Goal: Task Accomplishment & Management: Use online tool/utility

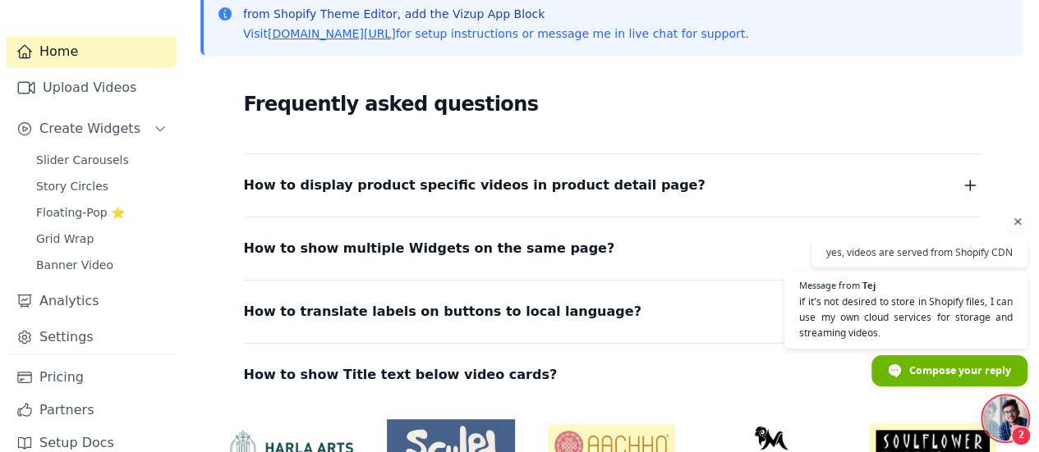
scroll to position [328, 0]
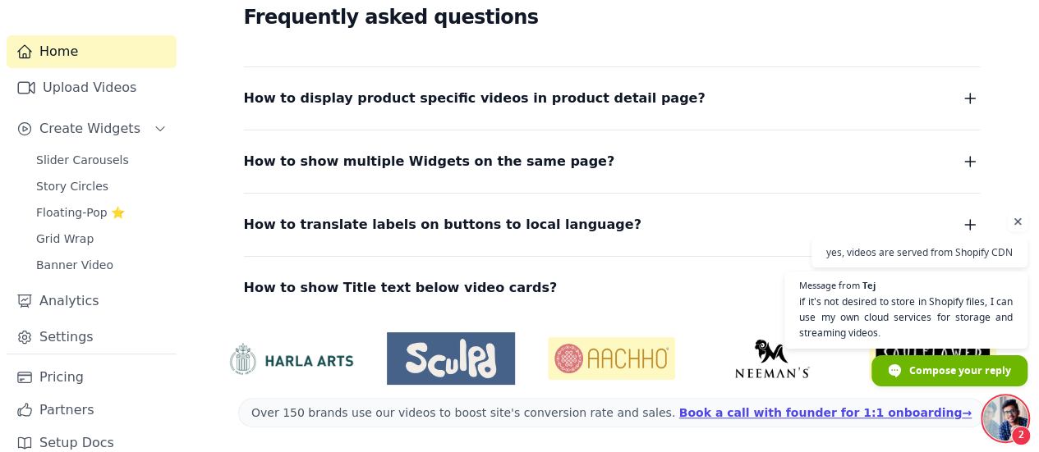
click at [1016, 224] on span "Open chat" at bounding box center [1017, 222] width 21 height 21
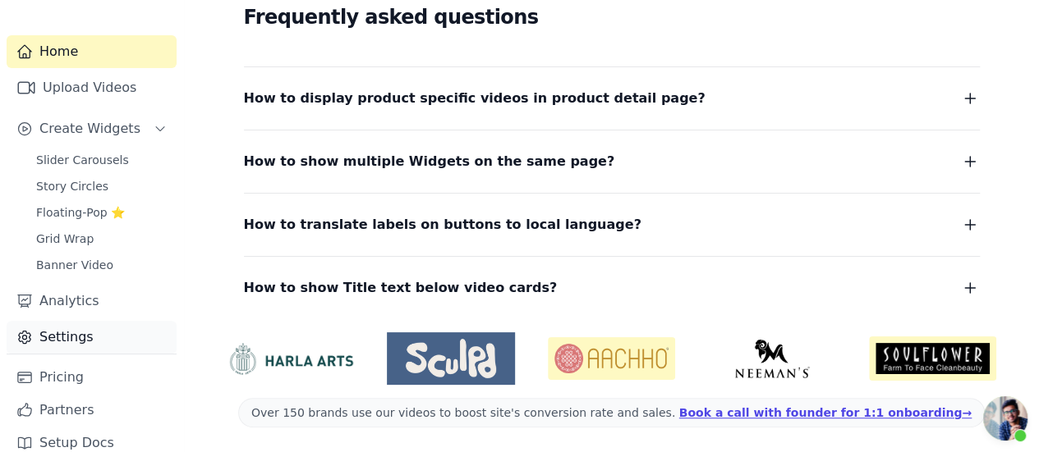
click at [72, 325] on link "Settings" at bounding box center [92, 337] width 170 height 33
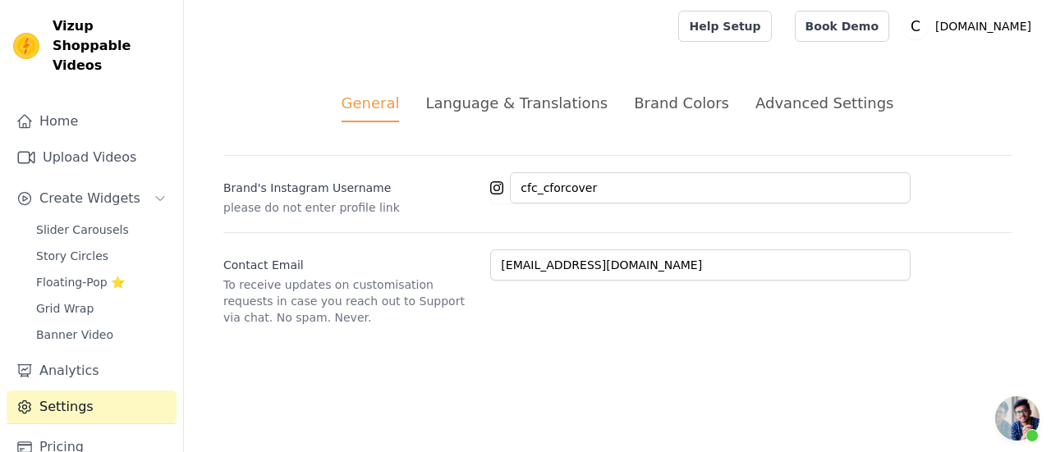
click at [695, 101] on div "Brand Colors" at bounding box center [681, 103] width 95 height 22
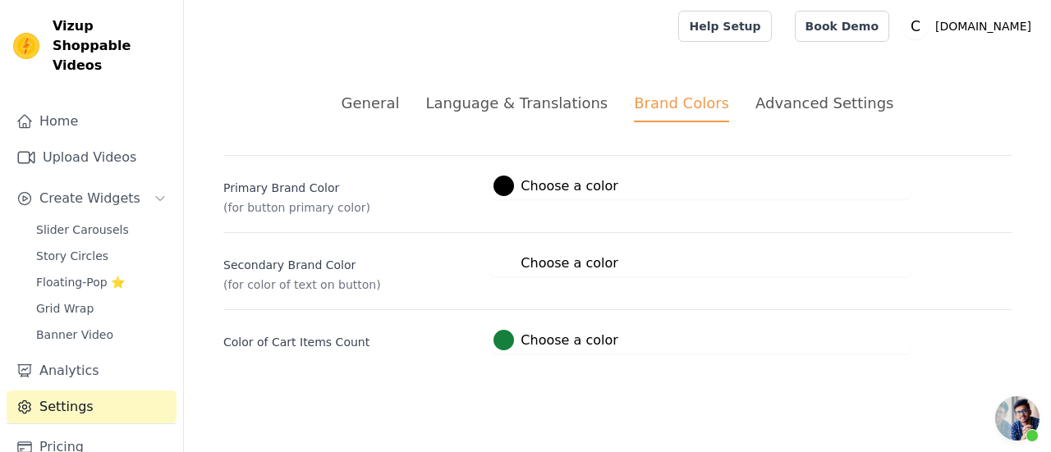
click at [777, 109] on div "Advanced Settings" at bounding box center [824, 103] width 138 height 22
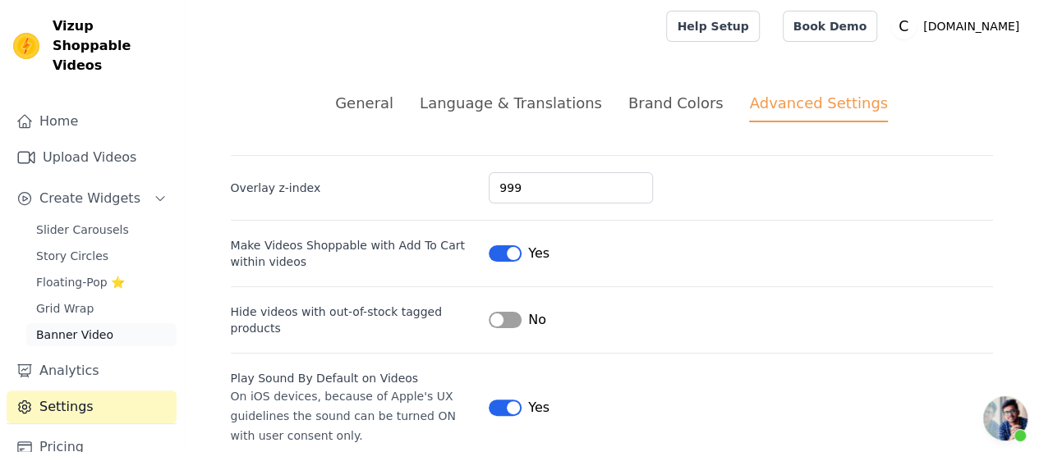
click at [102, 327] on span "Banner Video" at bounding box center [74, 335] width 77 height 16
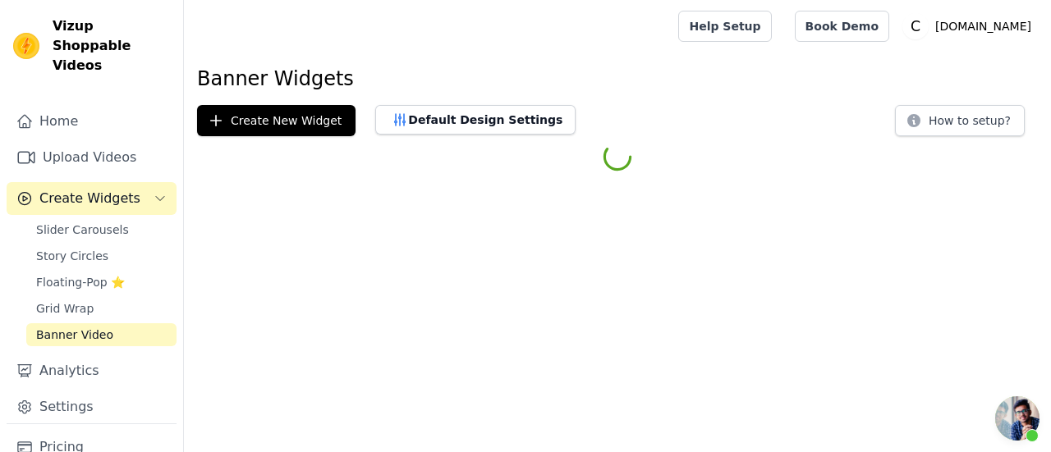
click at [1023, 416] on span "Open chat" at bounding box center [1017, 419] width 44 height 44
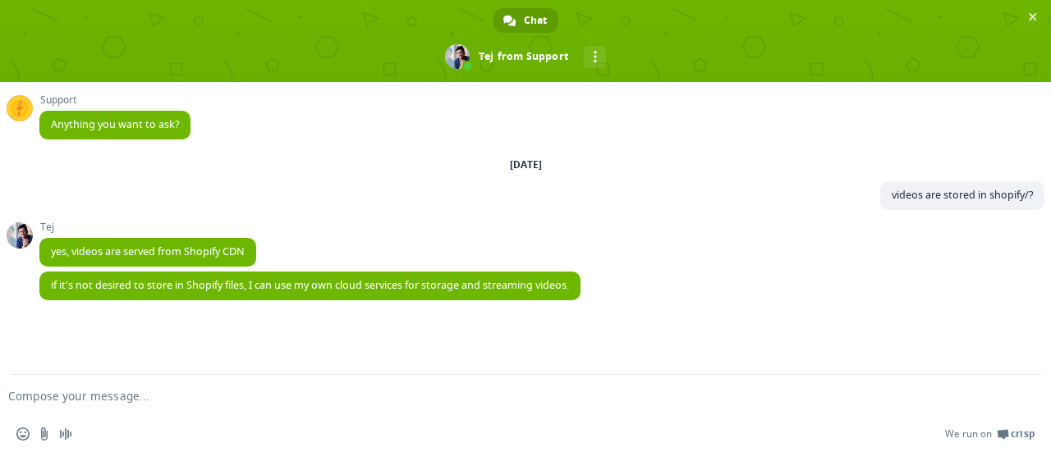
click at [435, 411] on form at bounding box center [507, 397] width 982 height 44
click at [577, 397] on textarea "Compose your message..." at bounding box center [499, 396] width 982 height 15
click at [477, 397] on textarea "Compose your message..." at bounding box center [499, 396] width 982 height 15
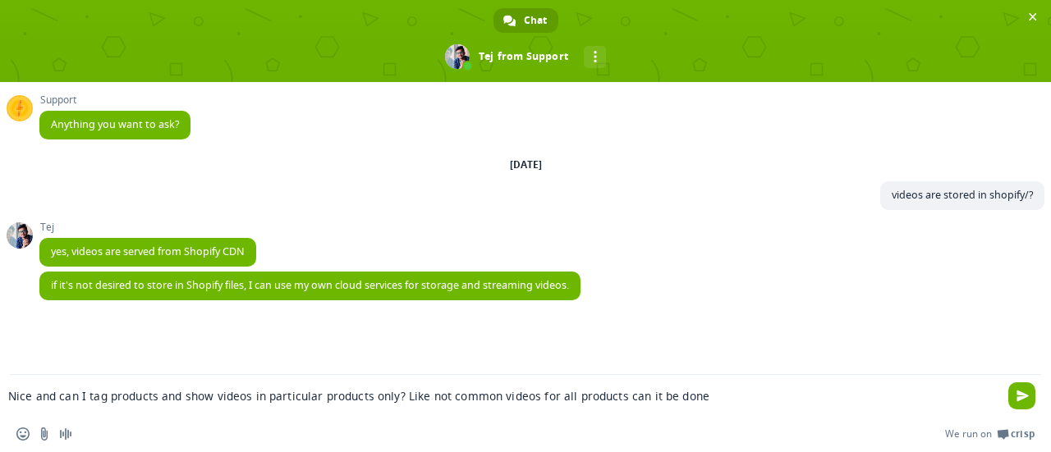
type textarea "Nice and can I tag products and show videos in particular products only? Like n…"
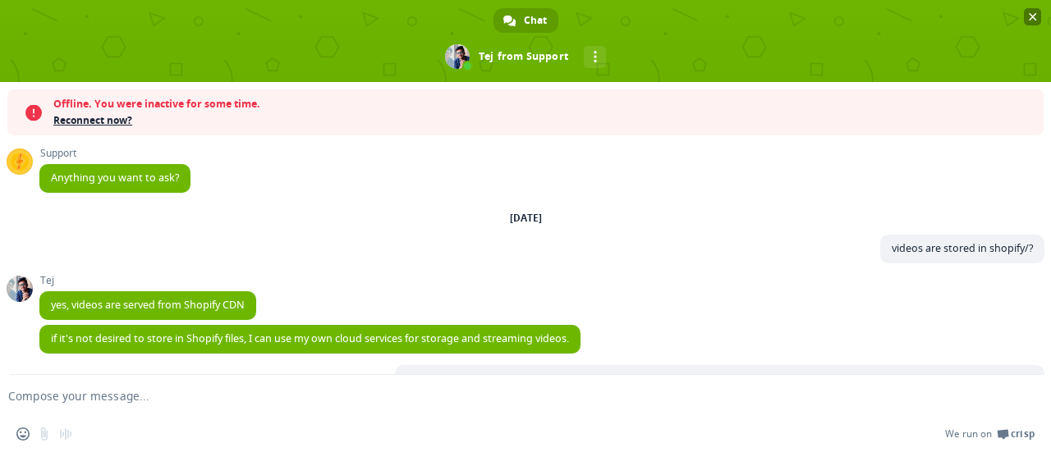
scroll to position [217, 0]
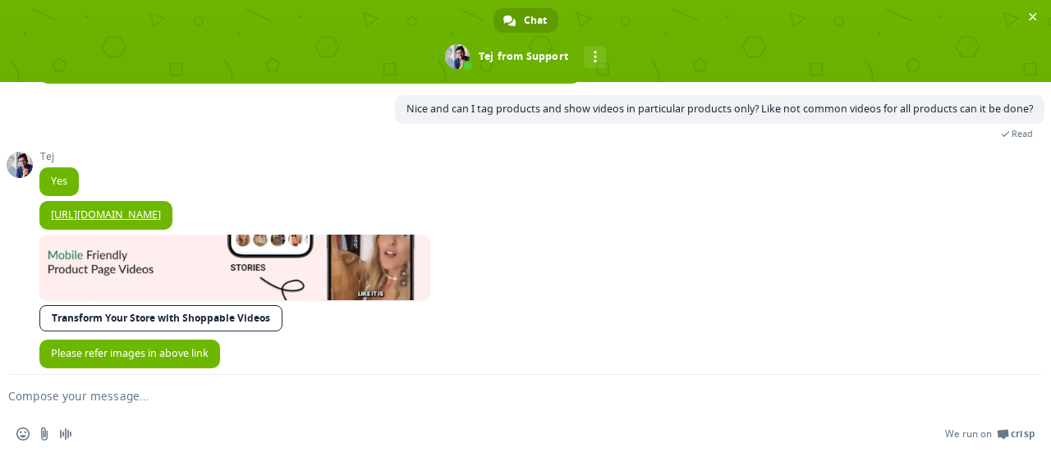
click at [208, 393] on textarea "Compose your message..." at bounding box center [499, 396] width 982 height 15
type textarea "checking"
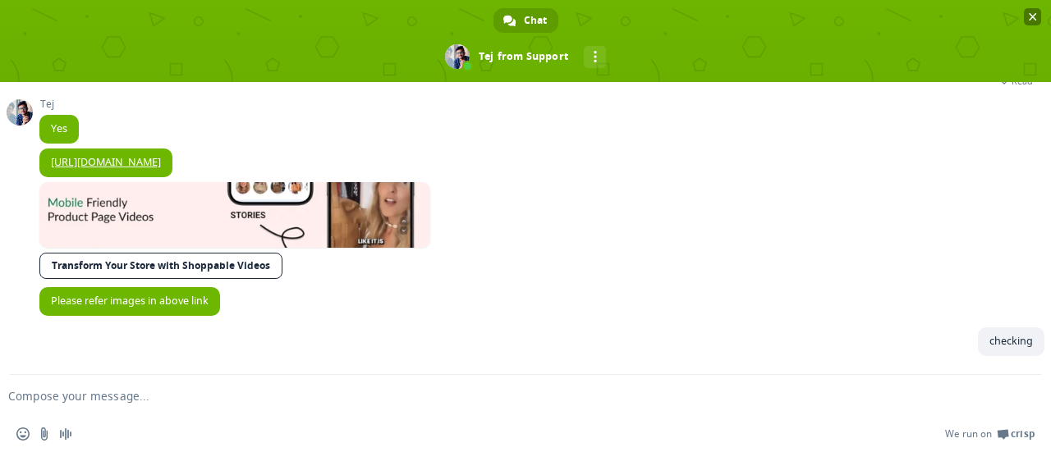
scroll to position [273, 0]
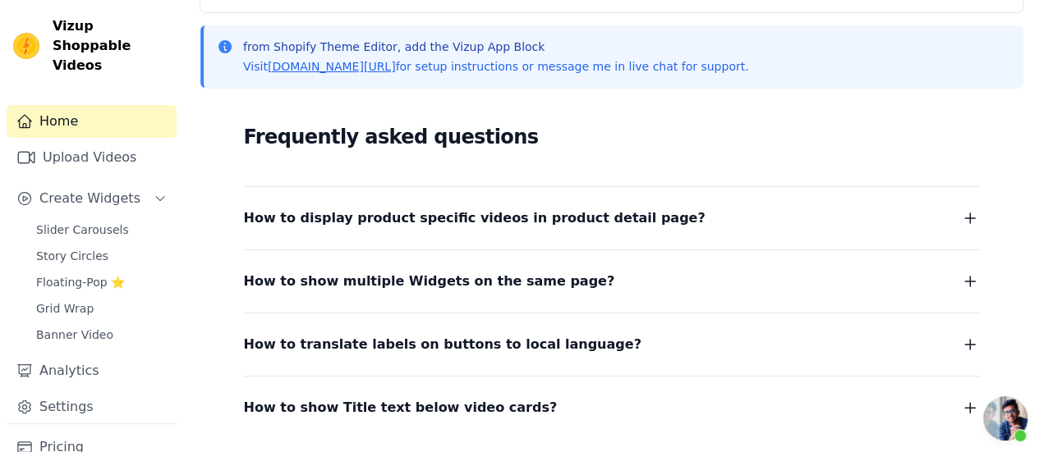
scroll to position [328, 0]
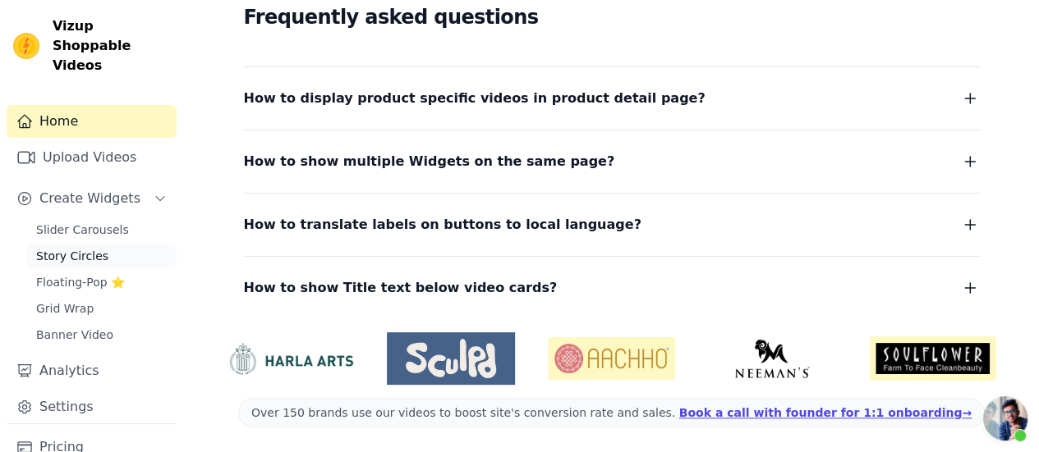
click at [89, 248] on span "Story Circles" at bounding box center [72, 256] width 72 height 16
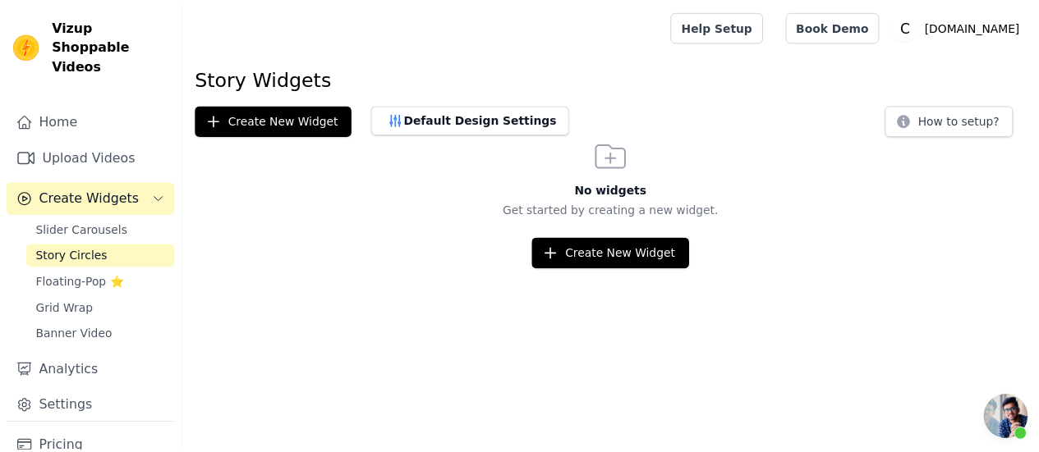
scroll to position [273, 0]
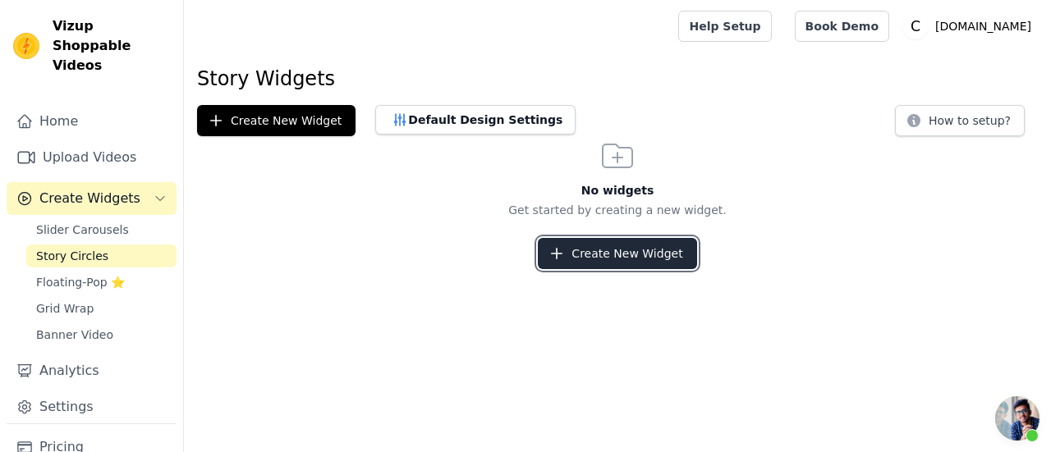
click at [631, 254] on button "Create New Widget" at bounding box center [617, 253] width 158 height 31
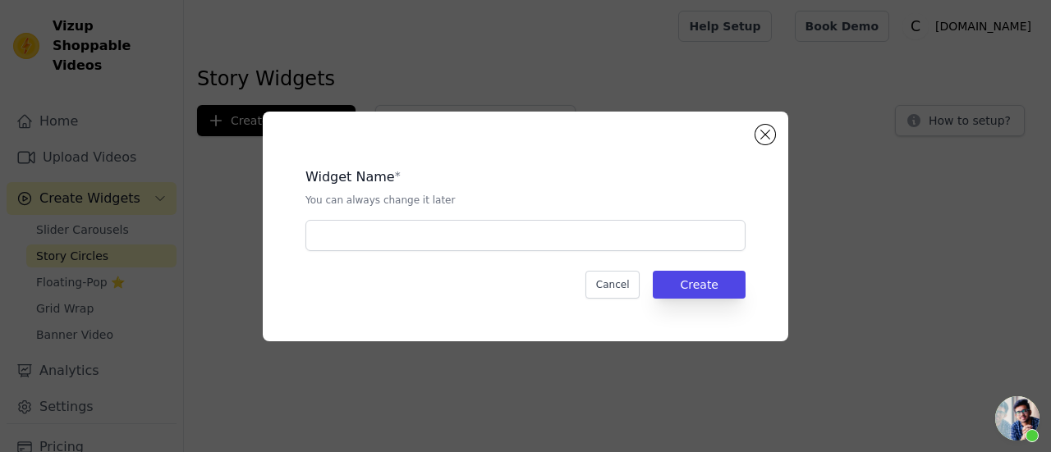
click at [509, 251] on div "Widget Name * You can always change it later Cancel Create" at bounding box center [525, 226] width 473 height 177
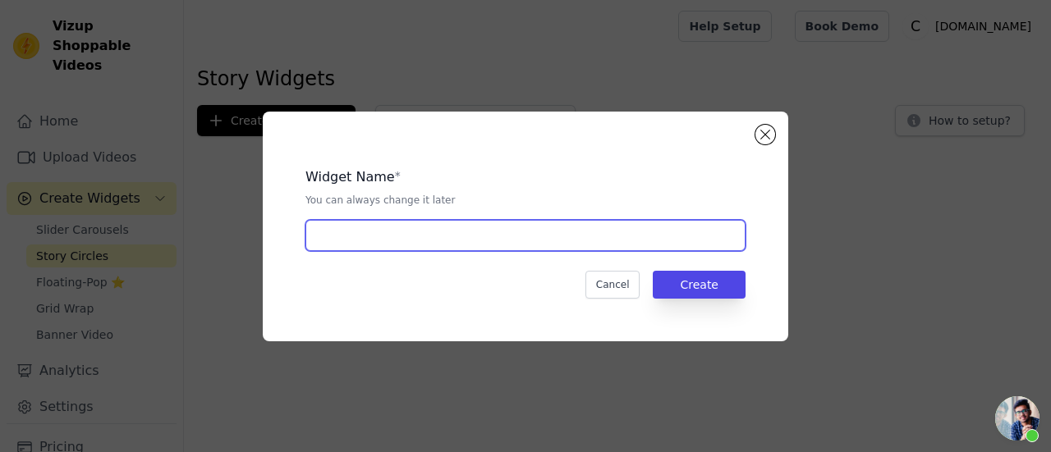
click at [503, 241] on input "text" at bounding box center [525, 235] width 440 height 31
type input "pdp"
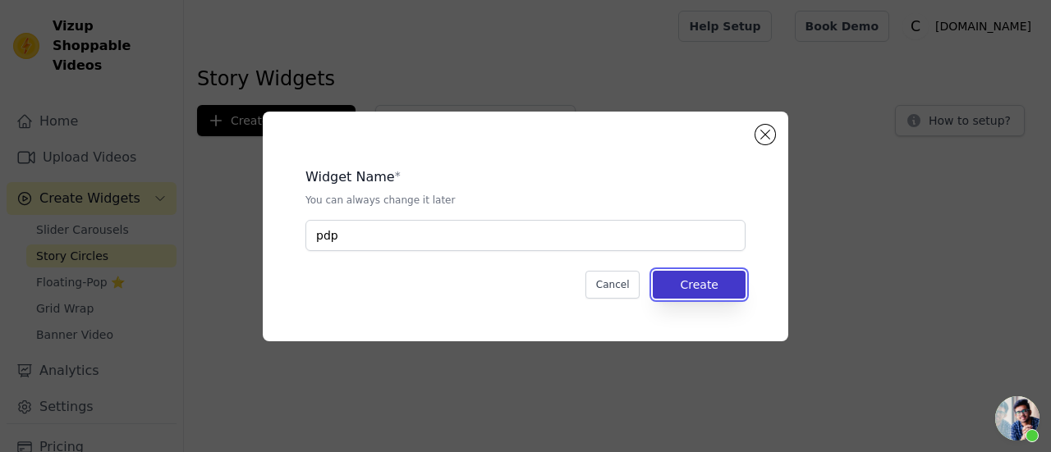
click at [697, 282] on button "Create" at bounding box center [699, 285] width 93 height 28
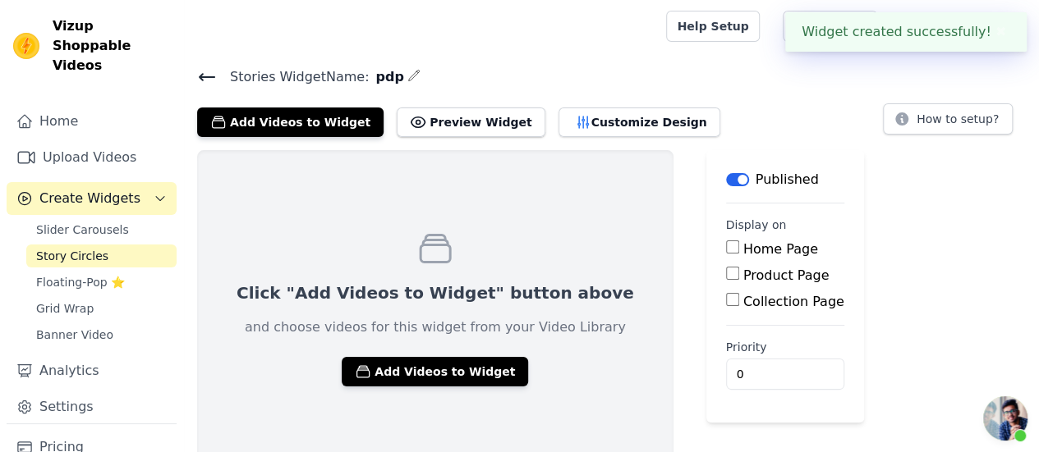
click at [743, 279] on label "Product Page" at bounding box center [786, 276] width 86 height 16
click at [726, 279] on input "Product Page" at bounding box center [732, 273] width 13 height 13
checkbox input "true"
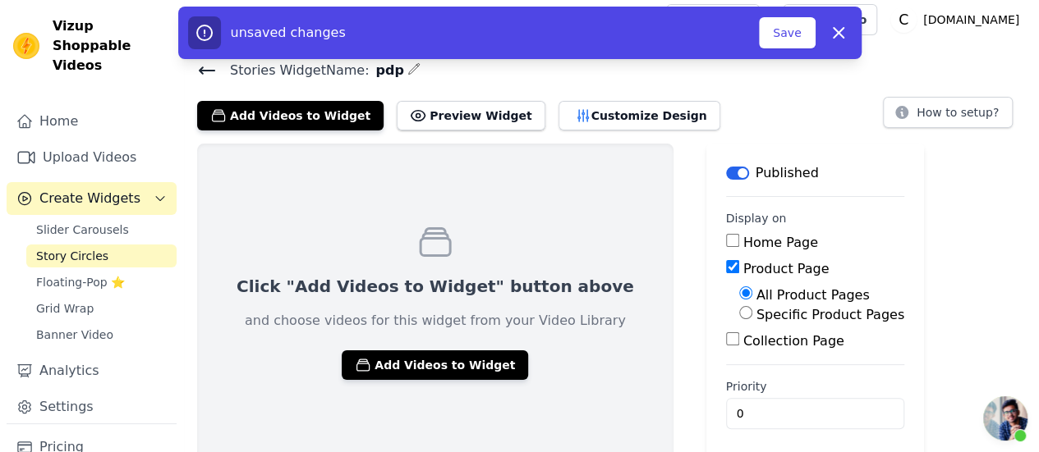
scroll to position [13, 0]
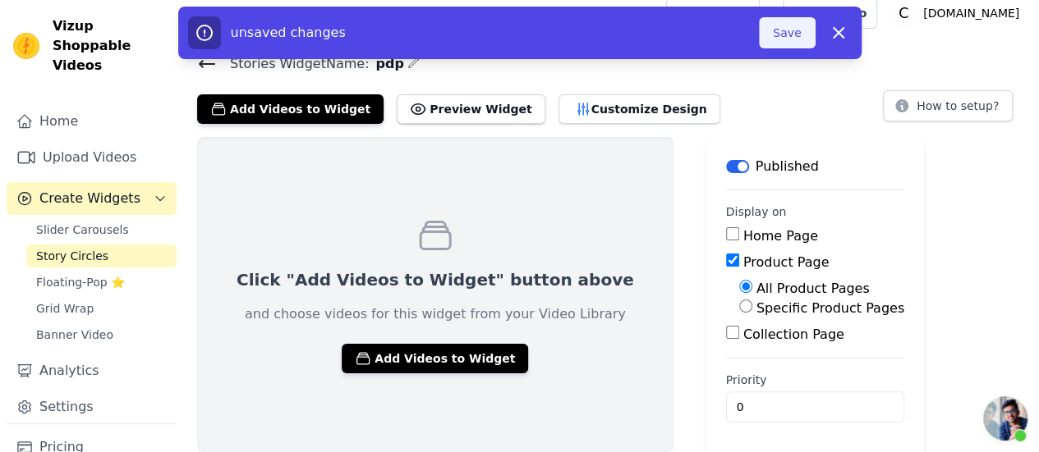
click at [773, 30] on button "Save" at bounding box center [787, 32] width 56 height 31
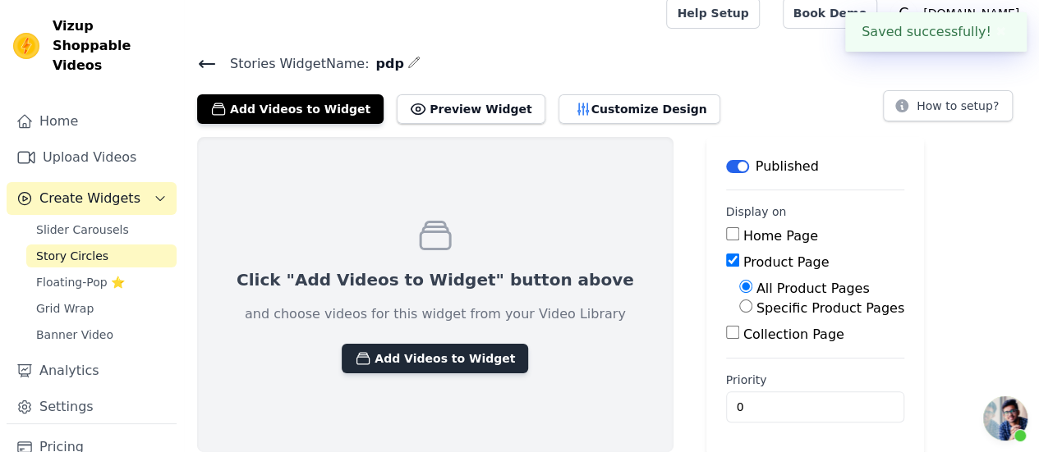
click at [435, 360] on button "Add Videos to Widget" at bounding box center [435, 359] width 186 height 30
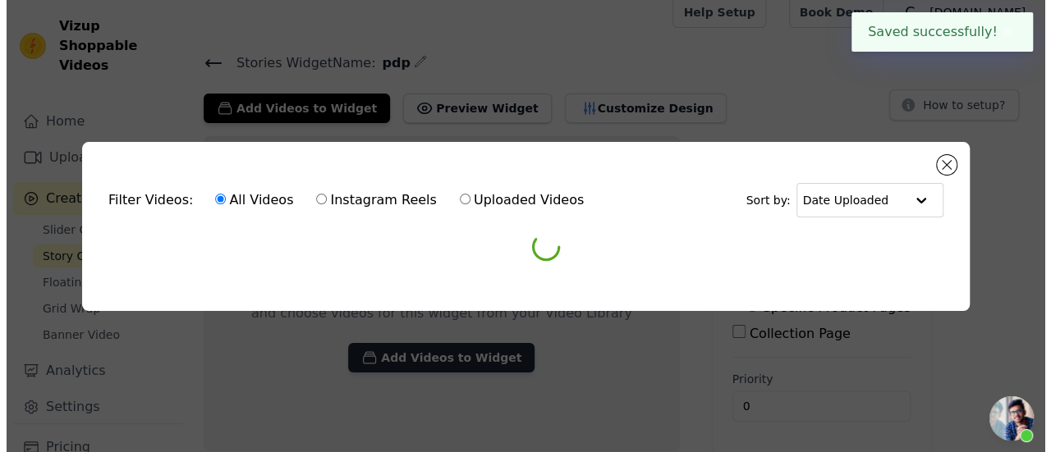
scroll to position [0, 0]
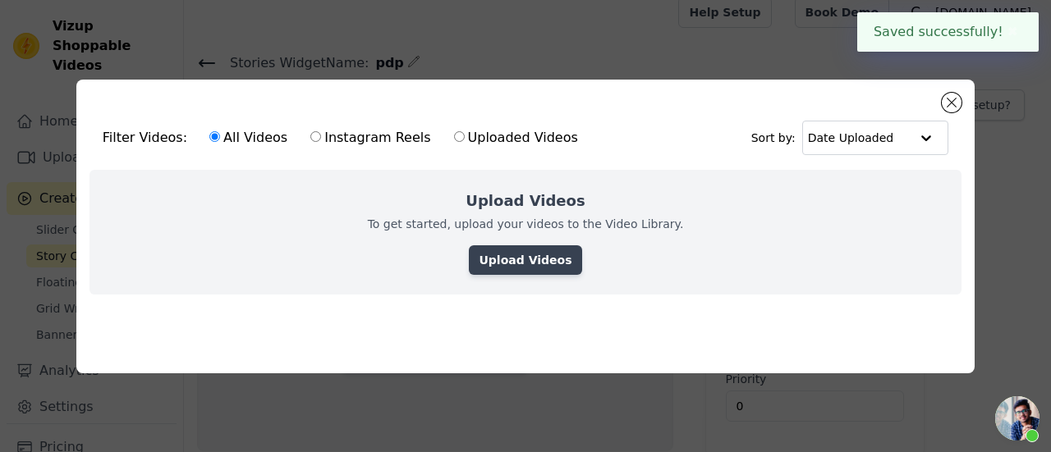
click at [512, 245] on link "Upload Videos" at bounding box center [525, 260] width 112 height 30
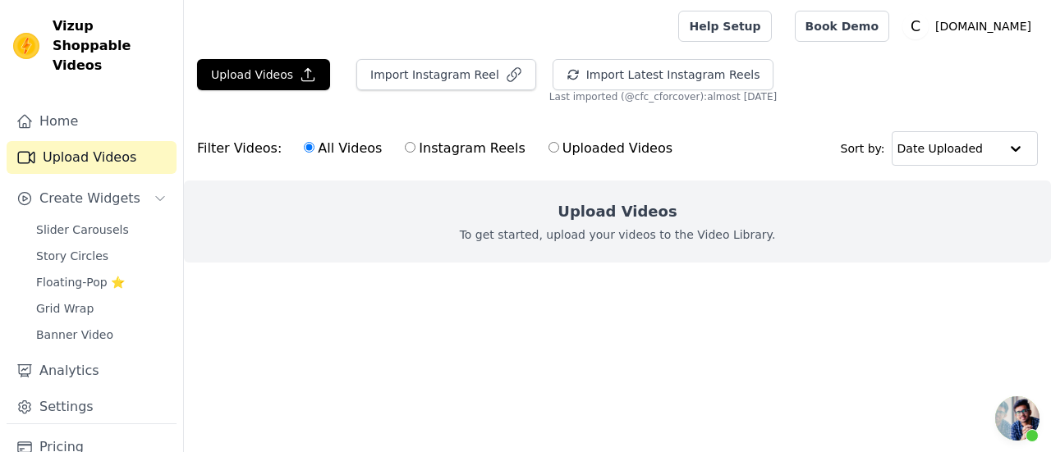
click at [212, 52] on div at bounding box center [427, 26] width 461 height 53
click at [244, 74] on button "Upload Videos" at bounding box center [263, 74] width 133 height 31
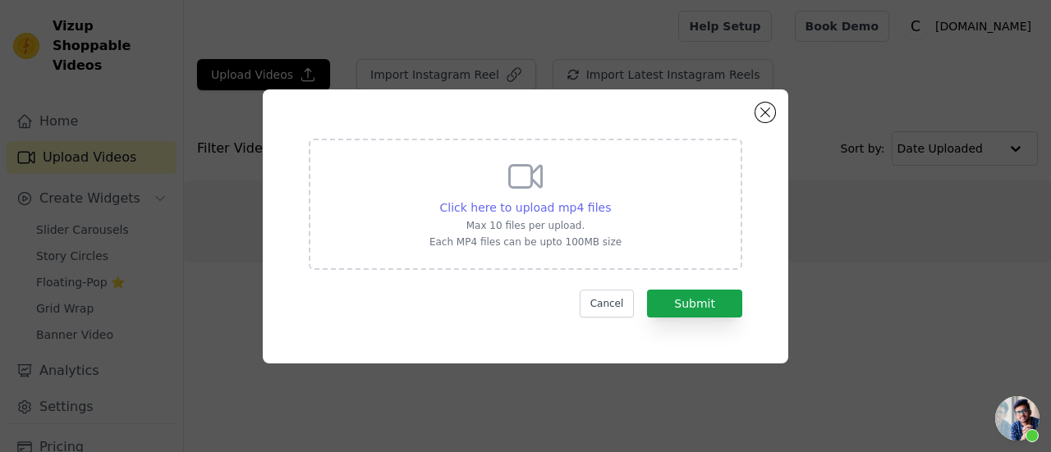
click at [505, 202] on span "Click here to upload mp4 files" at bounding box center [526, 207] width 172 height 13
click at [610, 200] on input "Click here to upload mp4 files Max 10 files per upload. Each MP4 files can be u…" at bounding box center [610, 199] width 1 height 1
click at [764, 112] on button "Close modal" at bounding box center [765, 113] width 20 height 20
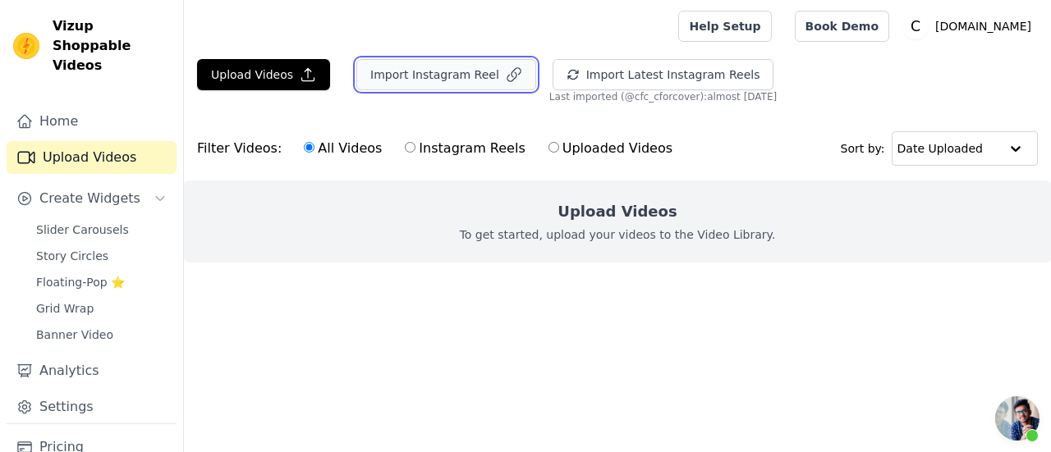
click at [404, 78] on button "Import Instagram Reel" at bounding box center [446, 74] width 180 height 31
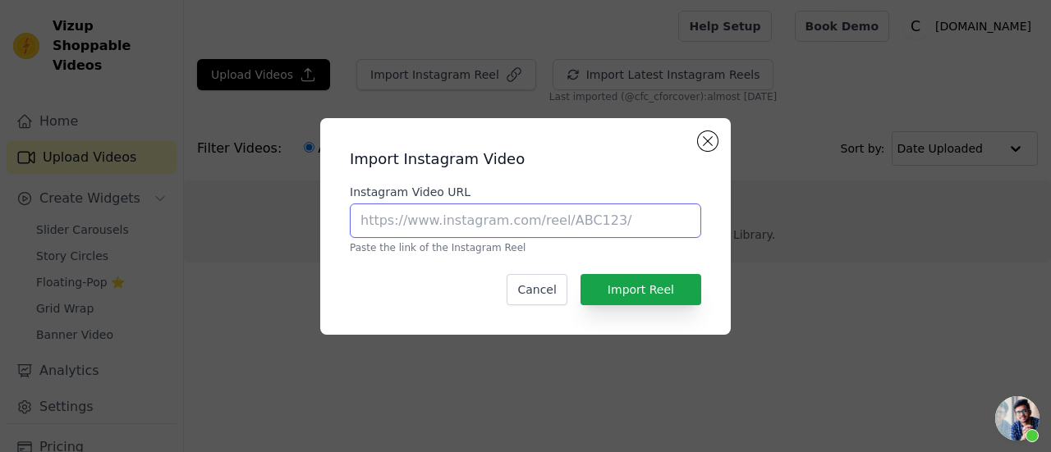
click at [531, 220] on input "Instagram Video URL" at bounding box center [525, 221] width 351 height 34
paste input "https://www.instagram.com/niha_rikapawar02/reel/DPEQyxQDCm8/"
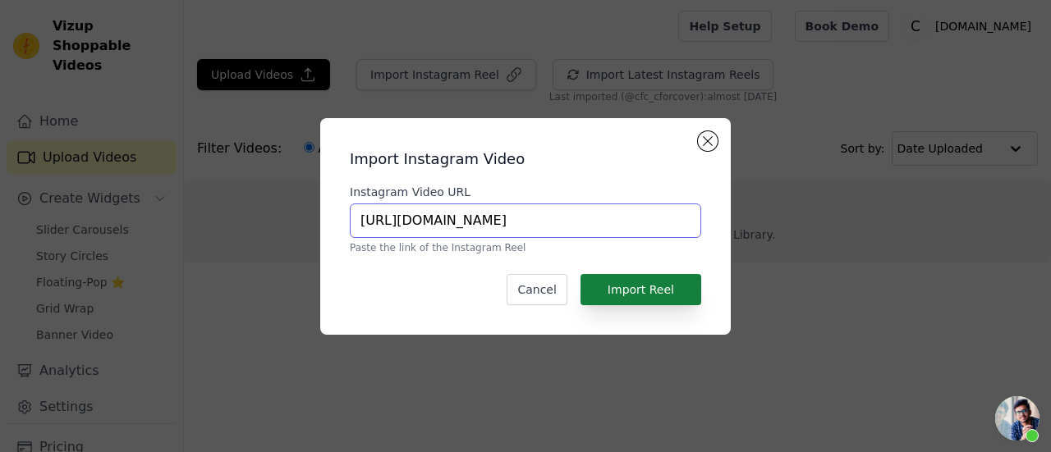
type input "https://www.instagram.com/niha_rikapawar02/reel/DPEQyxQDCm8/"
click at [668, 286] on button "Import Reel" at bounding box center [640, 289] width 121 height 31
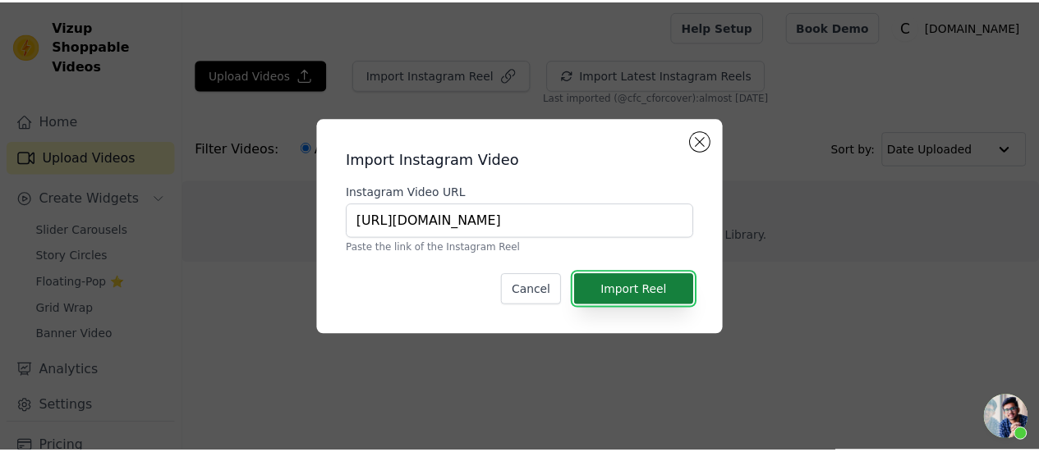
scroll to position [0, 0]
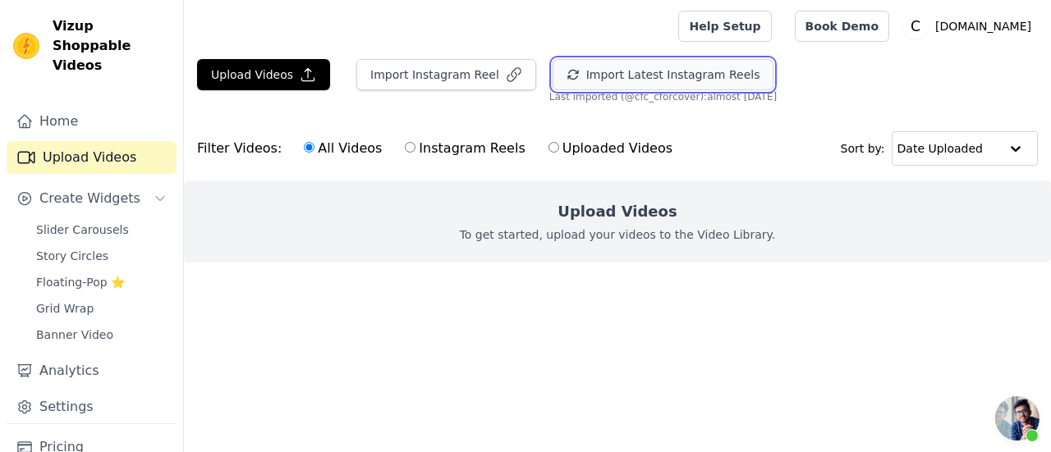
click at [634, 74] on button "Import Latest Instagram Reels" at bounding box center [664, 74] width 222 height 31
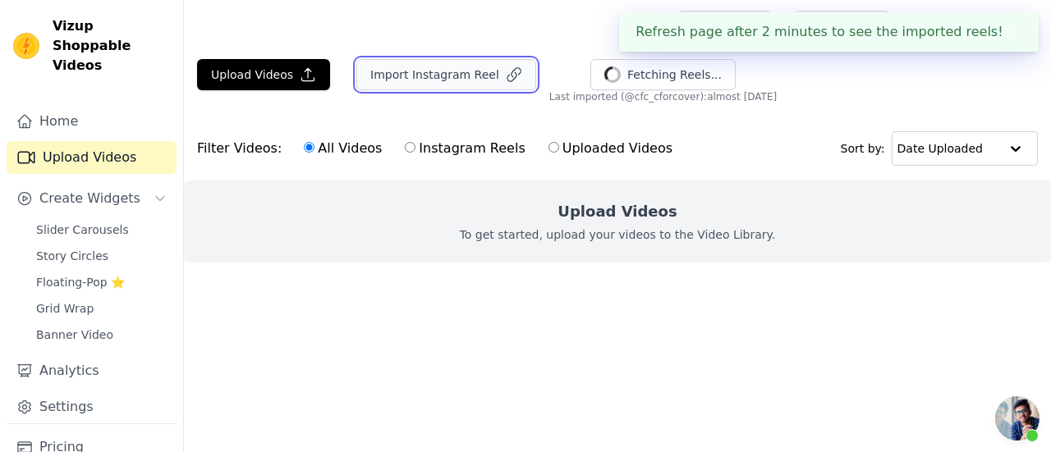
click at [391, 83] on button "Import Instagram Reel" at bounding box center [446, 74] width 180 height 31
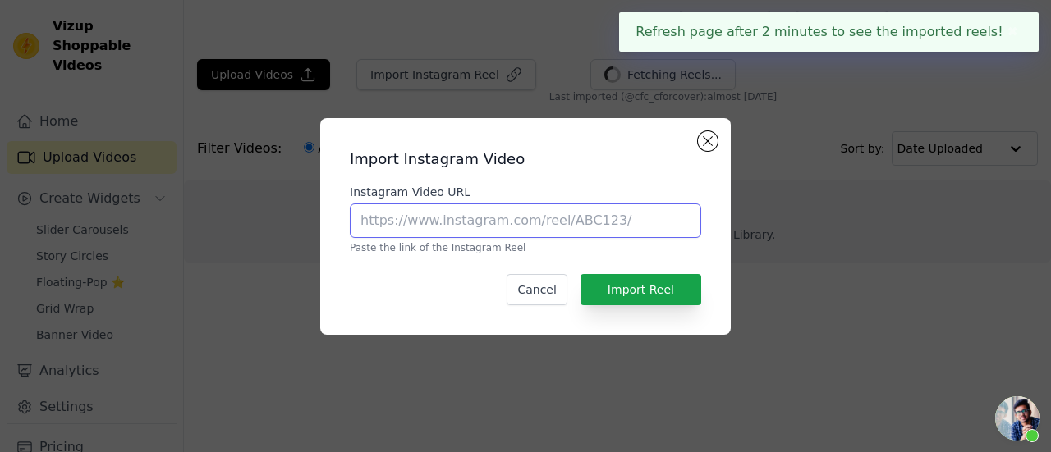
click at [450, 212] on input "Instagram Video URL" at bounding box center [525, 221] width 351 height 34
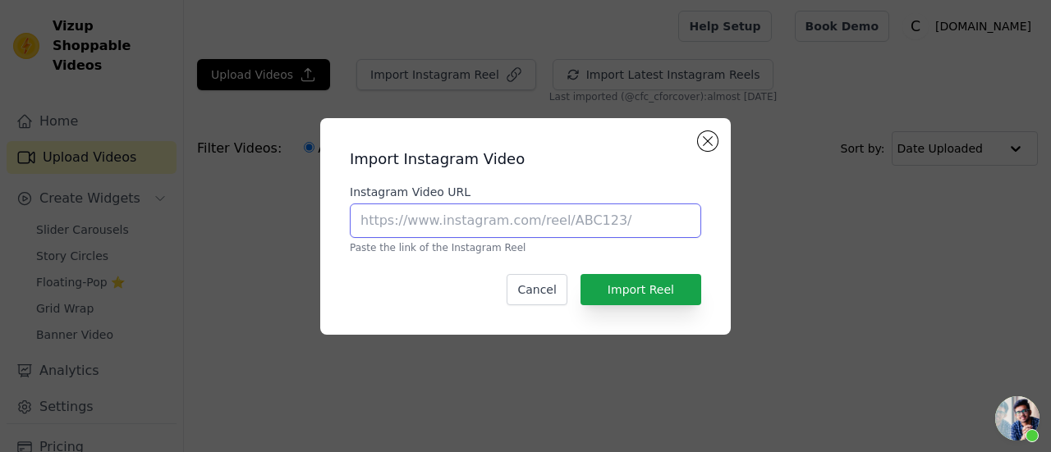
paste input "https://www.instagram.com/p/DPEQyxQDCm8/"
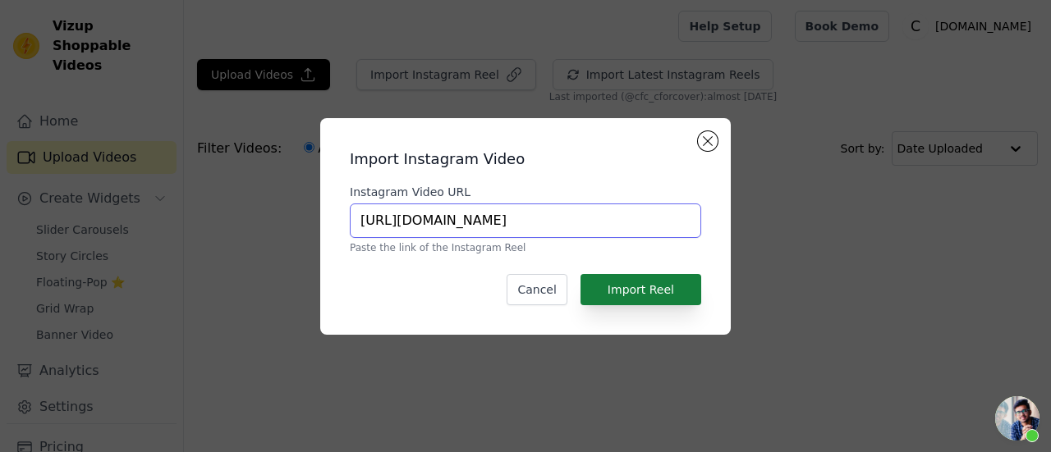
type input "https://www.instagram.com/p/DPEQyxQDCm8/"
click at [636, 282] on button "Import Reel" at bounding box center [640, 289] width 121 height 31
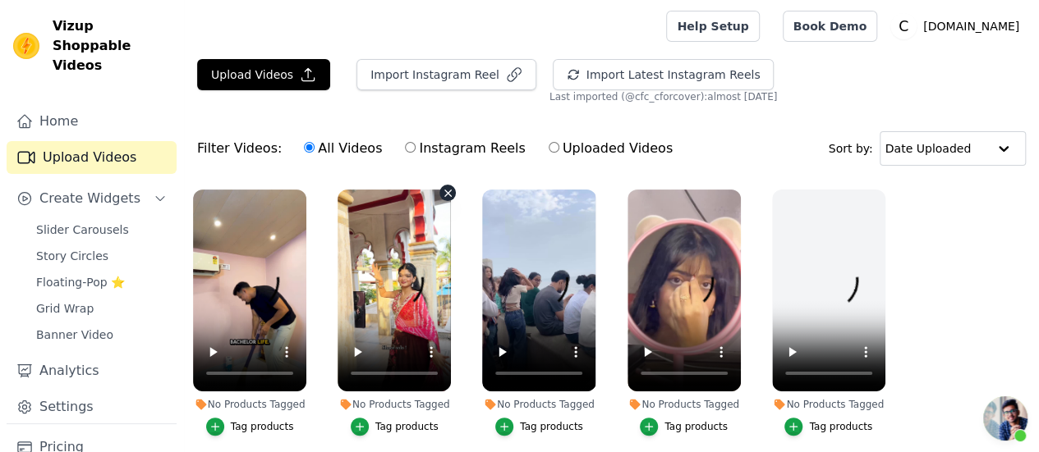
scroll to position [62, 0]
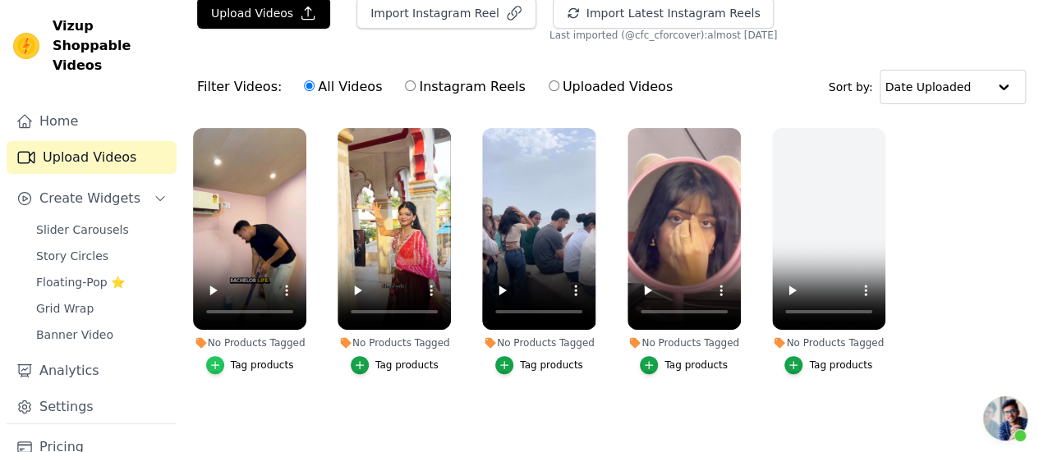
click at [211, 360] on icon "button" at bounding box center [214, 365] width 11 height 11
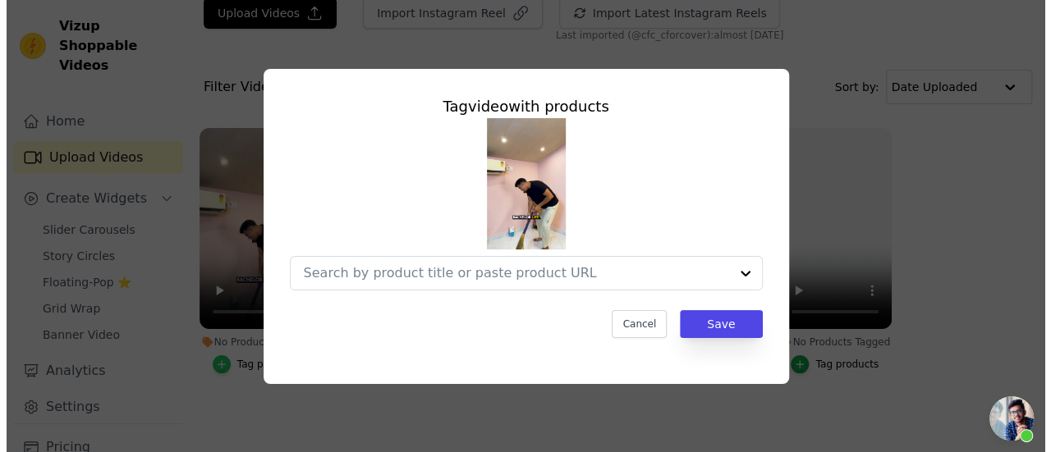
scroll to position [0, 0]
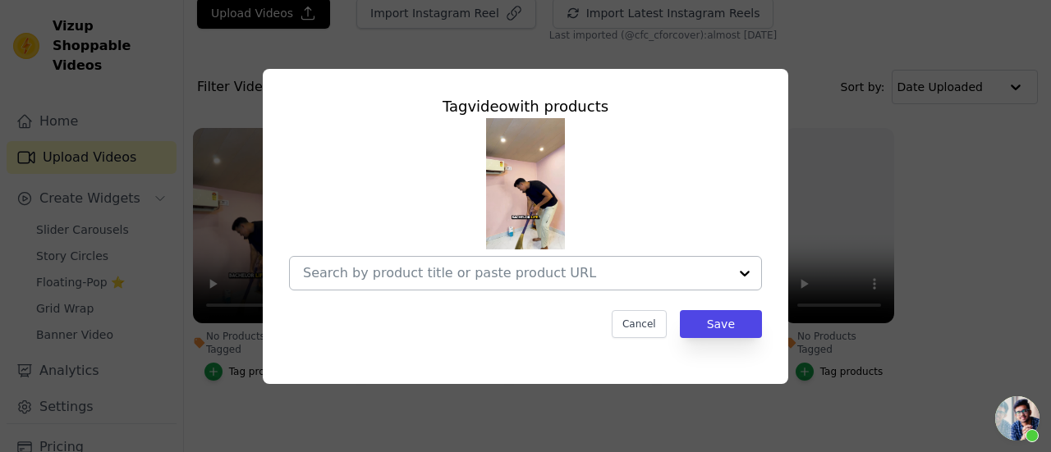
click at [415, 276] on input "No Products Tagged Tag video with products Cancel Save Tag products" at bounding box center [515, 273] width 425 height 16
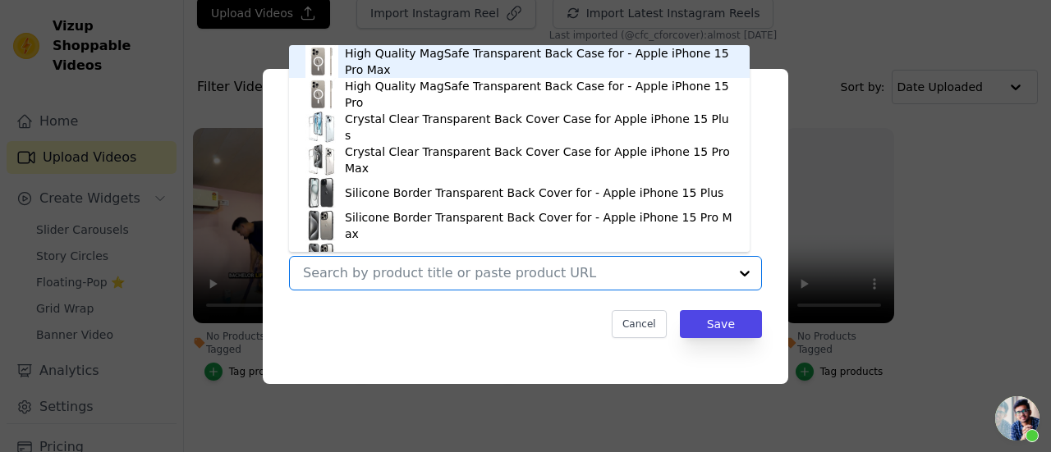
click at [427, 71] on div "High Quality MagSafe Transparent Back Case for - Apple iPhone 15 Pro Max" at bounding box center [539, 61] width 388 height 33
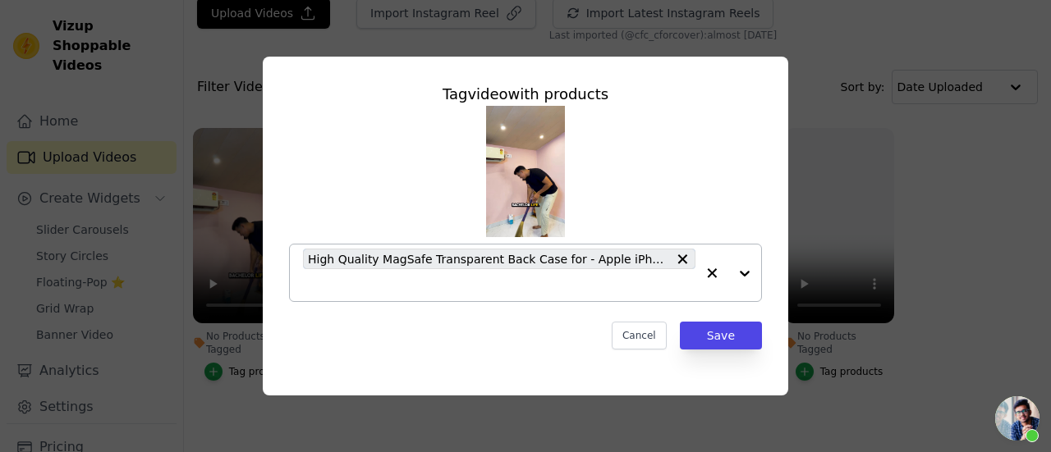
drag, startPoint x: 468, startPoint y: 287, endPoint x: 479, endPoint y: 280, distance: 13.2
click at [468, 286] on input "No Products Tagged Tag video with products High Quality MagSafe Transparent Bac…" at bounding box center [499, 286] width 392 height 16
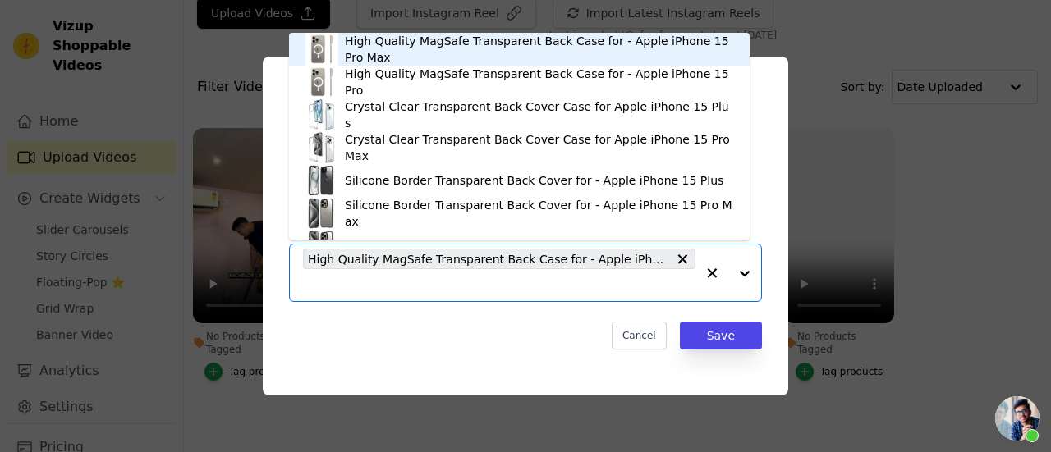
paste input "Crystal Clear Hard Back Anti-Yellowing Phone Case For Samsung F56 5G"
type input "Crystal Clear Hard Back Anti-Yellowing Phone Case For Samsung F56 5G"
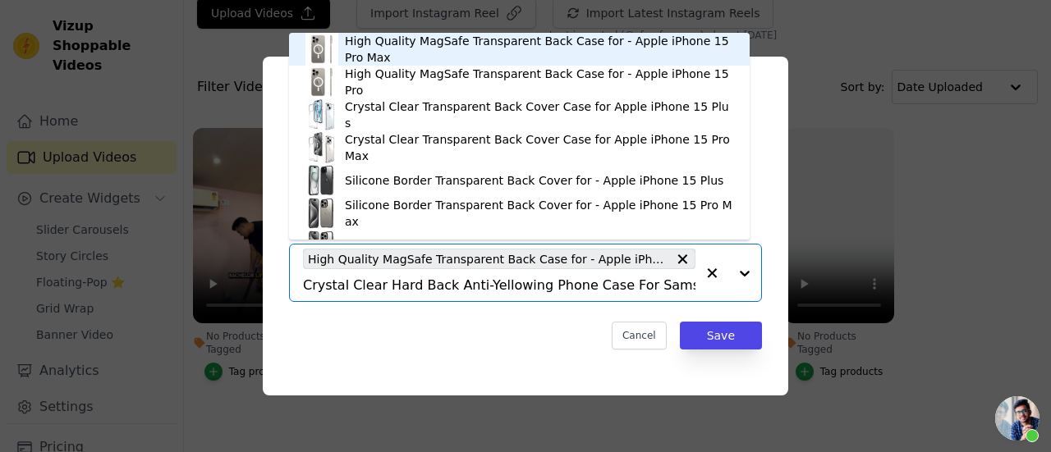
scroll to position [0, 23]
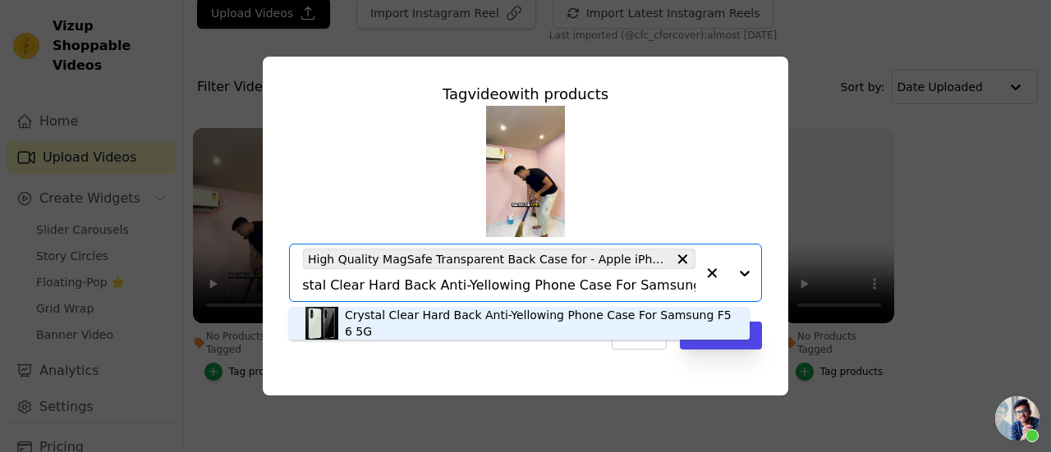
click at [572, 323] on div "Crystal Clear Hard Back Anti-Yellowing Phone Case For Samsung F56 5G" at bounding box center [539, 323] width 388 height 33
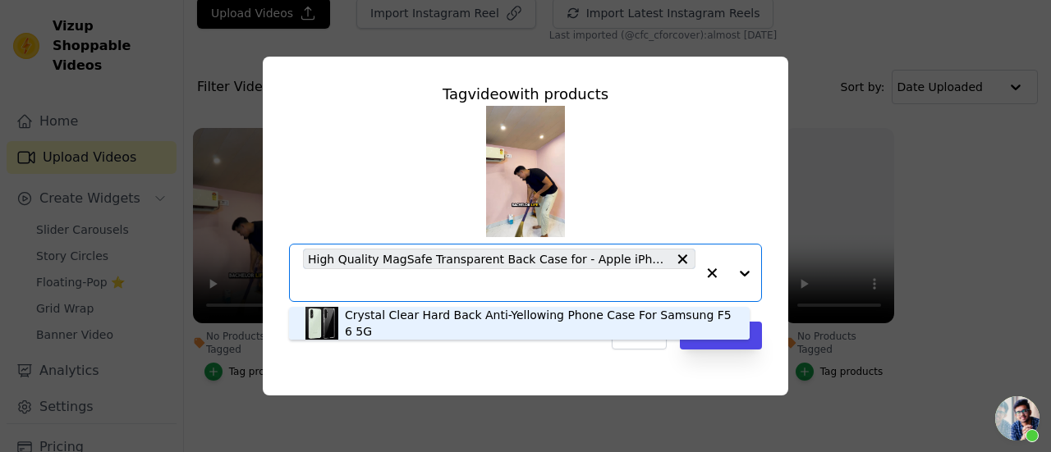
scroll to position [0, 0]
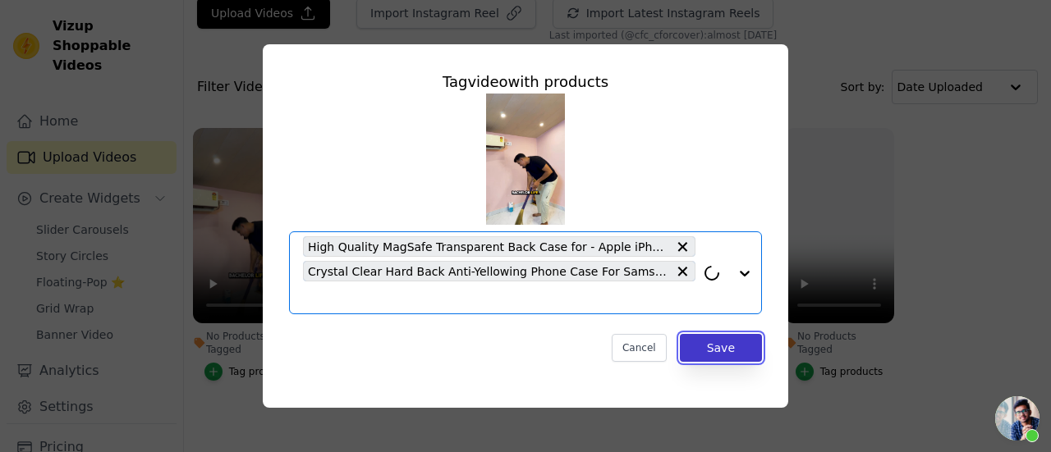
click at [732, 341] on button "Save" at bounding box center [721, 348] width 82 height 28
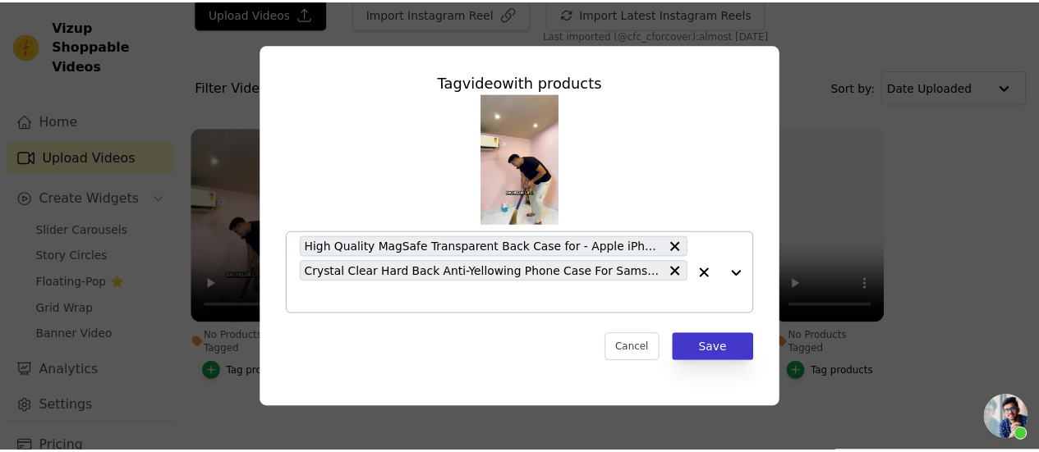
scroll to position [62, 0]
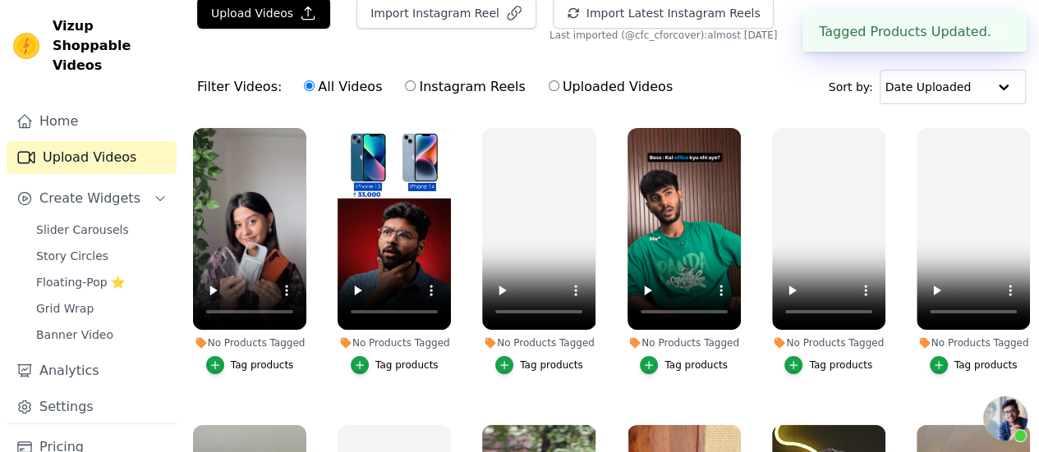
click at [411, 359] on div "Tag products" at bounding box center [406, 365] width 63 height 13
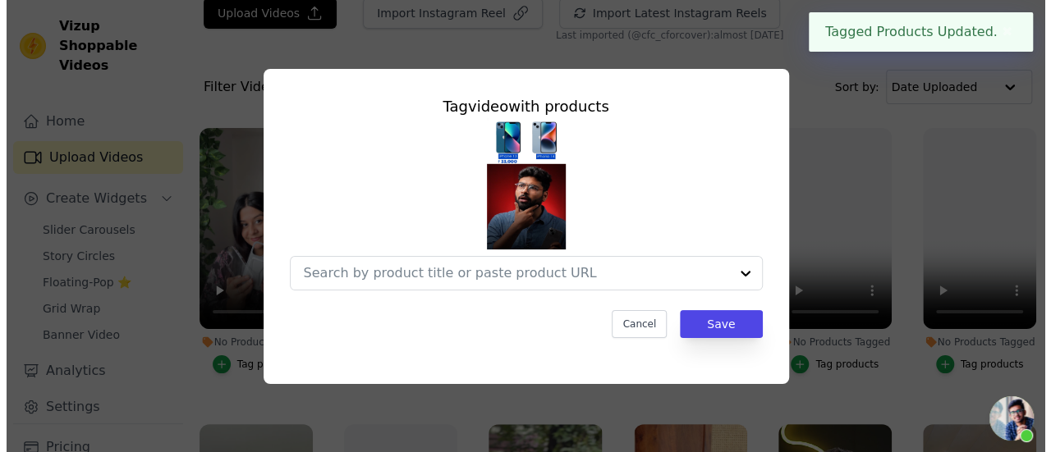
scroll to position [0, 0]
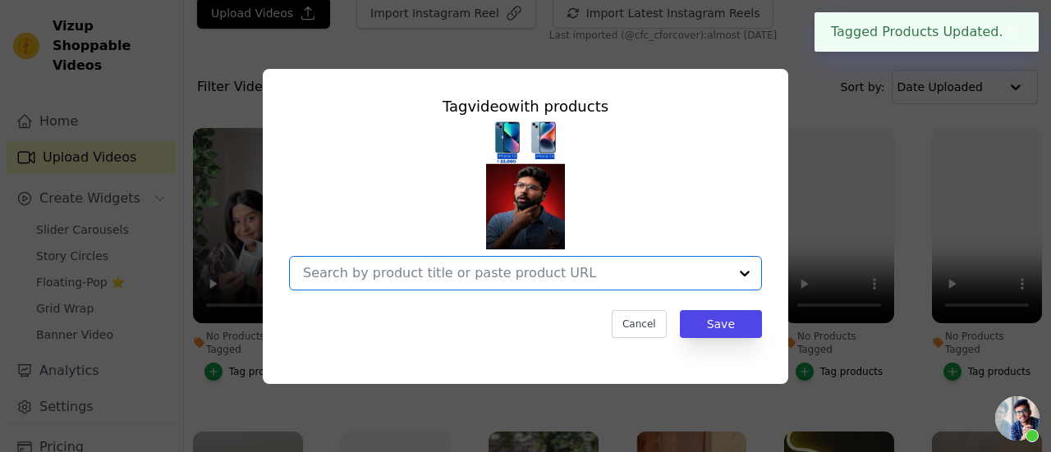
click at [413, 279] on input "No Products Tagged Tag video with products Option undefined, selected. Select i…" at bounding box center [515, 273] width 425 height 16
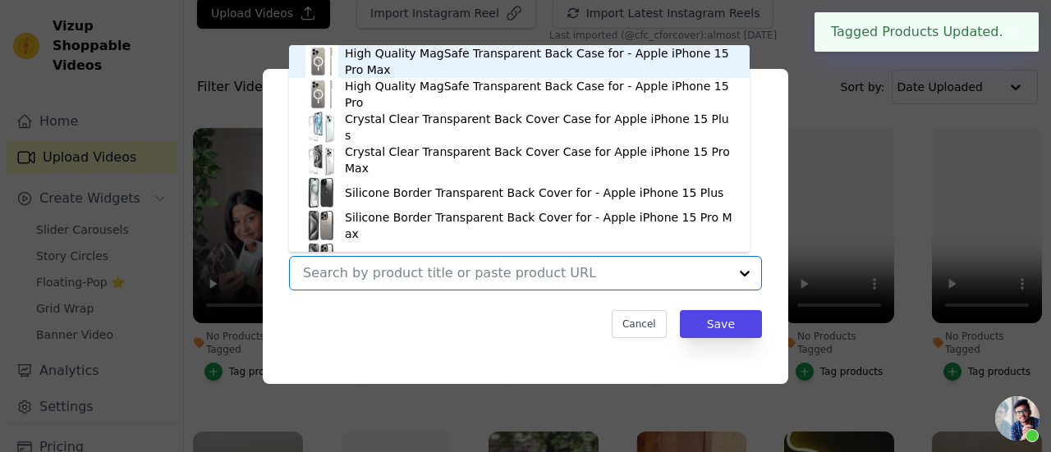
paste input "Crystal Clear Hard Back Anti-Yellowing Phone Case For Samsung F56 5G"
type input "Crystal Clear Hard Back Anti-Yellowing Phone Case For Samsung F56 5G"
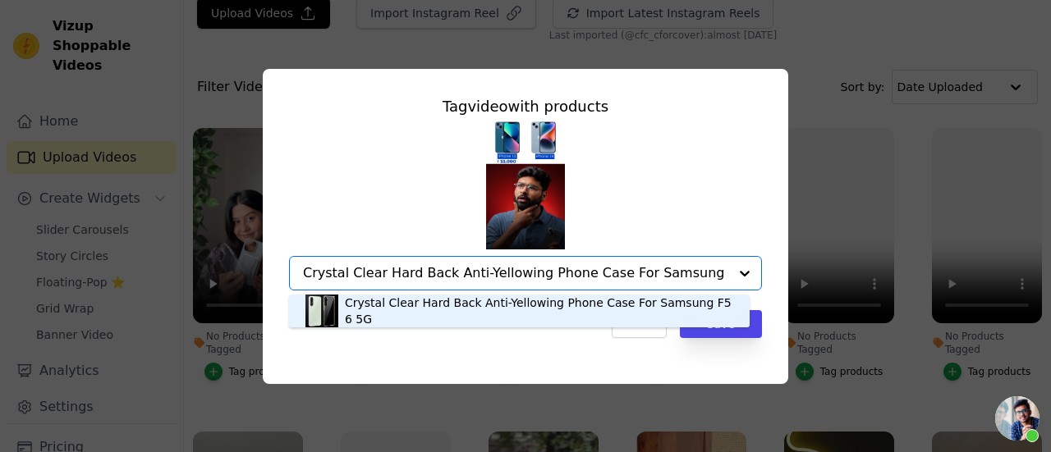
click at [583, 322] on div "Crystal Clear Hard Back Anti-Yellowing Phone Case For Samsung F56 5G" at bounding box center [519, 311] width 428 height 33
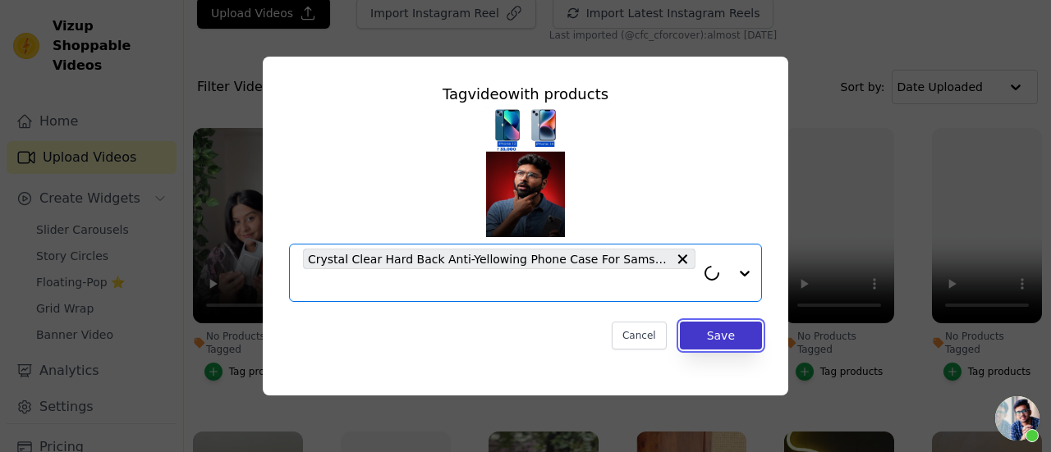
click at [760, 333] on button "Save" at bounding box center [721, 336] width 82 height 28
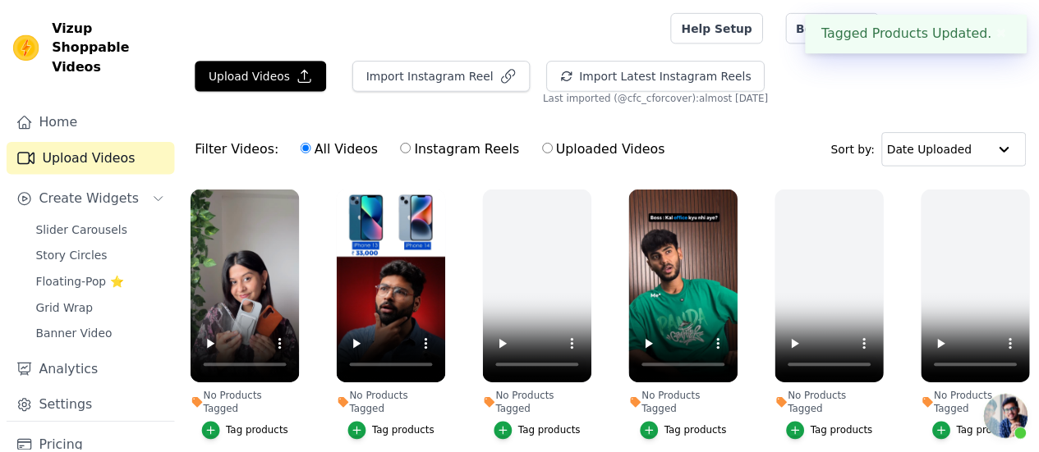
scroll to position [62, 0]
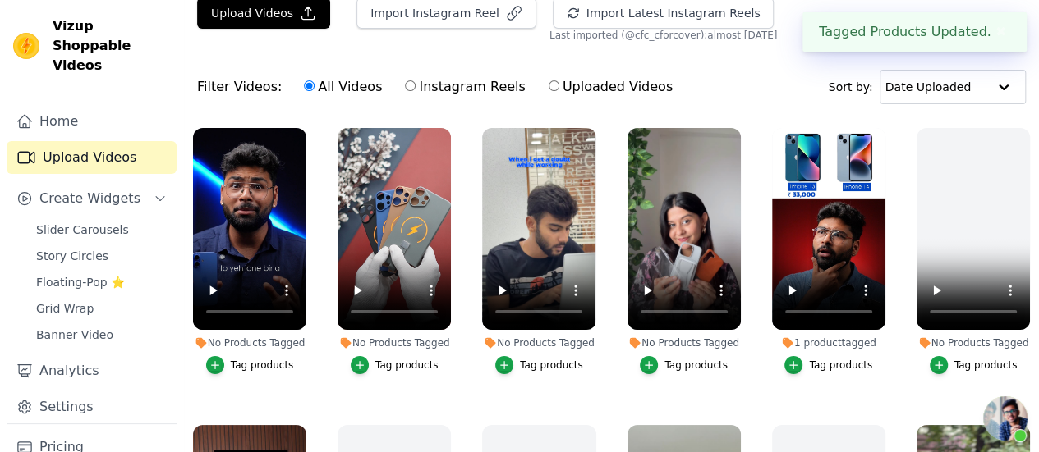
click at [525, 359] on div "Tag products" at bounding box center [551, 365] width 63 height 13
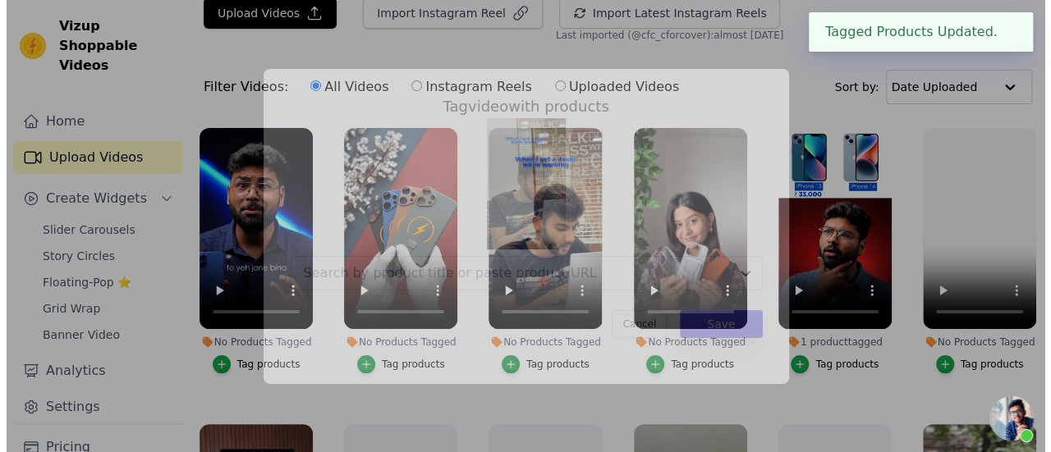
scroll to position [0, 0]
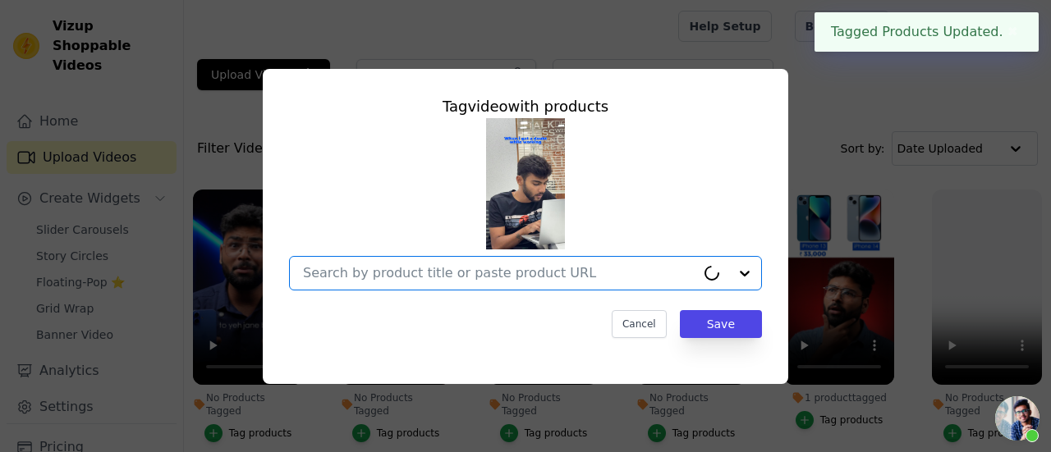
click at [514, 279] on input "No Products Tagged Tag video with products Option undefined, selected. Cancel S…" at bounding box center [499, 273] width 392 height 16
paste input "Crystal Clear Hard Back Anti-Yellowing Phone Case For Samsung F56 5G"
type input "Crystal Clear Hard Back Anti-Yellowing Phone Case For Samsung F56 5G"
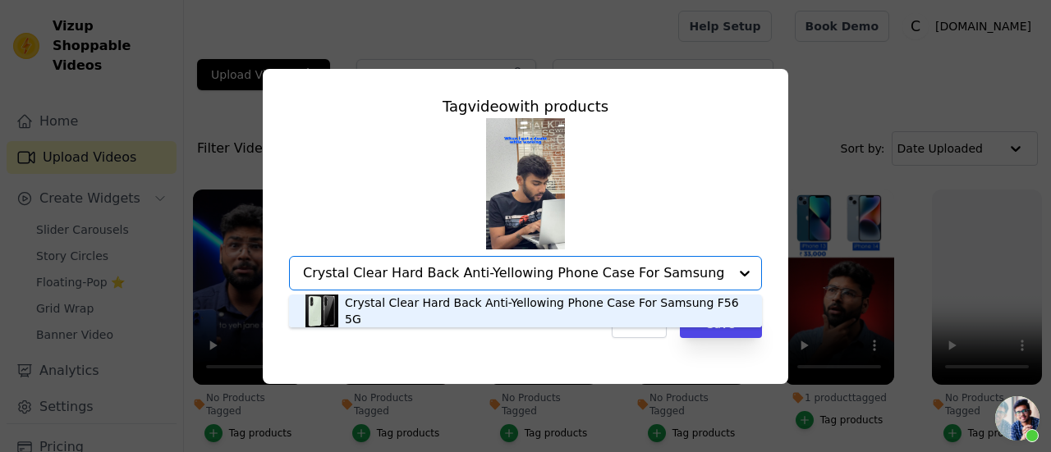
click at [614, 311] on div "Crystal Clear Hard Back Anti-Yellowing Phone Case For Samsung F56 5G" at bounding box center [545, 311] width 401 height 33
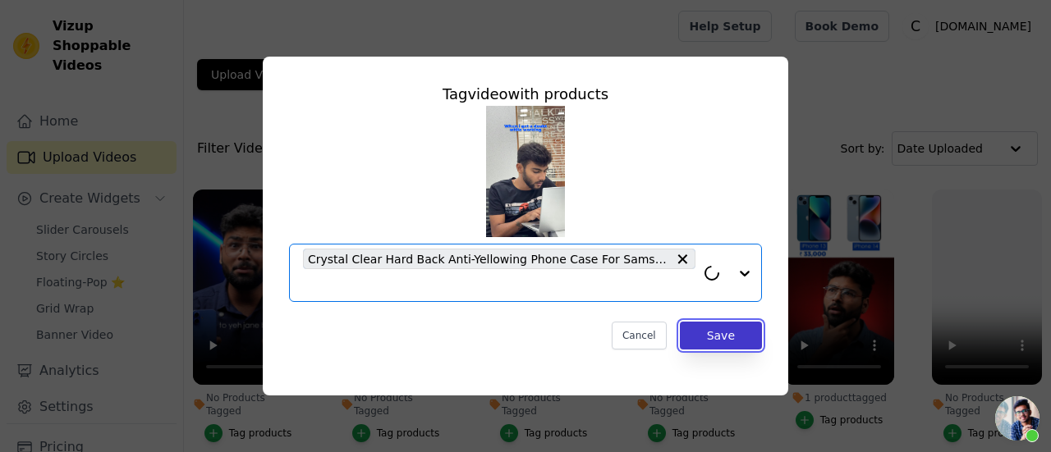
click at [706, 339] on button "Save" at bounding box center [721, 336] width 82 height 28
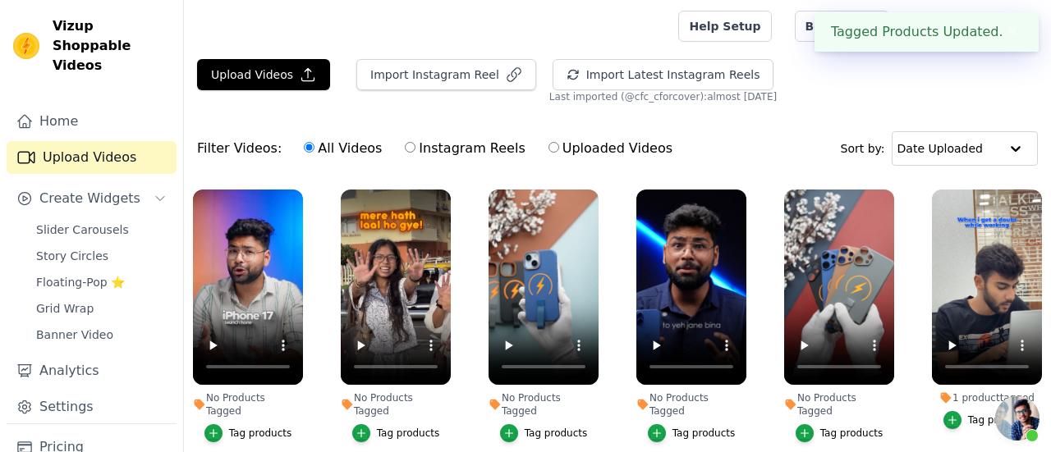
click at [714, 427] on div "Tag products" at bounding box center [703, 433] width 63 height 13
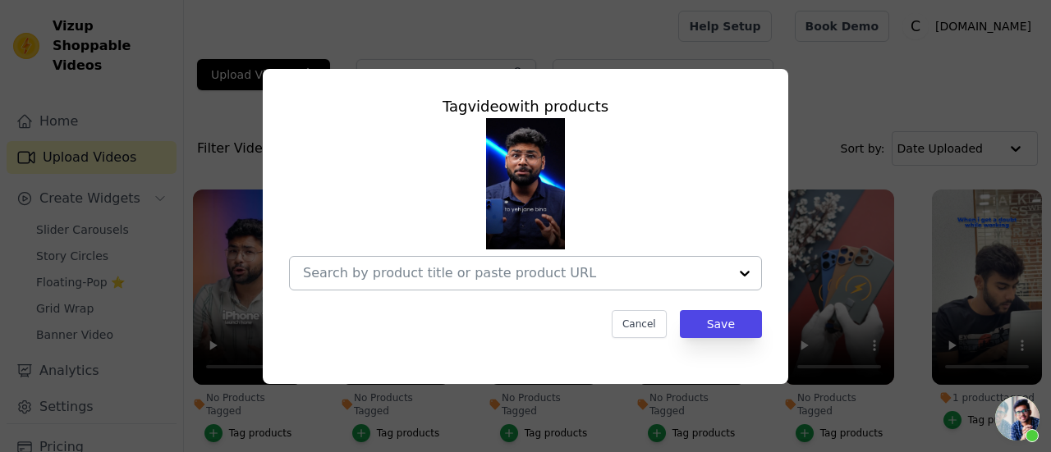
click at [596, 270] on input "No Products Tagged Tag video with products Cancel Save Tag products" at bounding box center [515, 273] width 425 height 16
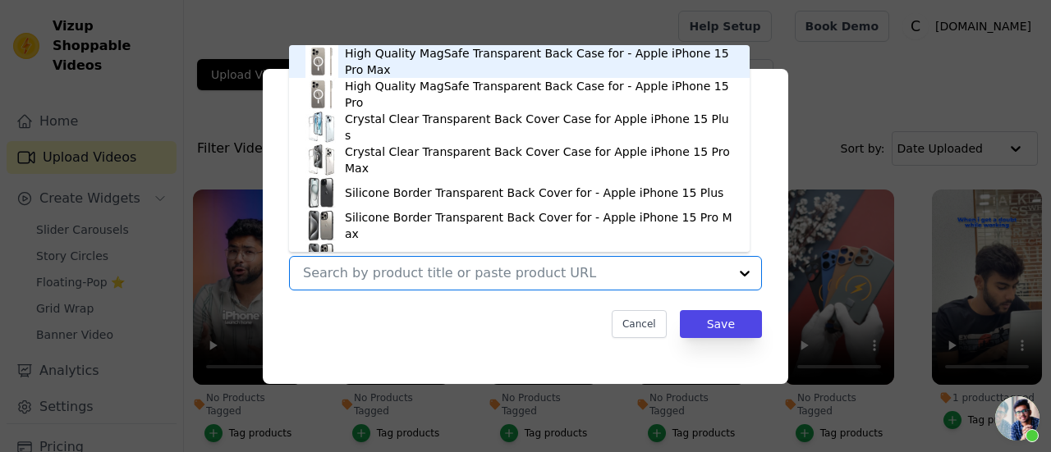
paste input "Crystal Clear Hard Back Anti-Yellowing Phone Case For Samsung F56 5G"
type input "Crystal Clear Hard Back Anti-Yellowing Phone Case For Samsung F56 5G"
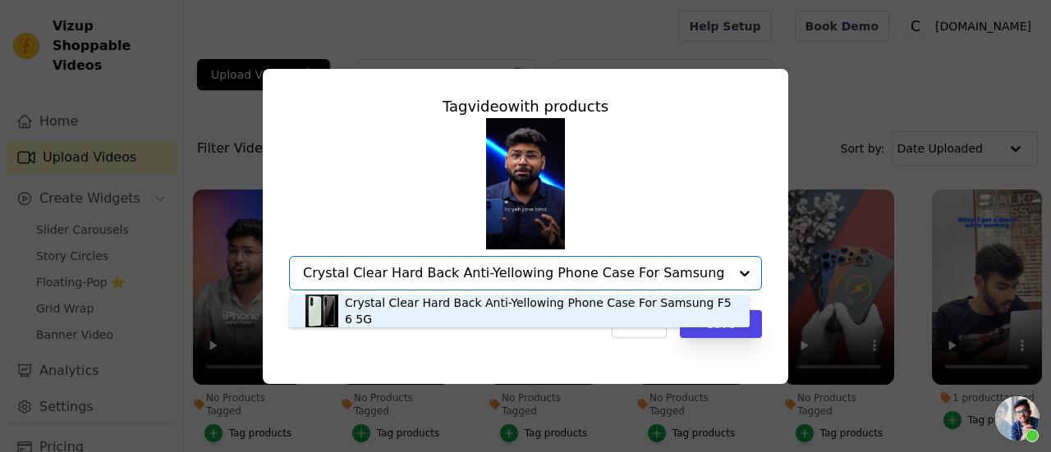
click at [592, 313] on div "Crystal Clear Hard Back Anti-Yellowing Phone Case For Samsung F56 5G" at bounding box center [539, 311] width 388 height 33
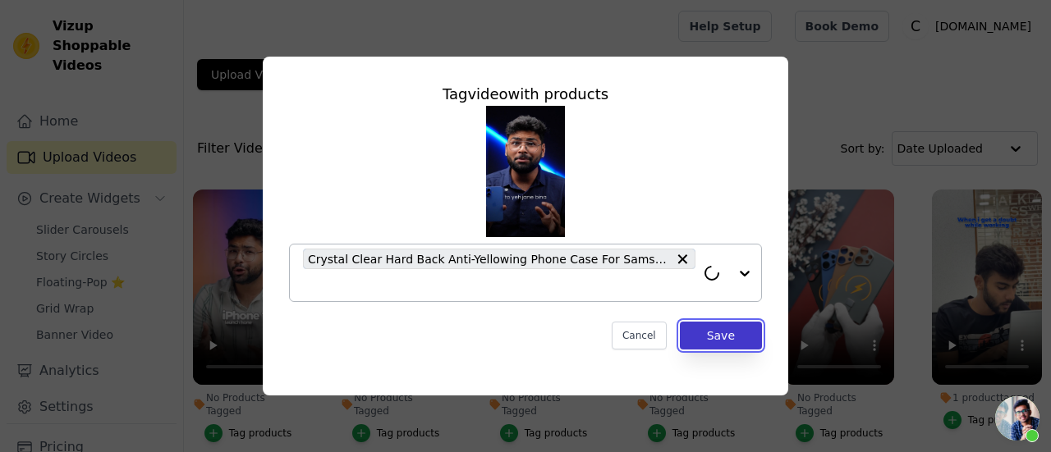
click at [726, 339] on button "Save" at bounding box center [721, 336] width 82 height 28
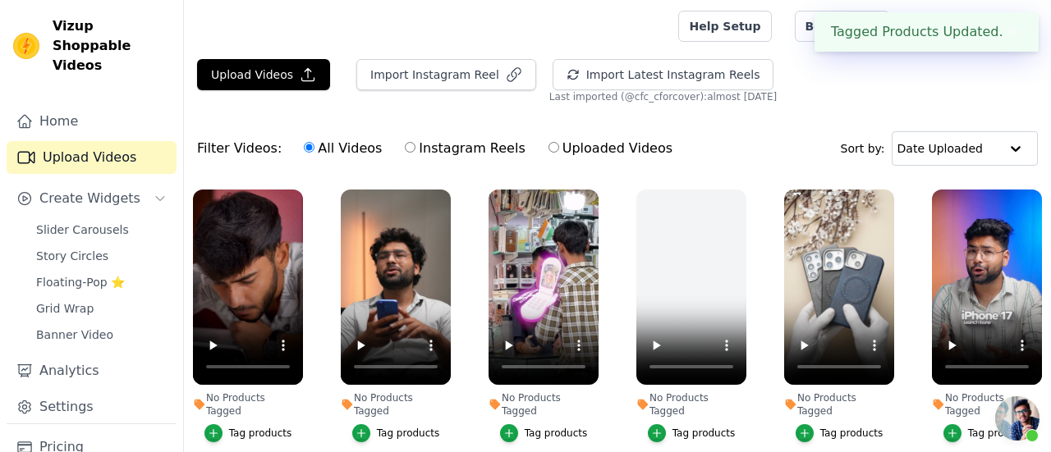
click at [844, 427] on div "Tag products" at bounding box center [851, 433] width 63 height 13
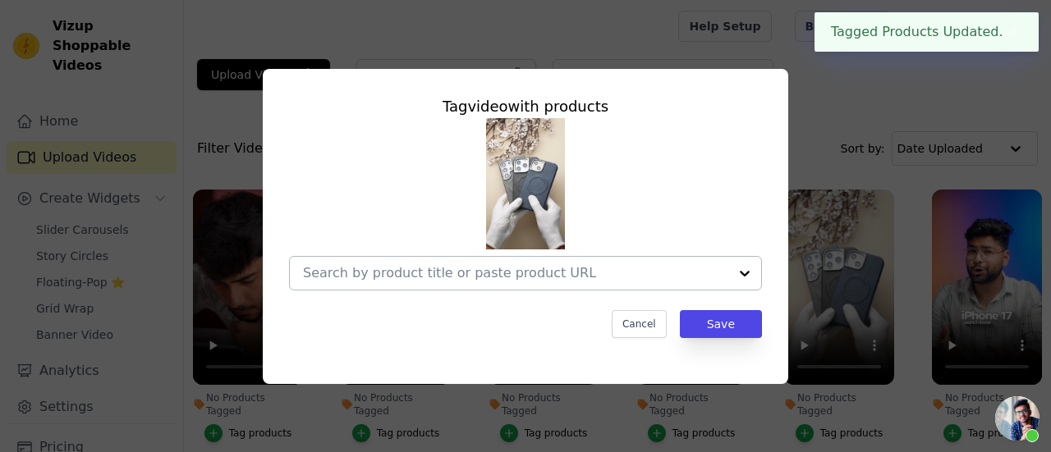
click at [537, 273] on input "No Products Tagged Tag video with products Cancel Save Tag products" at bounding box center [515, 273] width 425 height 16
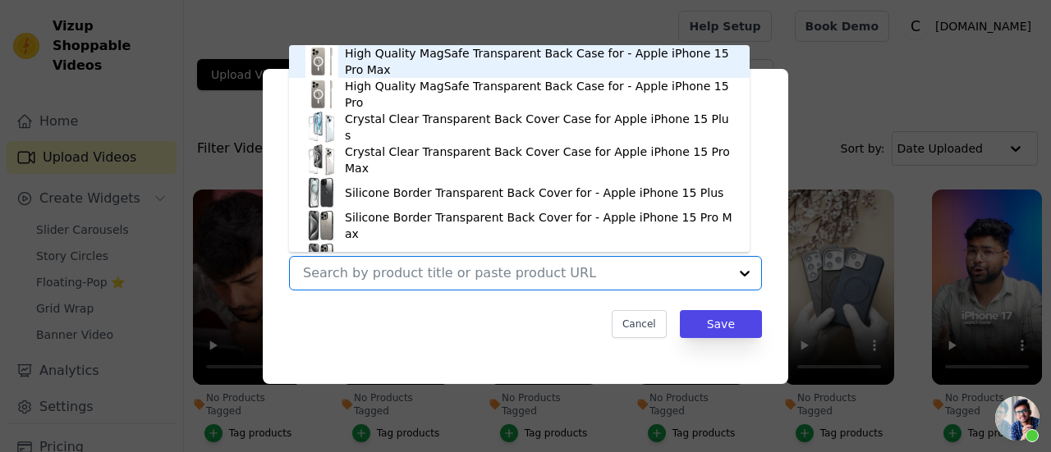
paste input "Crystal Clear Hard Back Anti-Yellowing Phone Case For Samsung F56 5G"
type input "Crystal Clear Hard Back Anti-Yellowing Phone Case For Samsung F56 5G"
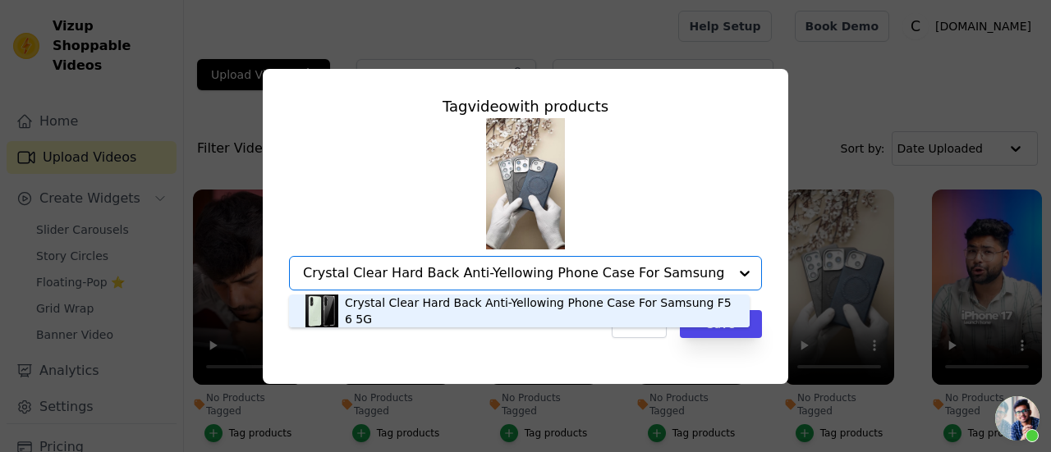
click at [561, 314] on div "Crystal Clear Hard Back Anti-Yellowing Phone Case For Samsung F56 5G" at bounding box center [539, 311] width 388 height 33
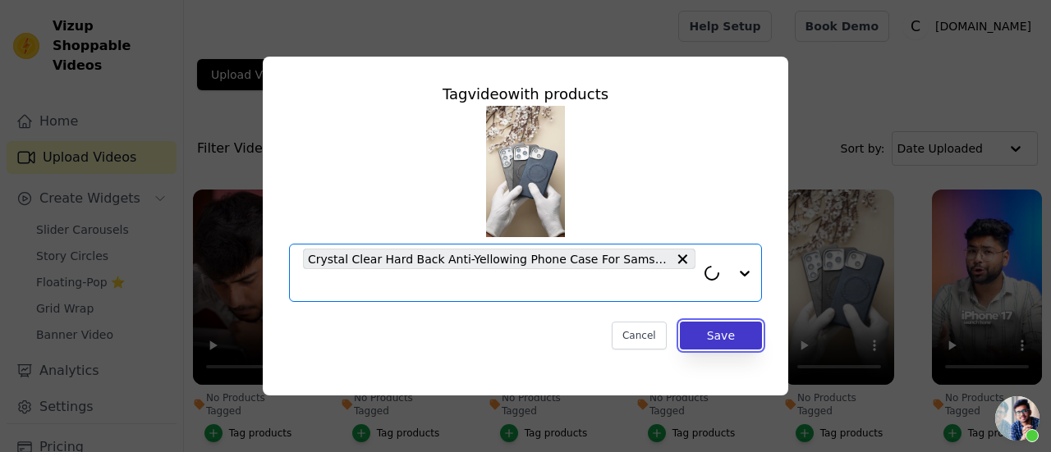
click at [734, 348] on button "Save" at bounding box center [721, 336] width 82 height 28
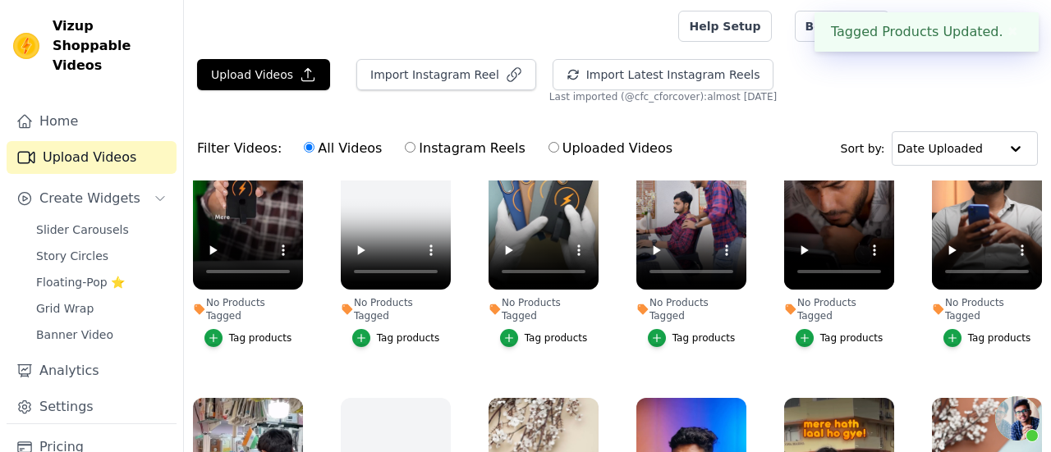
scroll to position [164, 0]
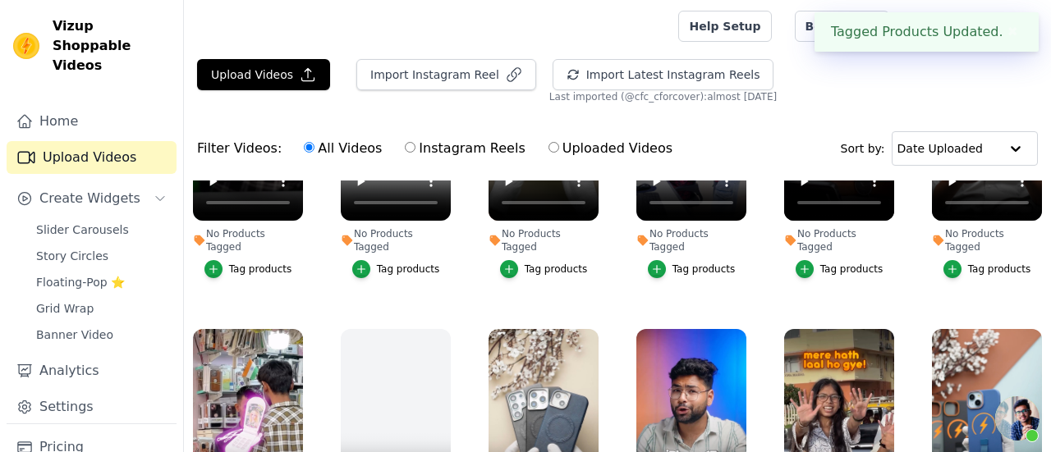
click at [980, 263] on div "Tag products" at bounding box center [999, 269] width 63 height 13
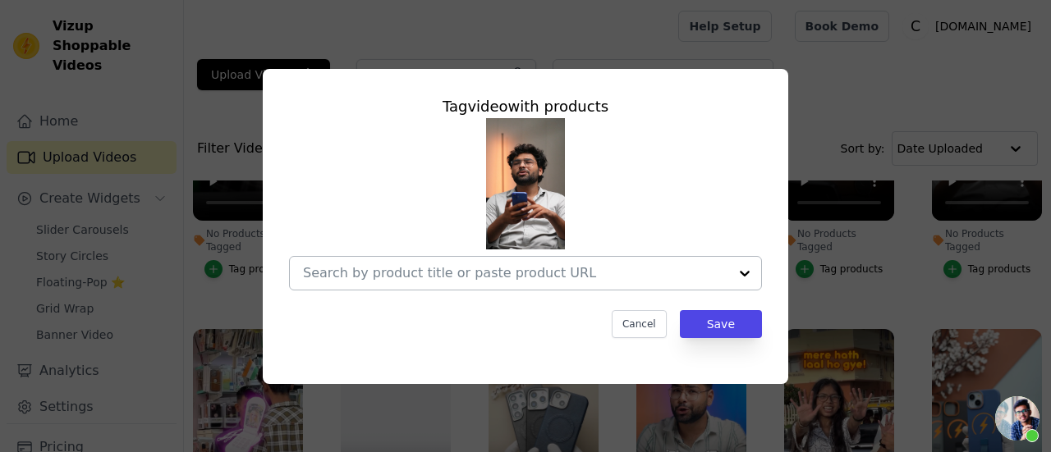
click at [640, 282] on div at bounding box center [515, 273] width 425 height 33
paste input "Crystal Clear Hard Back Anti-Yellowing Phone Case For Samsung F56 5G"
type input "Crystal Clear Hard Back Anti-Yellowing Phone Case For Samsung F56 5G"
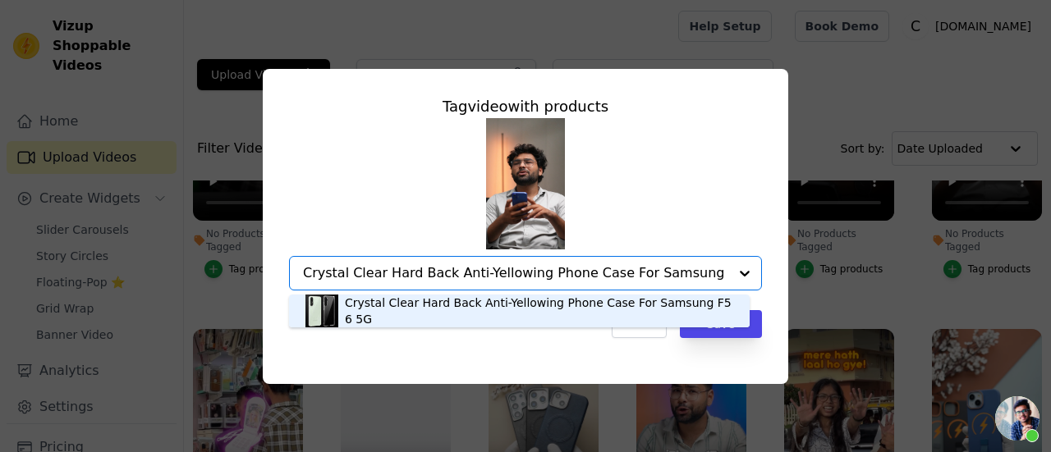
click at [610, 311] on div "Crystal Clear Hard Back Anti-Yellowing Phone Case For Samsung F56 5G" at bounding box center [539, 311] width 388 height 33
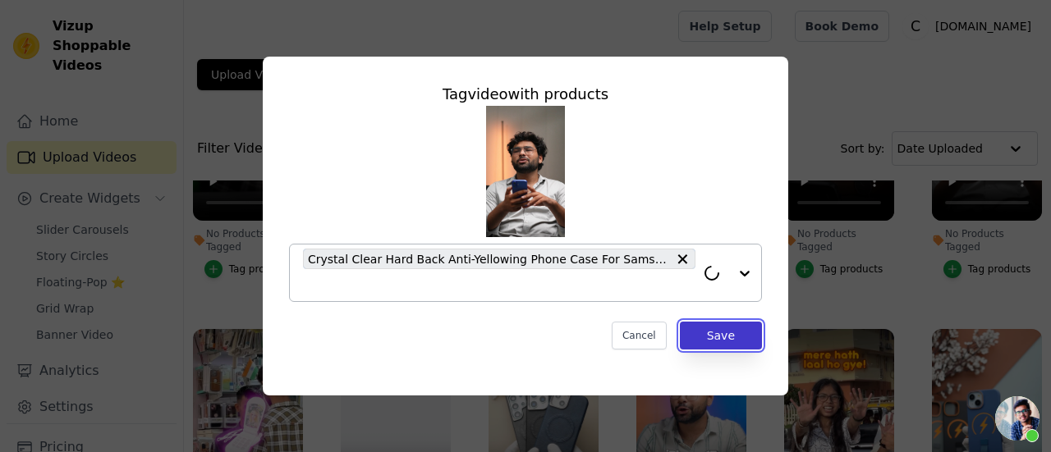
click at [709, 335] on button "Save" at bounding box center [721, 336] width 82 height 28
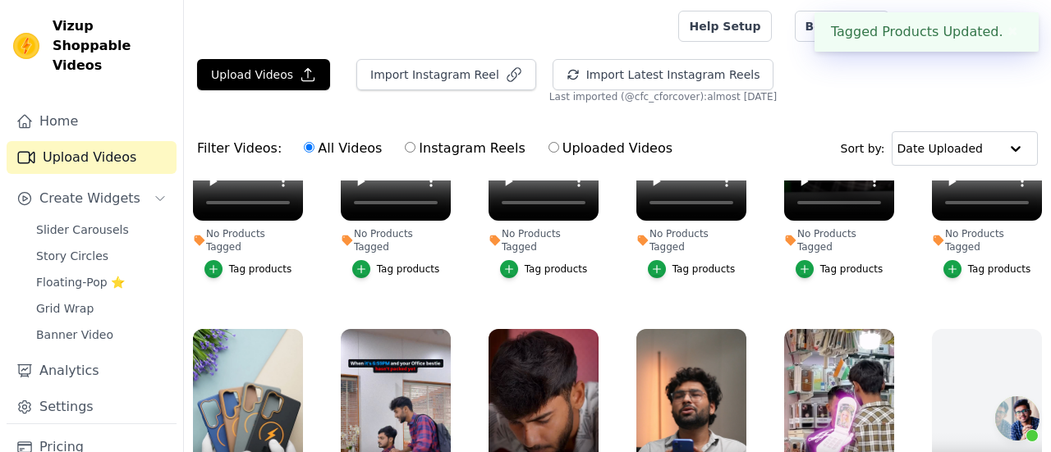
scroll to position [328, 0]
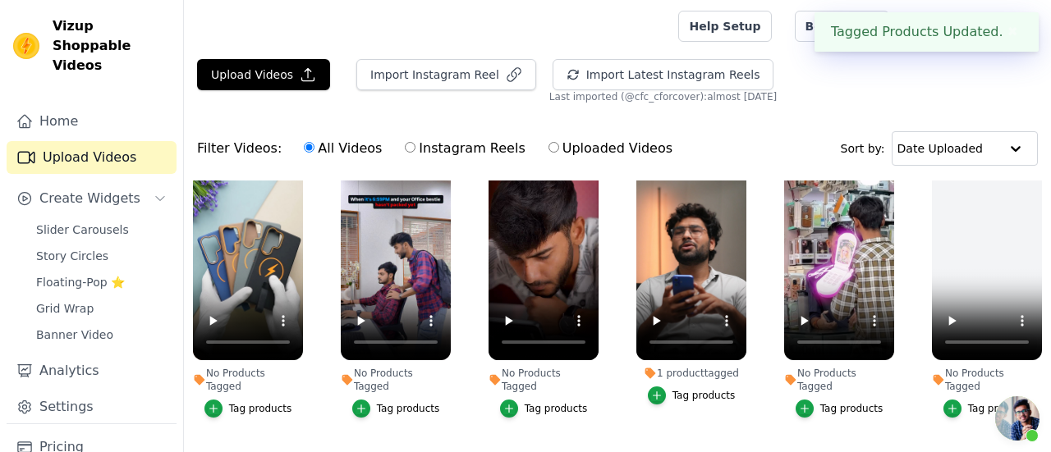
click at [246, 402] on div "Tag products" at bounding box center [260, 408] width 63 height 13
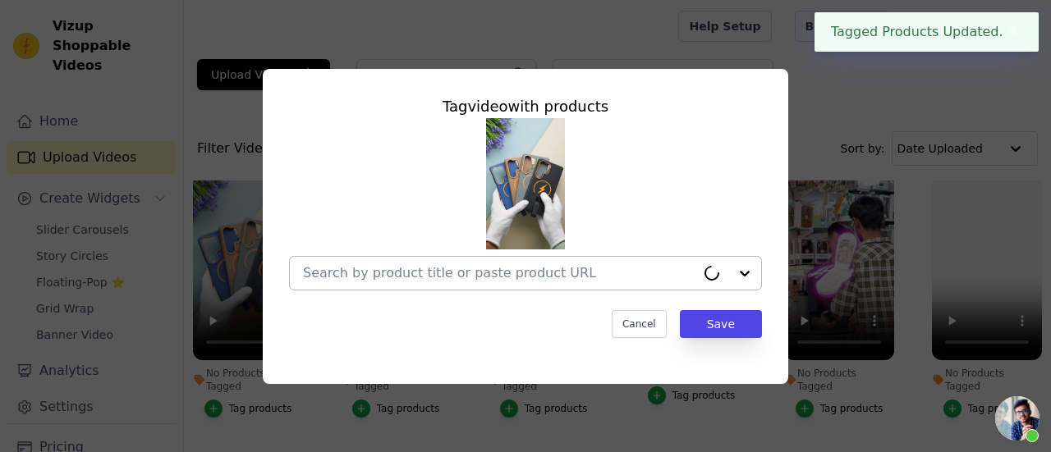
click at [413, 267] on input "No Products Tagged Tag video with products Cancel Save Tag products" at bounding box center [499, 273] width 392 height 16
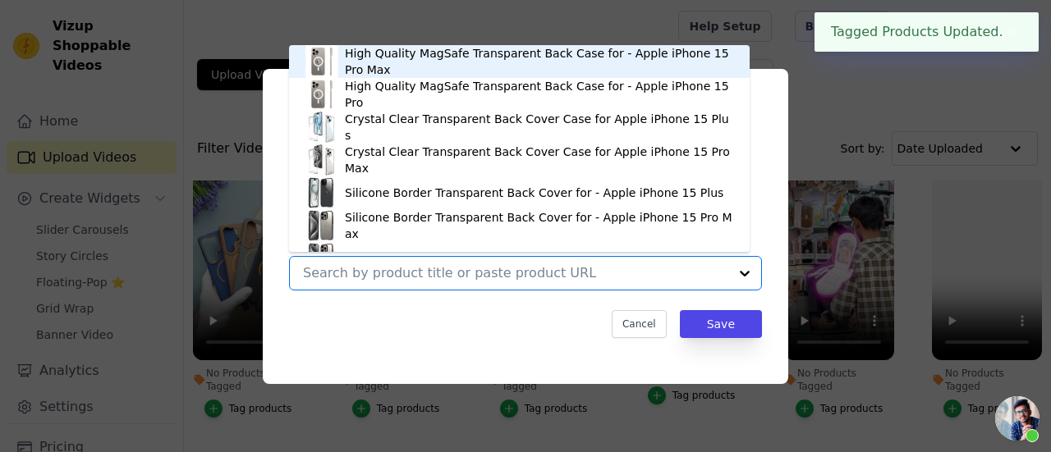
paste input "Crystal Clear Hard Back Anti-Yellowing Phone Case For Samsung F56 5G"
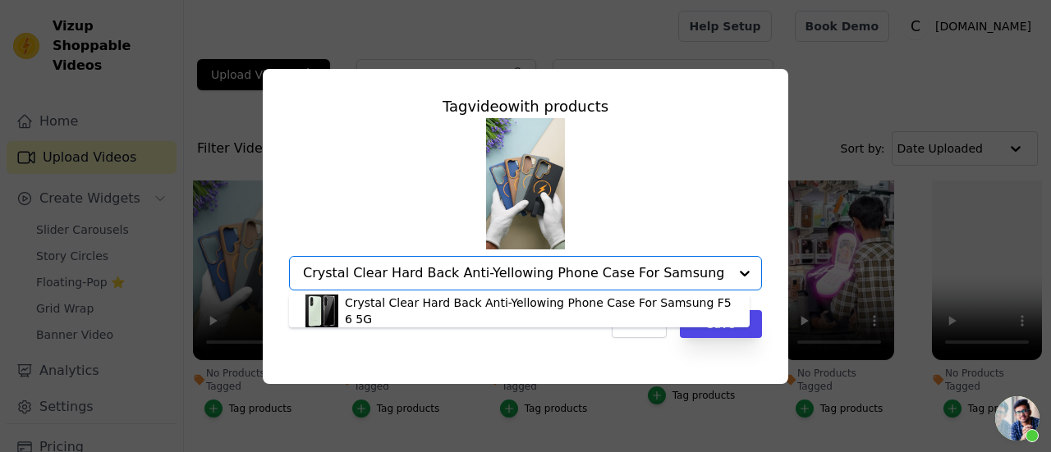
scroll to position [0, 0]
type input "Crystal Clear Hard Back Anti-Yellowing Phone Case For Samsung F56 5G"
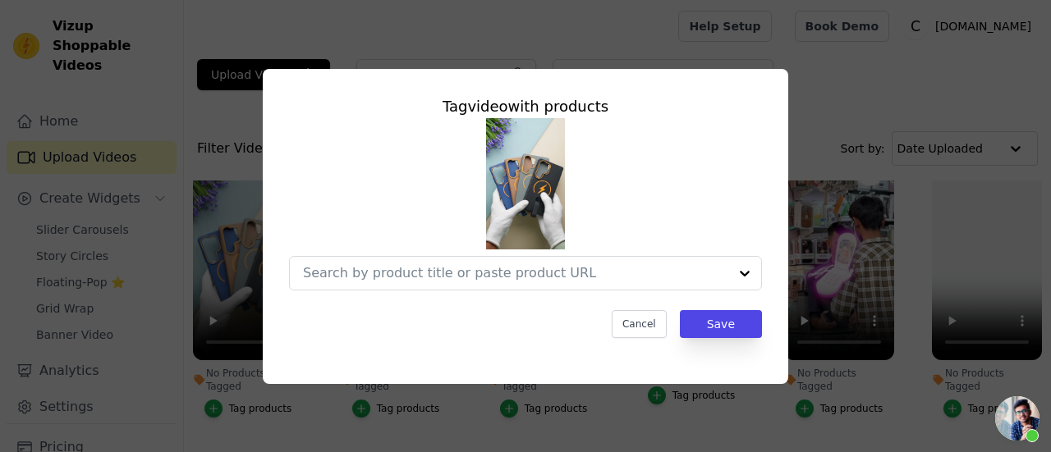
click at [726, 93] on div "Tag video with products Cancel Save" at bounding box center [525, 216] width 499 height 269
click at [650, 315] on button "Cancel" at bounding box center [639, 324] width 55 height 28
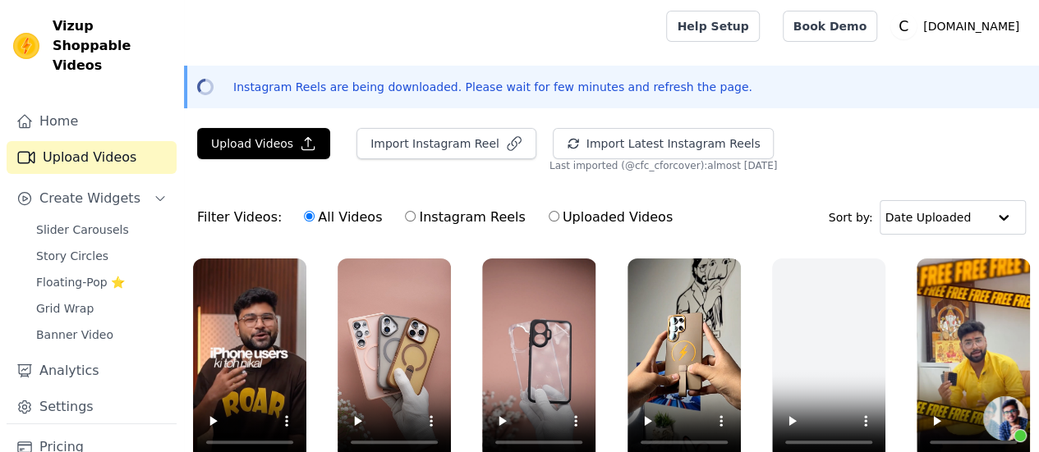
scroll to position [164, 0]
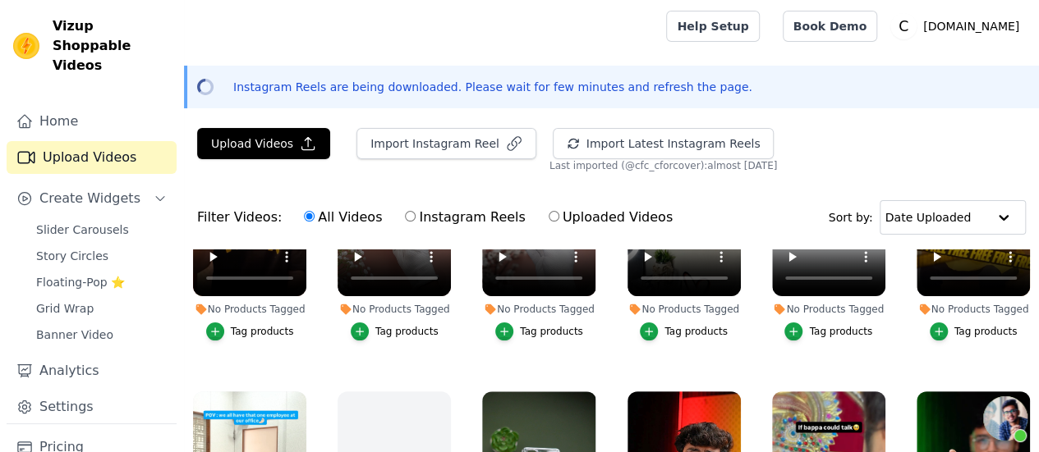
click at [274, 325] on div "Tag products" at bounding box center [262, 331] width 63 height 13
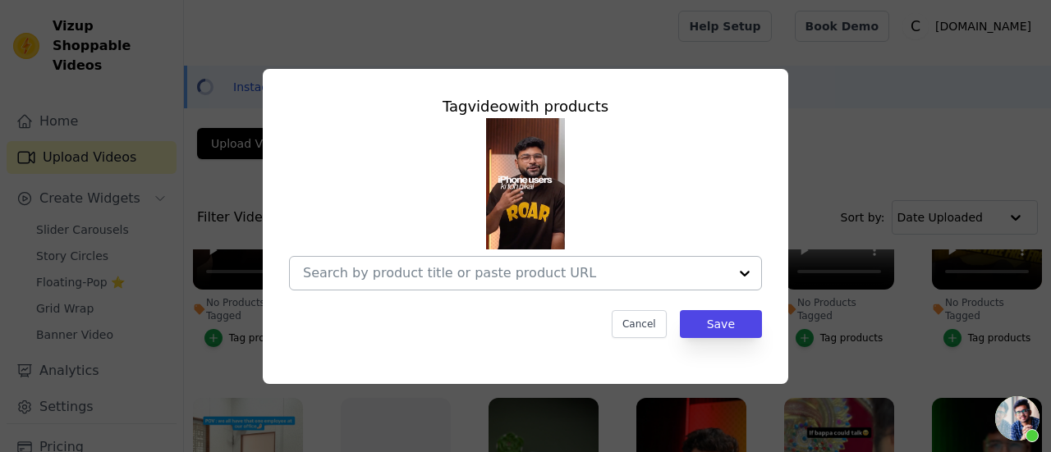
click at [448, 279] on input "No Products Tagged Tag video with products Cancel Save Tag products" at bounding box center [515, 273] width 425 height 16
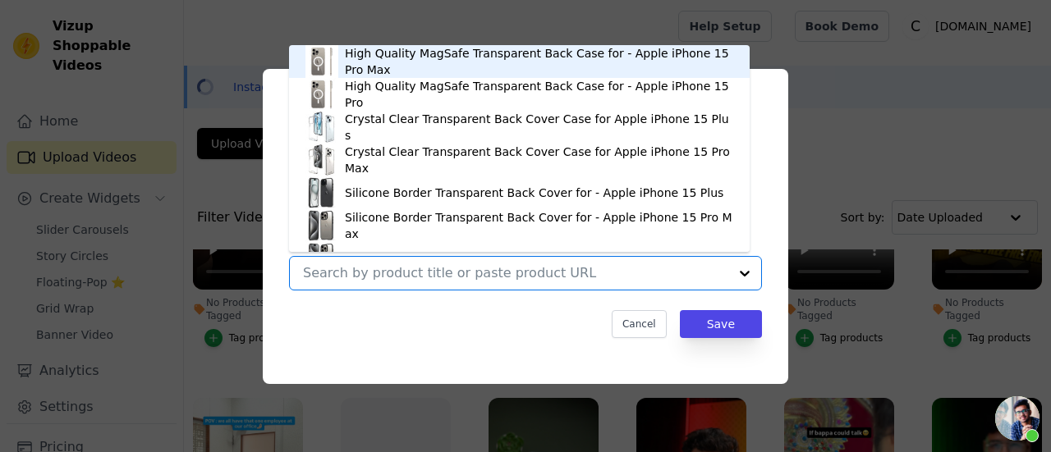
paste input "Crystal Clear Hard Back Anti-Yellowing Phone Case For Samsung F56 5G"
type input "Crystal Clear Hard Back Anti-Yellowing Phone Case For Samsung F56 5G"
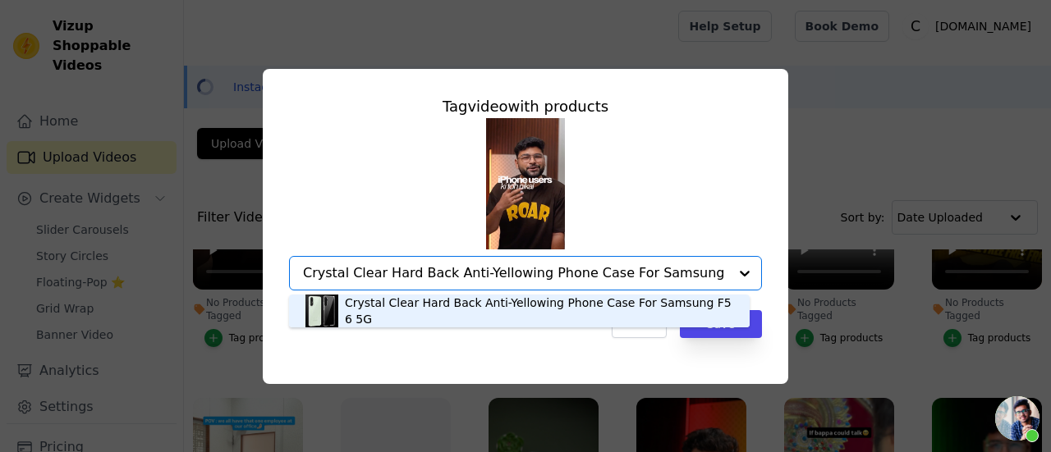
click at [460, 308] on div "Crystal Clear Hard Back Anti-Yellowing Phone Case For Samsung F56 5G" at bounding box center [539, 311] width 388 height 33
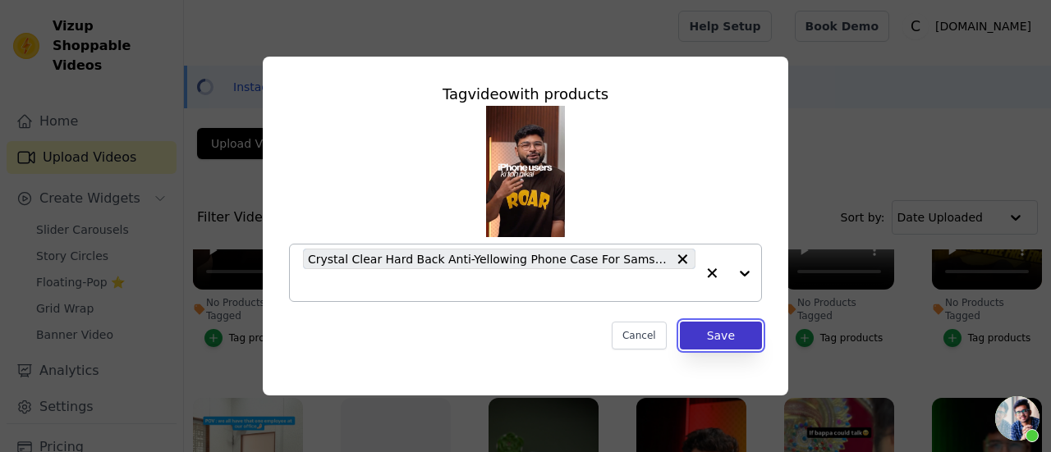
click at [721, 333] on button "Save" at bounding box center [721, 336] width 82 height 28
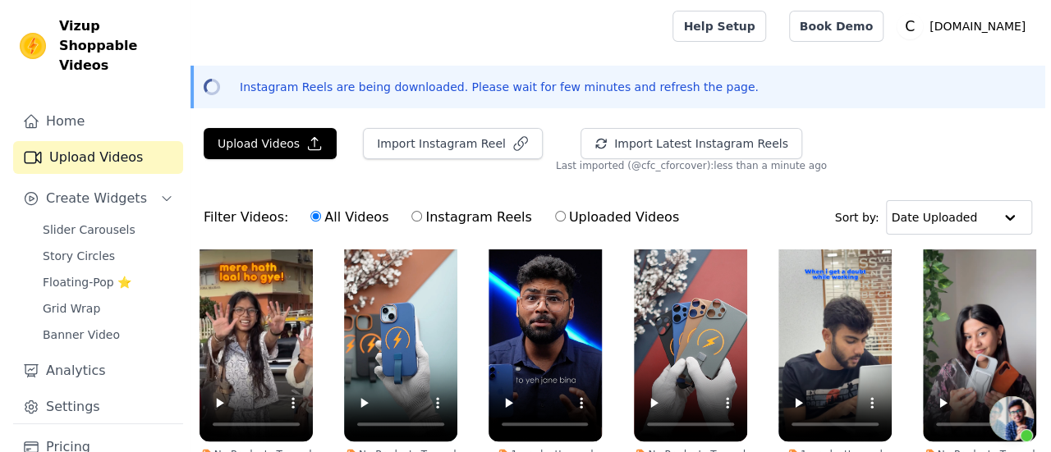
scroll to position [1232, 0]
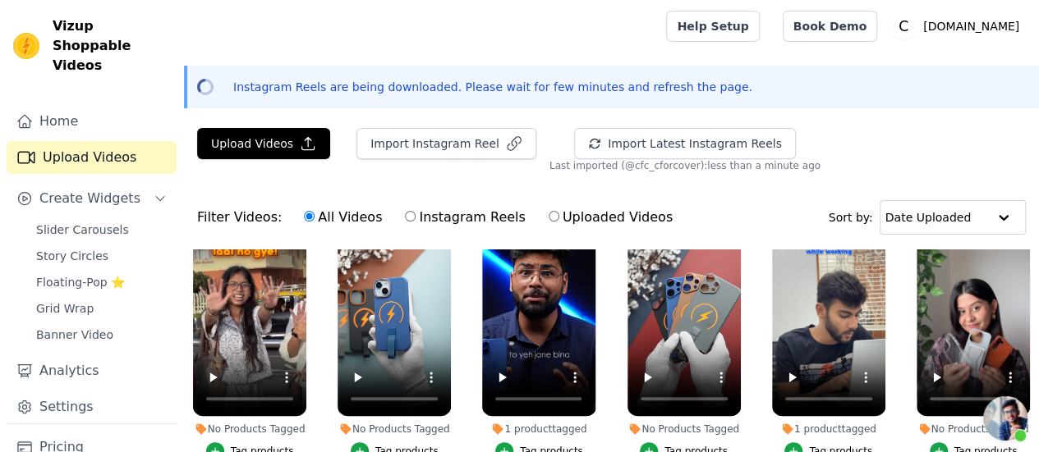
click at [266, 423] on div "No Products Tagged" at bounding box center [249, 429] width 113 height 13
click at [250, 445] on div "Tag products" at bounding box center [262, 451] width 63 height 13
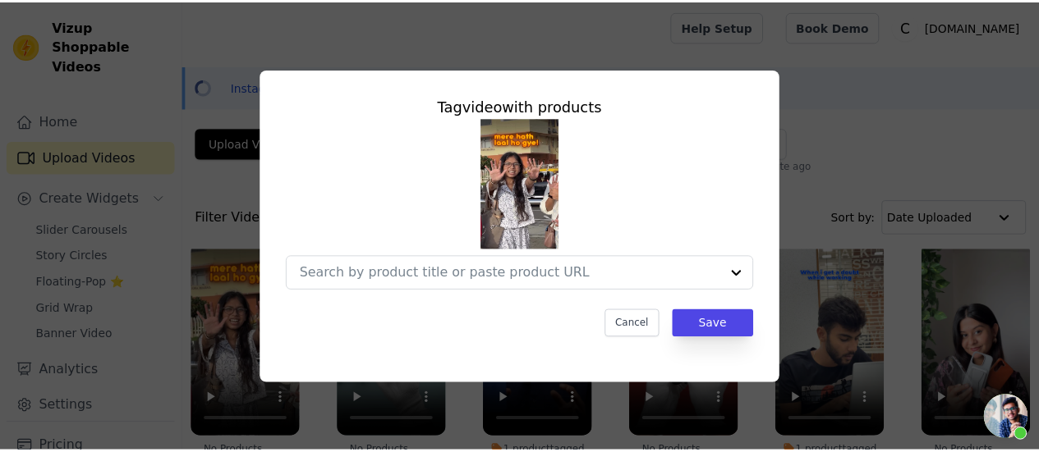
scroll to position [1246, 0]
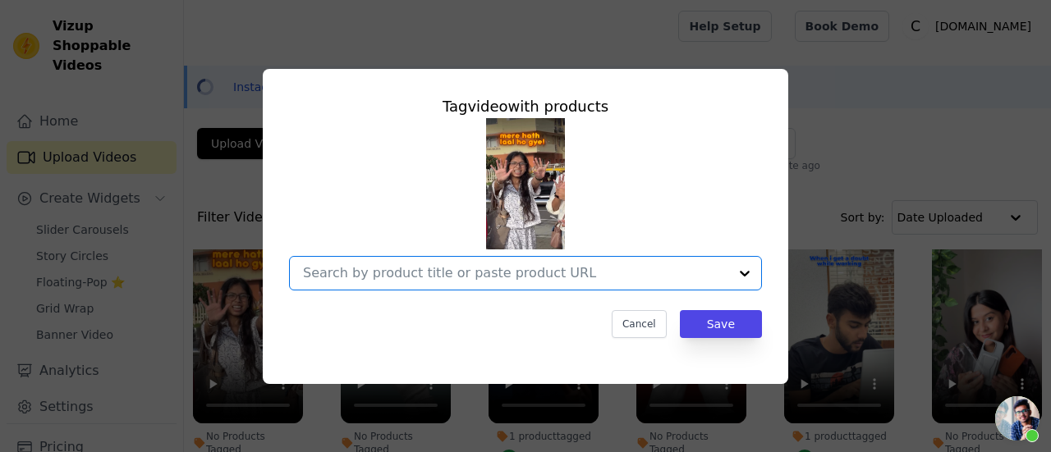
click at [358, 276] on input "No Products Tagged Tag video with products Option undefined, selected. Select i…" at bounding box center [515, 273] width 425 height 16
paste input "Crystal Clear Hard Back Anti-Yellowing Phone Case For Samsung F56 5G"
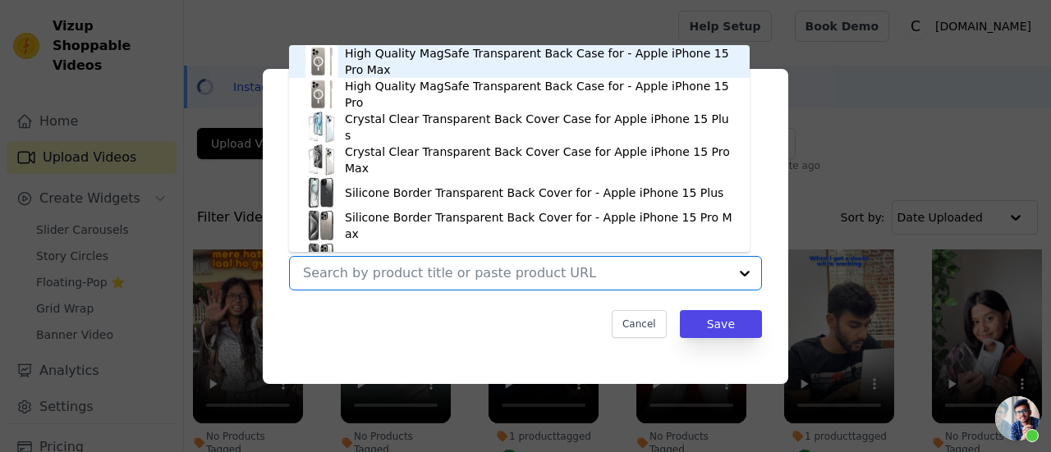
type input "Crystal Clear Hard Back Anti-Yellowing Phone Case For Samsung F56 5G"
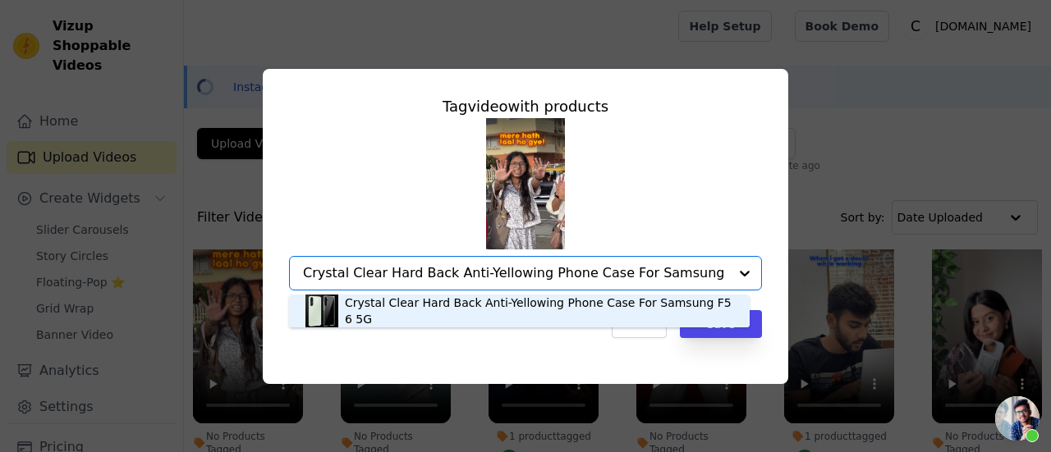
click at [441, 314] on div "Crystal Clear Hard Back Anti-Yellowing Phone Case For Samsung F56 5G" at bounding box center [539, 311] width 388 height 33
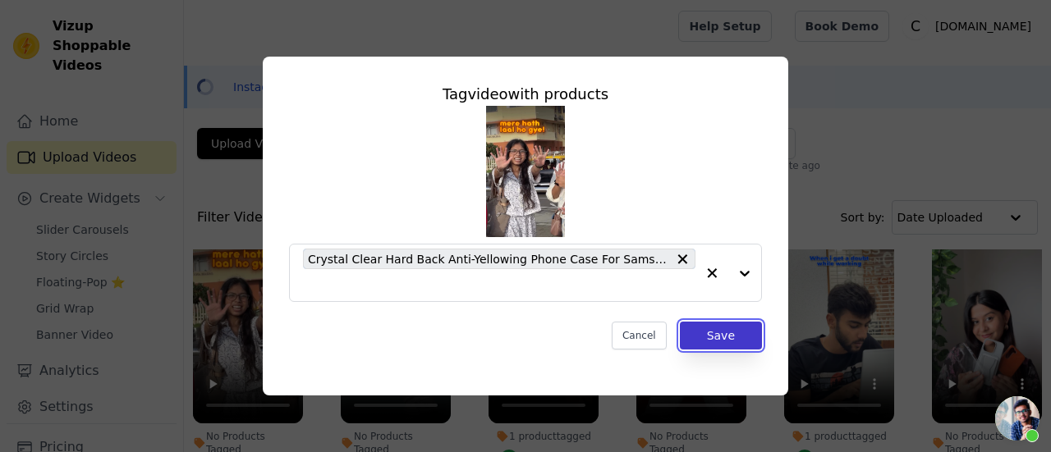
click at [737, 331] on button "Save" at bounding box center [721, 336] width 82 height 28
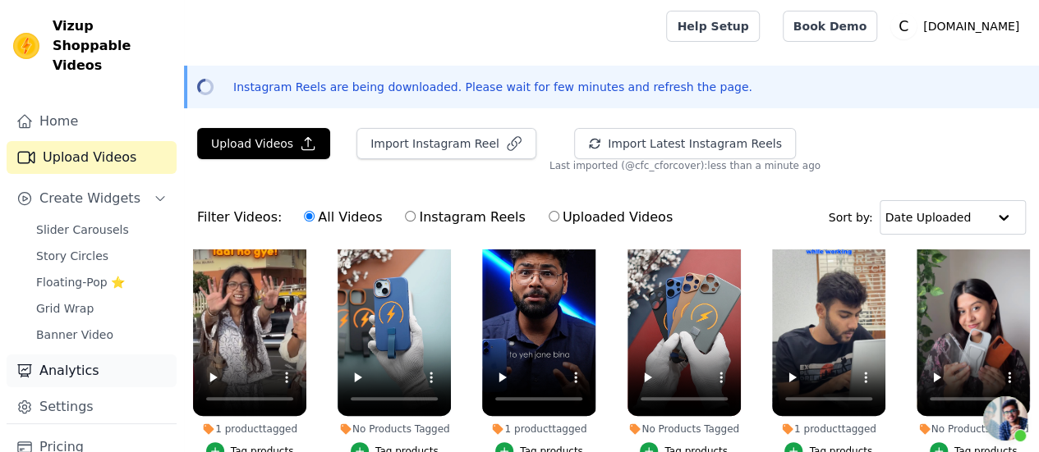
scroll to position [70, 0]
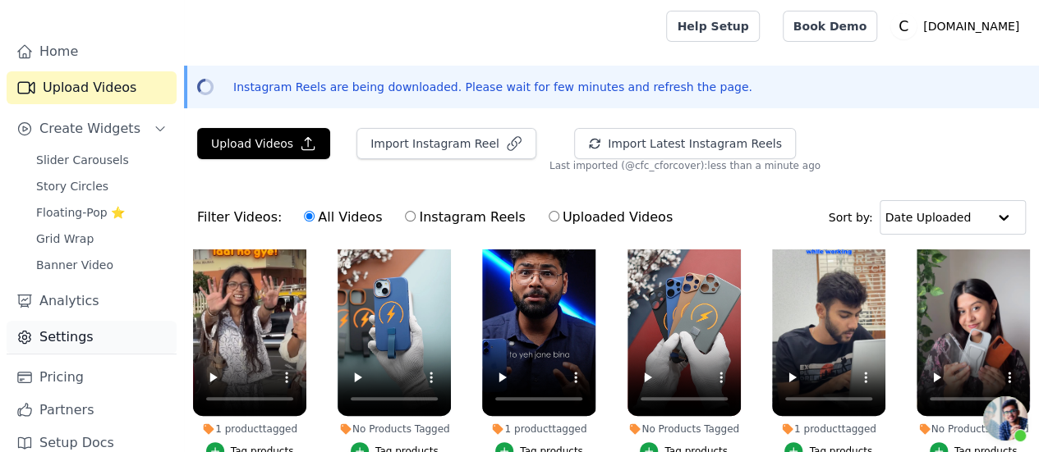
click at [80, 321] on link "Settings" at bounding box center [92, 337] width 170 height 33
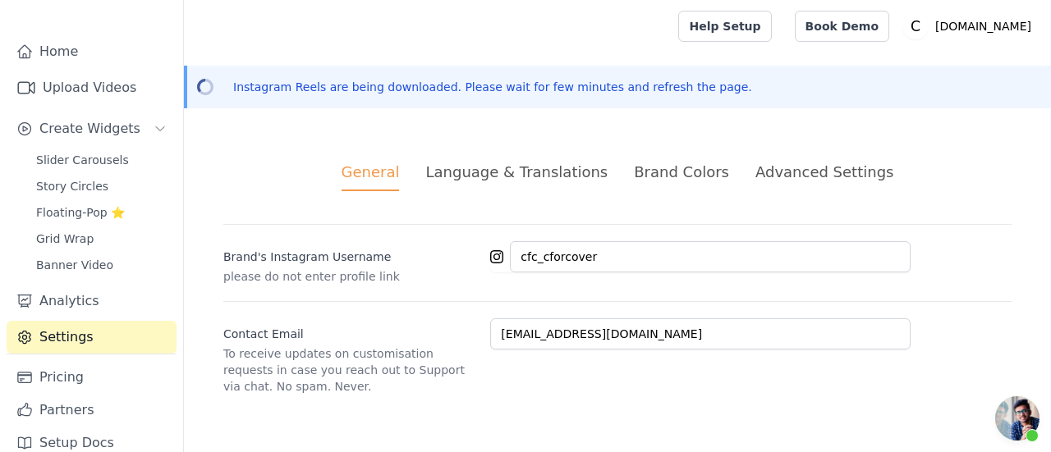
click at [519, 188] on li "Language & Translations" at bounding box center [516, 176] width 182 height 30
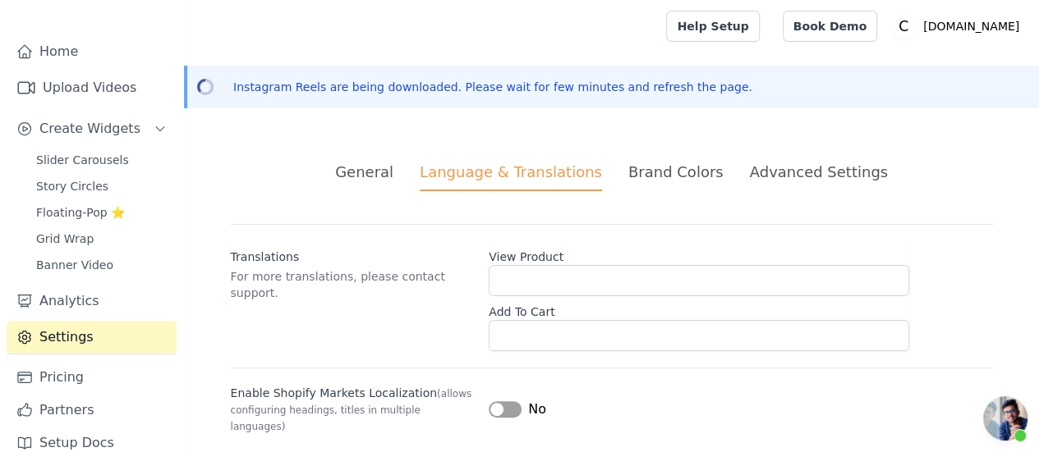
scroll to position [3, 0]
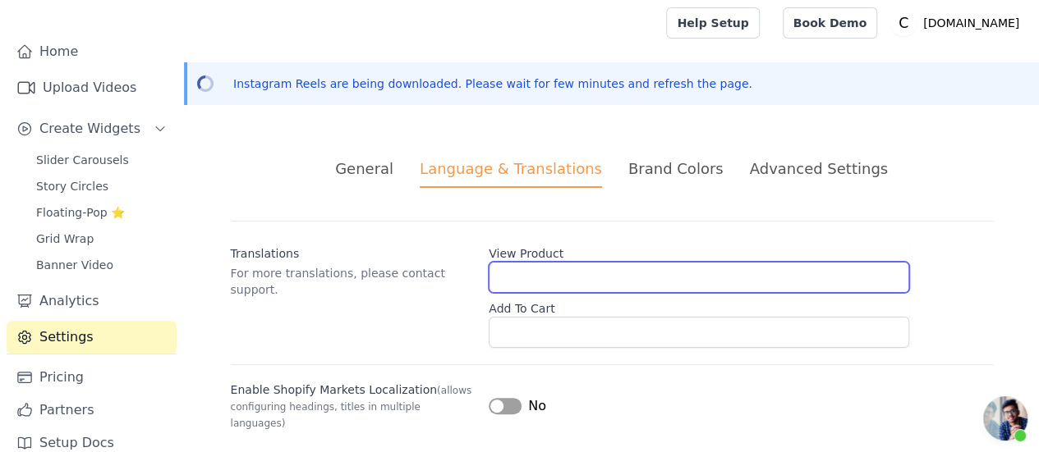
click at [544, 273] on input "View Product" at bounding box center [699, 277] width 420 height 31
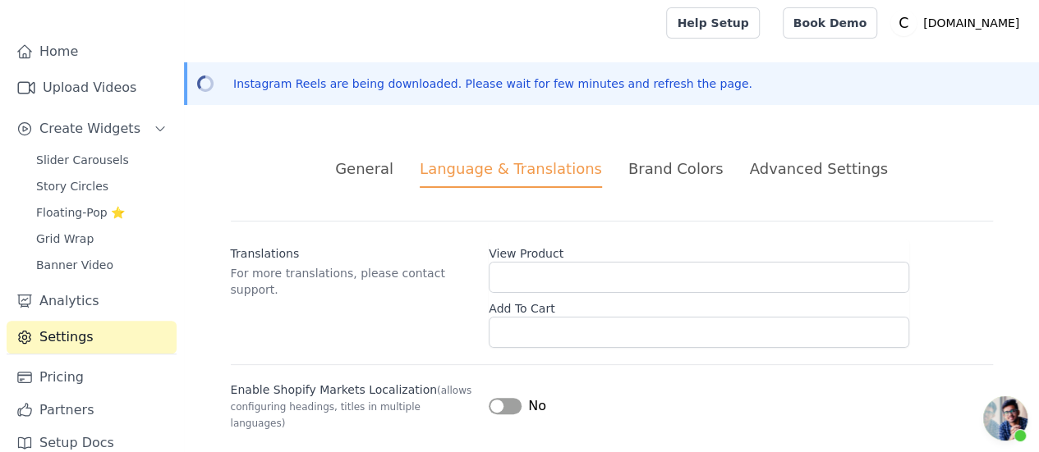
click at [619, 170] on ul "General Language & Translations Brand Colors Advanced Settings" at bounding box center [612, 173] width 762 height 30
click at [622, 170] on ul "General Language & Translations Brand Colors Advanced Settings" at bounding box center [612, 173] width 762 height 30
click at [647, 174] on div "Brand Colors" at bounding box center [675, 169] width 95 height 22
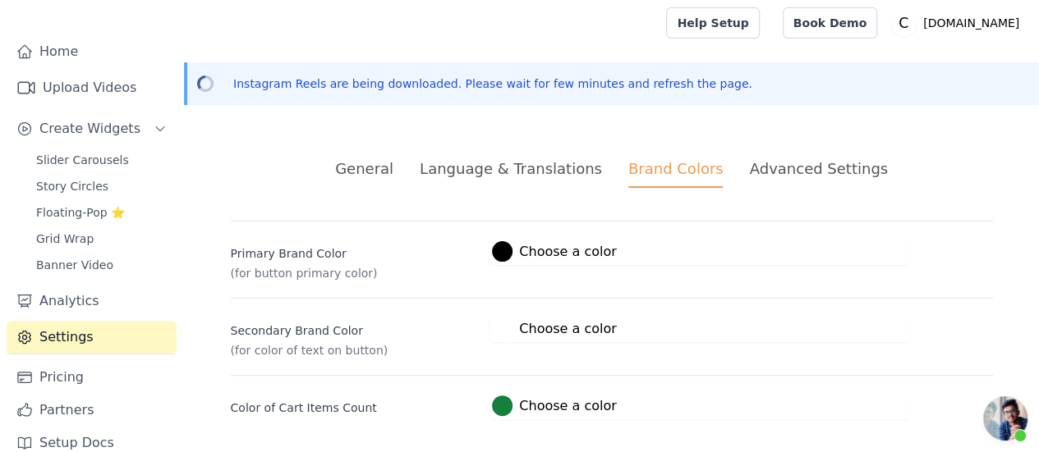
click at [749, 168] on div "Advanced Settings" at bounding box center [818, 169] width 138 height 22
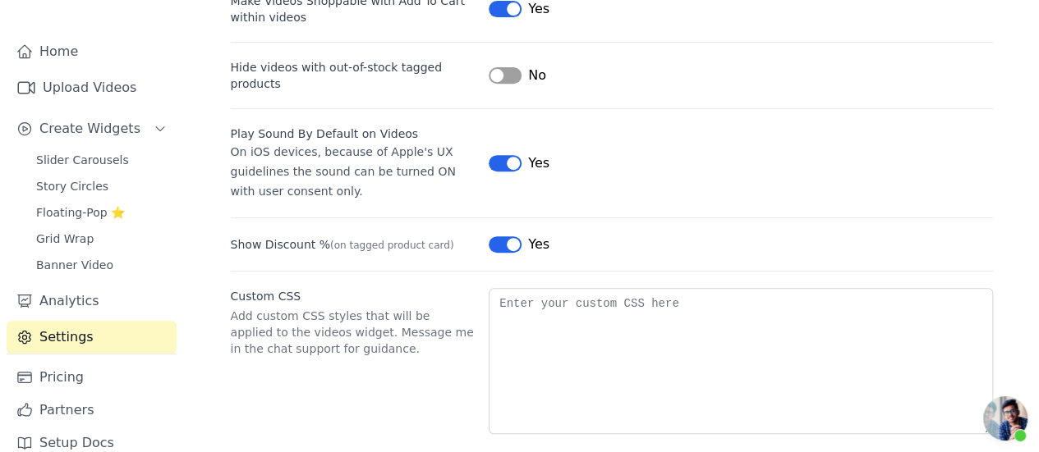
scroll to position [319, 0]
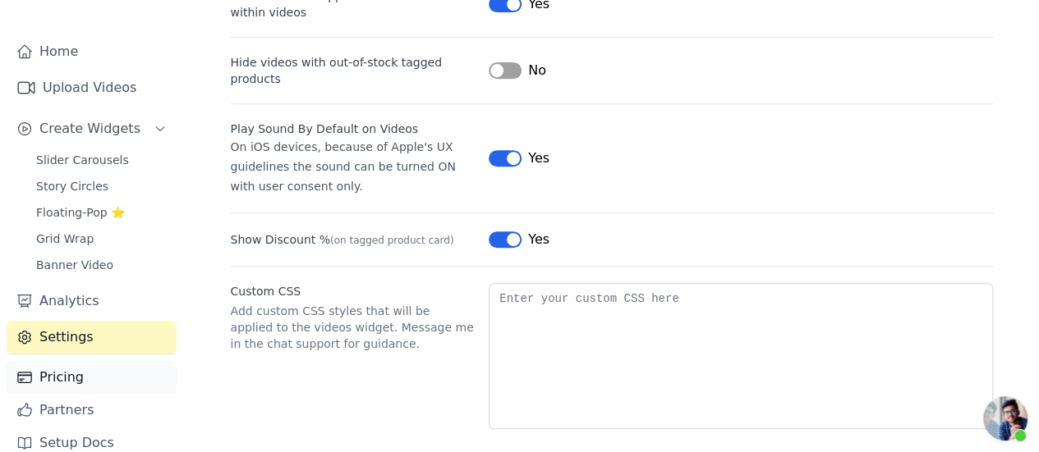
click at [62, 361] on link "Pricing" at bounding box center [92, 377] width 170 height 33
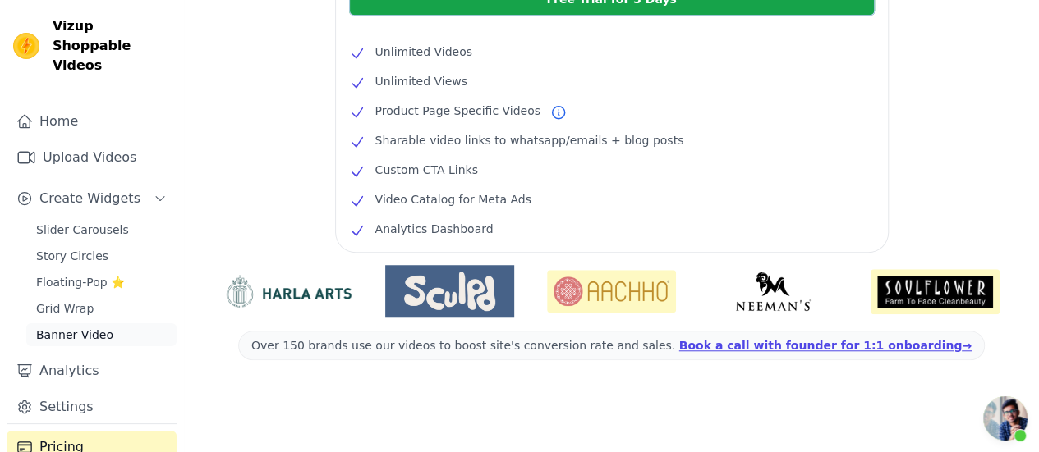
scroll to position [211, 0]
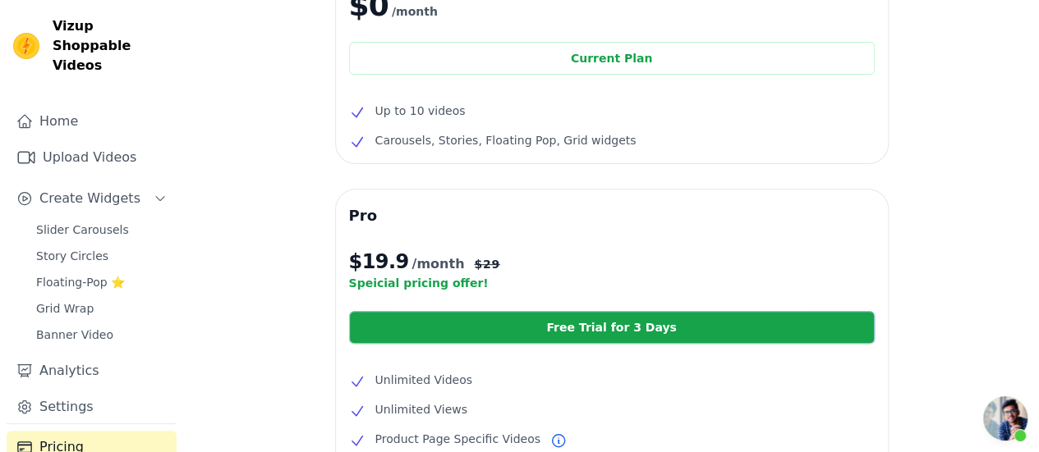
click at [76, 222] on div "Slider Carousels Story Circles Floating-Pop ⭐ Grid Wrap Banner Video" at bounding box center [101, 282] width 150 height 128
click at [77, 218] on link "Slider Carousels" at bounding box center [101, 229] width 150 height 23
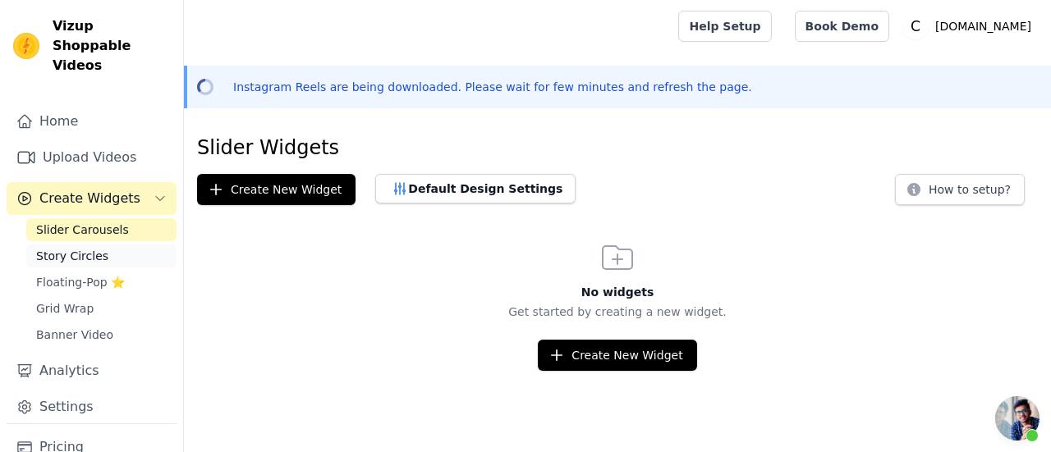
click at [106, 245] on link "Story Circles" at bounding box center [101, 256] width 150 height 23
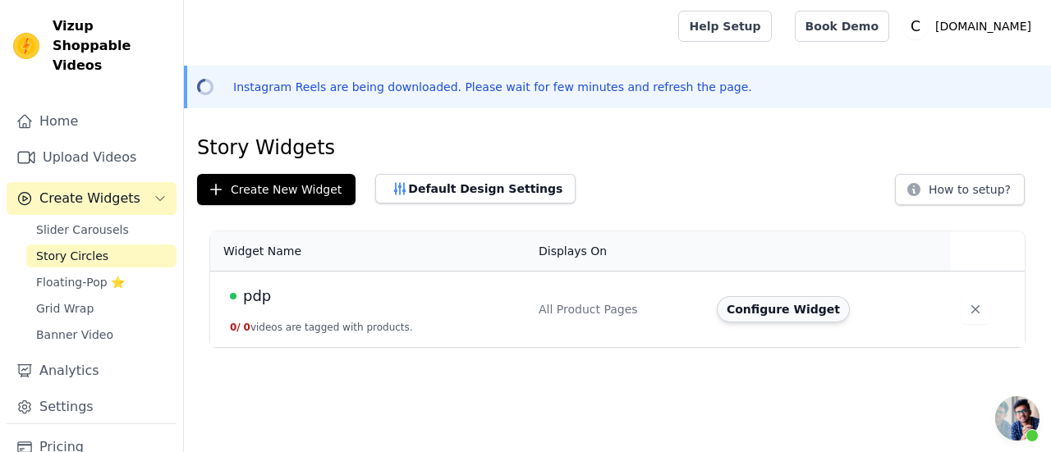
click at [750, 307] on button "Configure Widget" at bounding box center [783, 309] width 133 height 26
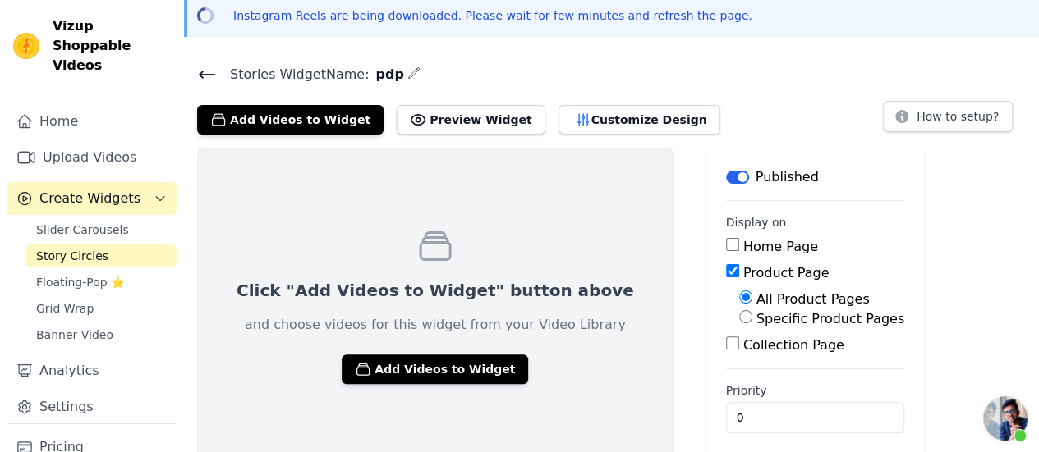
scroll to position [82, 0]
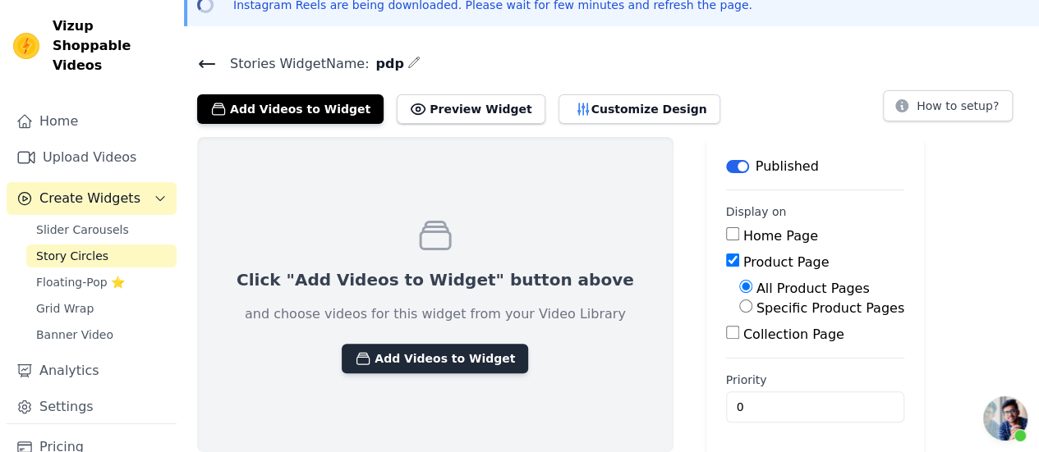
click at [425, 357] on button "Add Videos to Widget" at bounding box center [435, 359] width 186 height 30
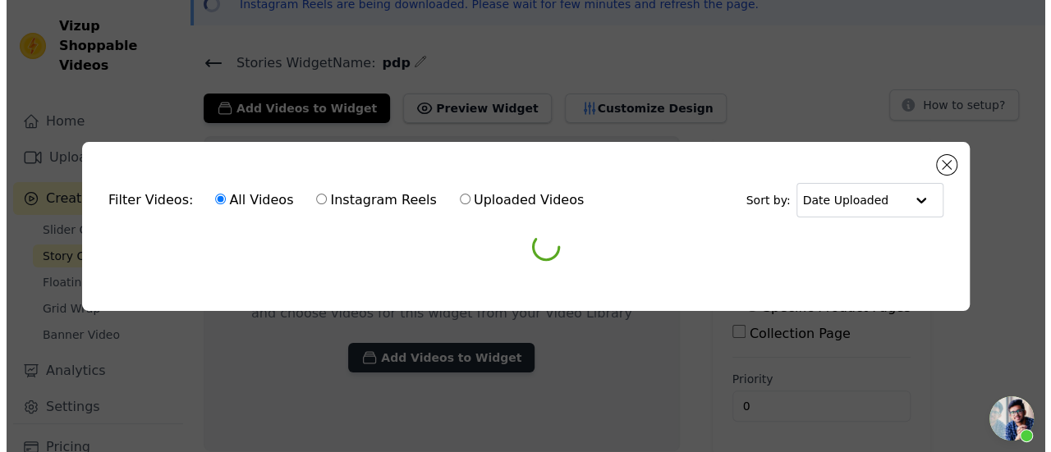
scroll to position [0, 0]
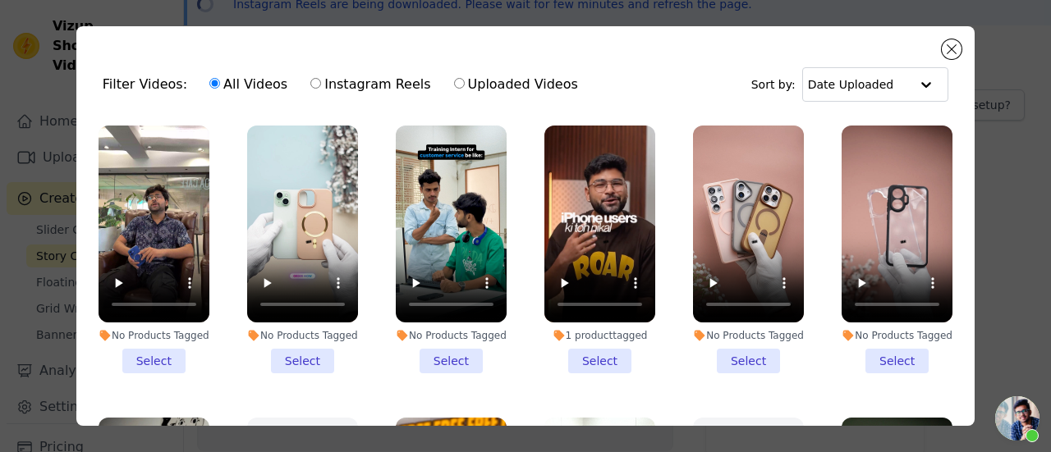
click at [160, 352] on li "No Products Tagged Select" at bounding box center [154, 250] width 111 height 248
click at [0, 0] on input "No Products Tagged Select" at bounding box center [0, 0] width 0 height 0
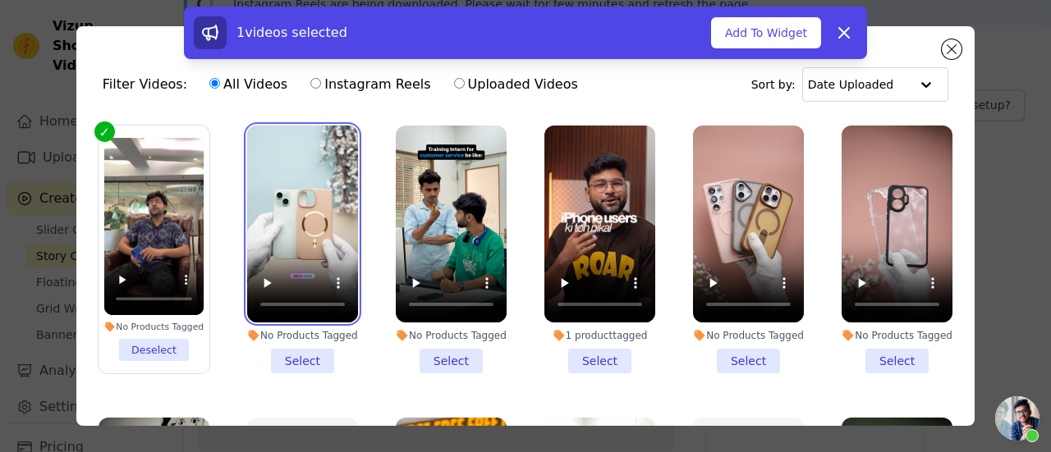
click at [281, 241] on video at bounding box center [302, 224] width 111 height 197
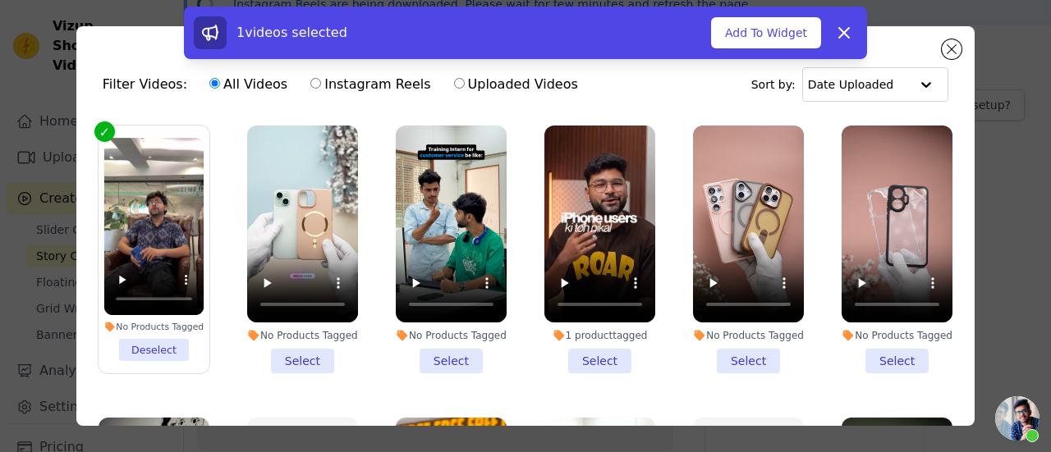
click at [287, 357] on li "No Products Tagged Select" at bounding box center [302, 250] width 111 height 248
click at [0, 0] on input "No Products Tagged Select" at bounding box center [0, 0] width 0 height 0
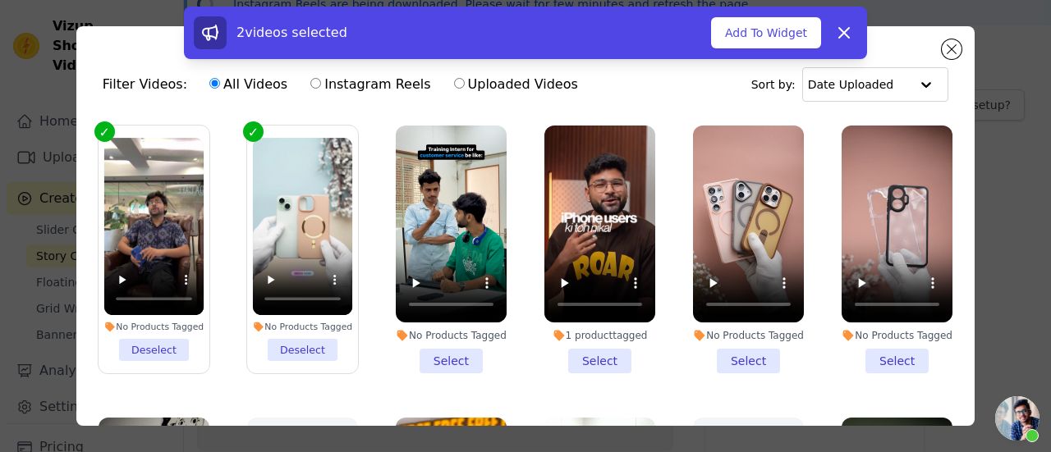
click at [434, 352] on li "No Products Tagged Select" at bounding box center [451, 250] width 111 height 248
click at [0, 0] on input "No Products Tagged Select" at bounding box center [0, 0] width 0 height 0
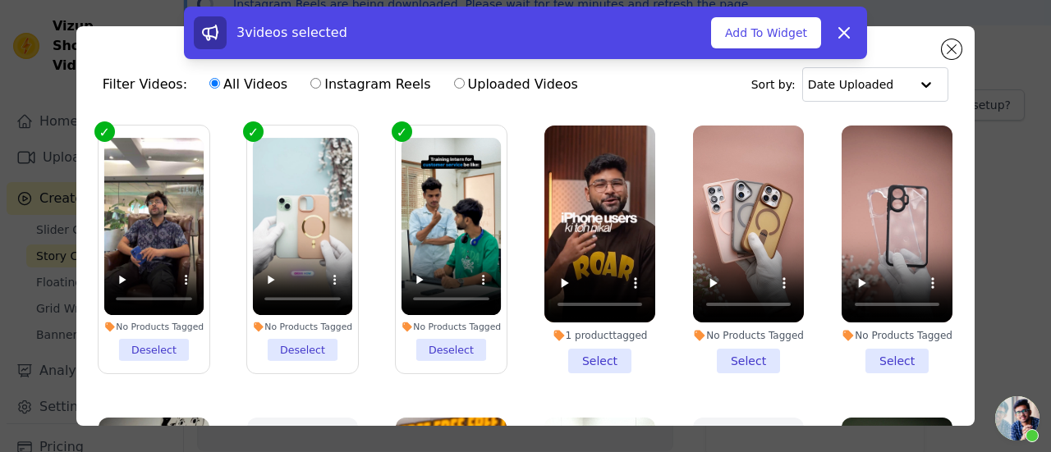
click at [573, 349] on li "1 product tagged Select" at bounding box center [599, 250] width 111 height 248
click at [0, 0] on input "1 product tagged Select" at bounding box center [0, 0] width 0 height 0
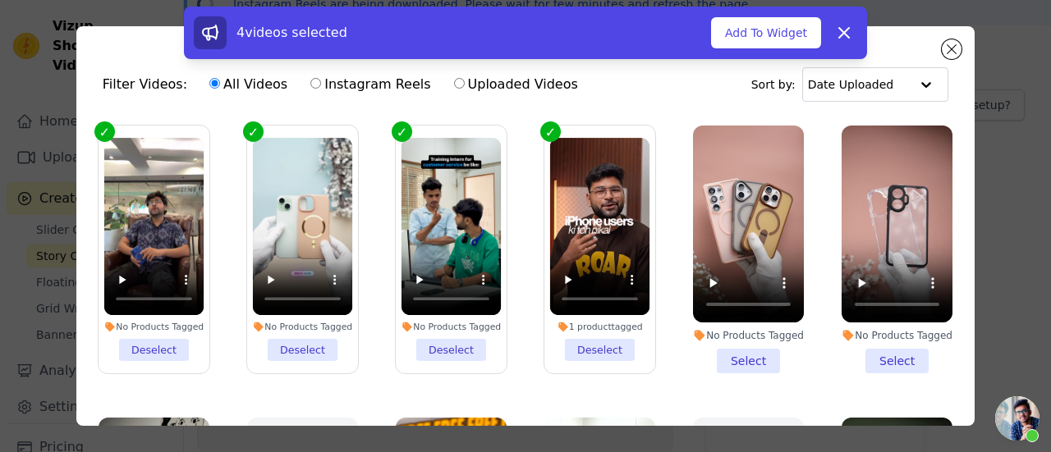
click at [418, 337] on li "No Products Tagged Deselect" at bounding box center [451, 249] width 100 height 223
click at [0, 0] on input "No Products Tagged Deselect" at bounding box center [0, 0] width 0 height 0
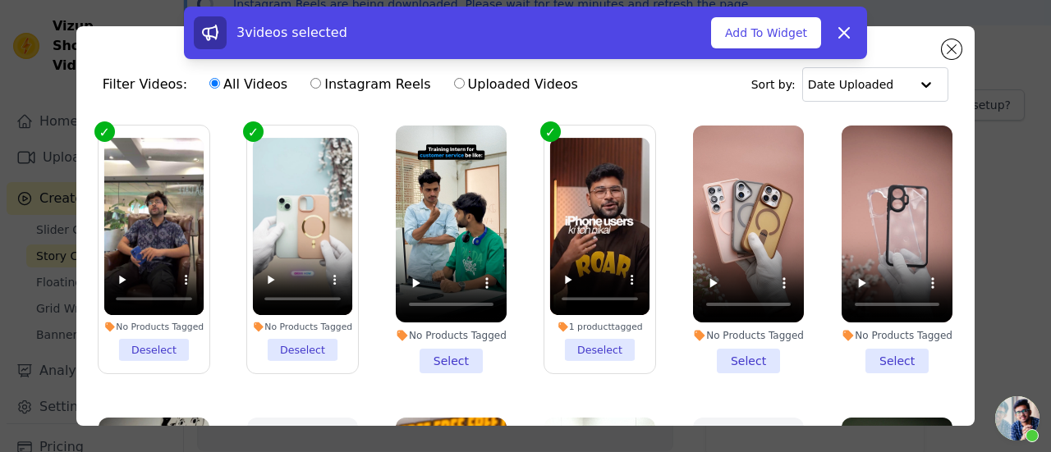
drag, startPoint x: 315, startPoint y: 341, endPoint x: 233, endPoint y: 346, distance: 82.3
click at [315, 342] on li "No Products Tagged Deselect" at bounding box center [303, 249] width 100 height 223
click at [0, 0] on input "No Products Tagged Deselect" at bounding box center [0, 0] width 0 height 0
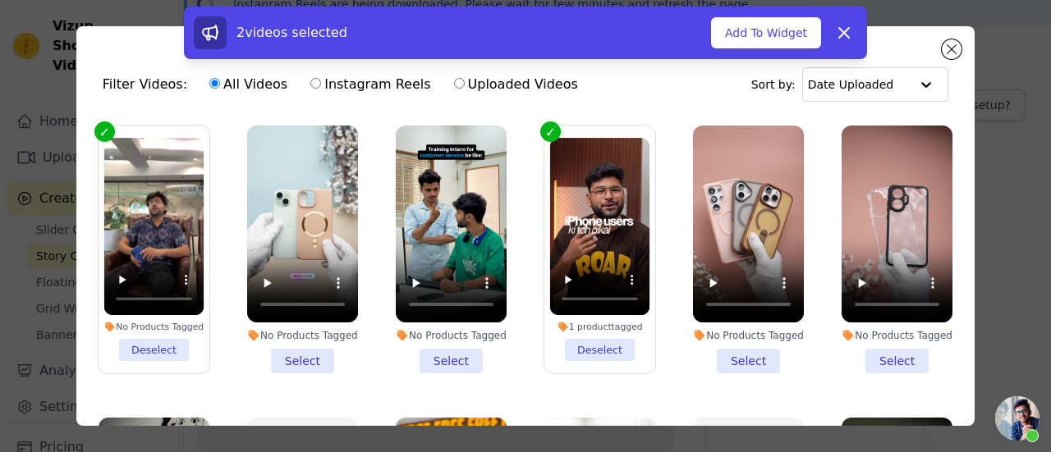
click at [172, 344] on li "No Products Tagged Deselect" at bounding box center [154, 249] width 100 height 223
click at [0, 0] on input "No Products Tagged Deselect" at bounding box center [0, 0] width 0 height 0
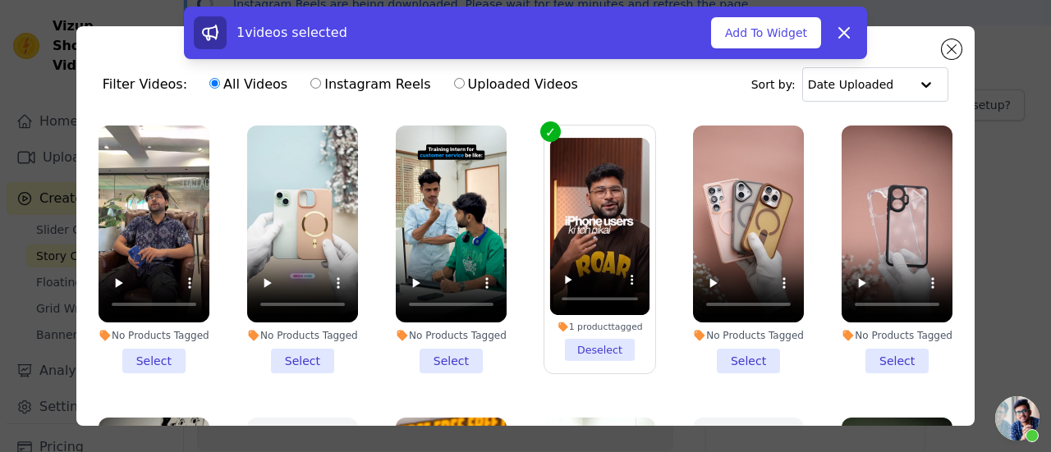
click at [209, 82] on input "All Videos" at bounding box center [214, 83] width 11 height 11
click at [833, 32] on button "Dismiss" at bounding box center [844, 32] width 33 height 33
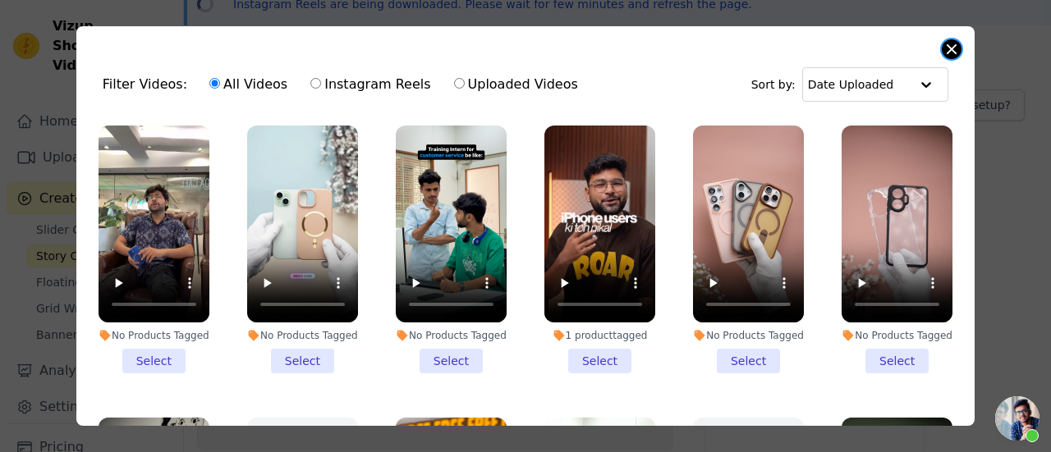
click at [947, 53] on button "Close modal" at bounding box center [952, 49] width 20 height 20
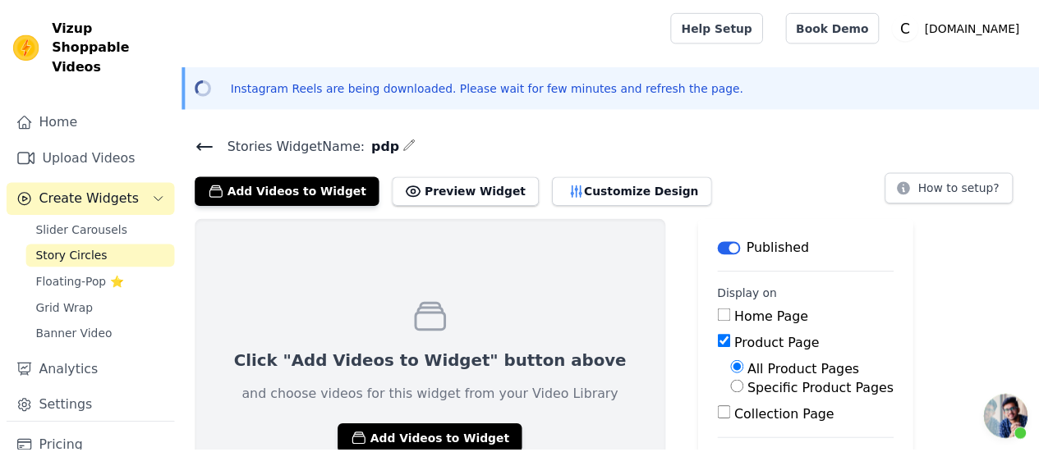
scroll to position [82, 0]
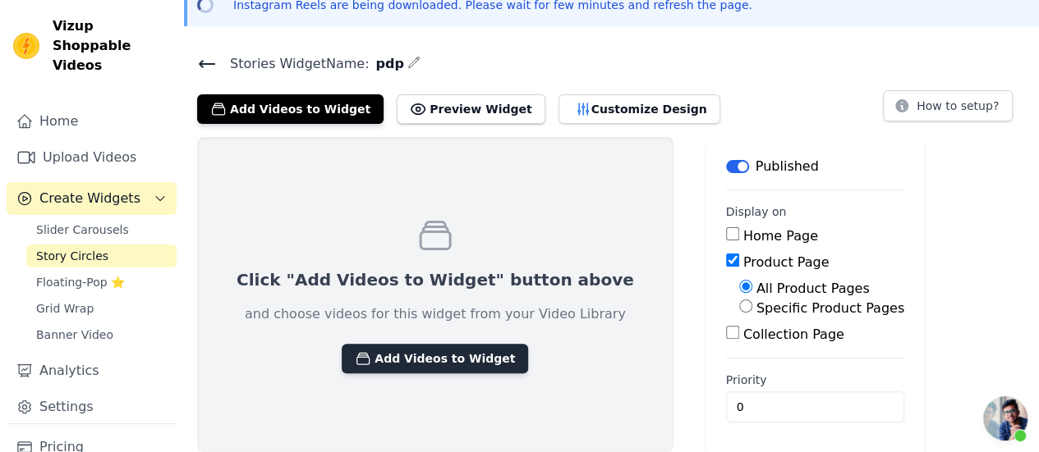
click at [429, 351] on button "Add Videos to Widget" at bounding box center [435, 359] width 186 height 30
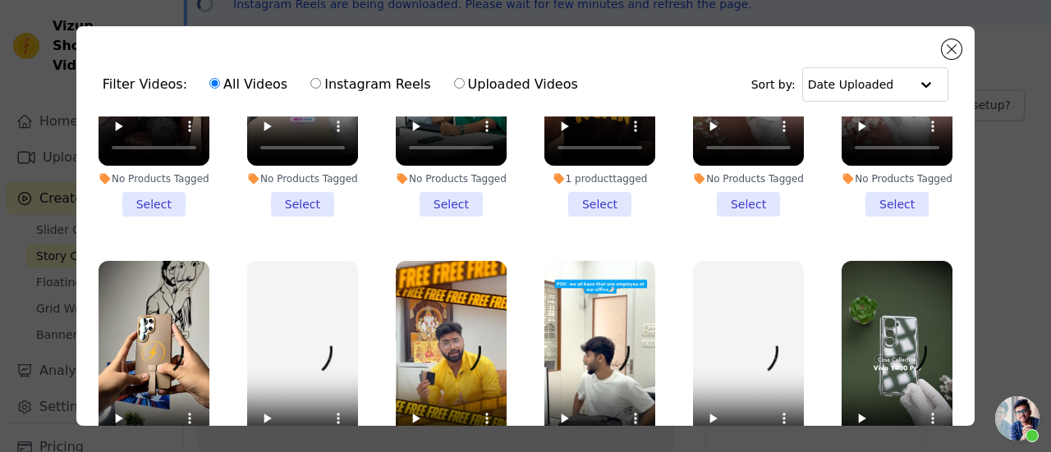
scroll to position [0, 0]
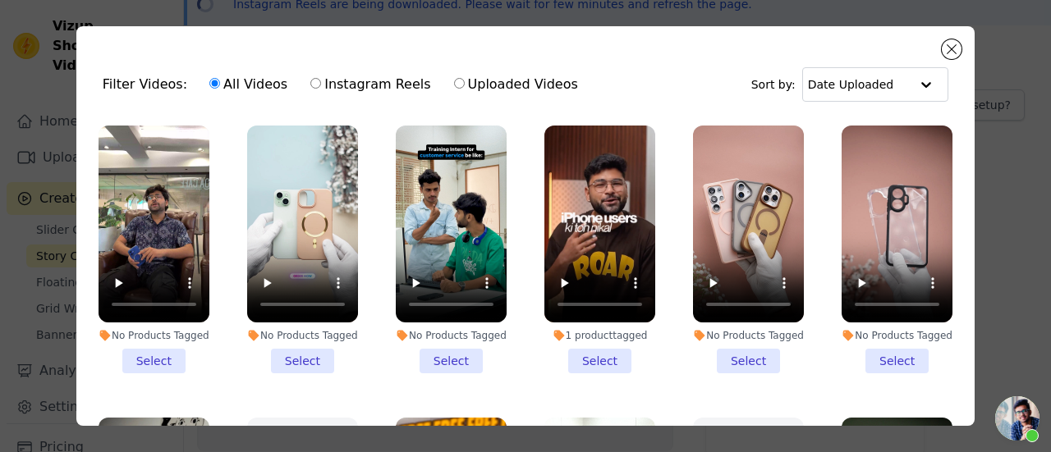
click at [153, 351] on li "No Products Tagged Select" at bounding box center [154, 250] width 111 height 248
click at [0, 0] on input "No Products Tagged Select" at bounding box center [0, 0] width 0 height 0
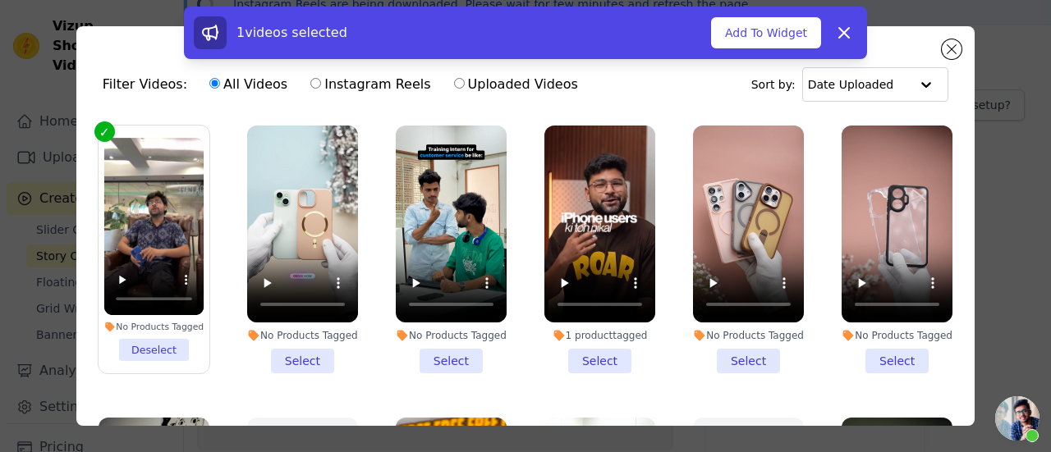
click at [310, 359] on li "No Products Tagged Select" at bounding box center [302, 250] width 111 height 248
click at [0, 0] on input "No Products Tagged Select" at bounding box center [0, 0] width 0 height 0
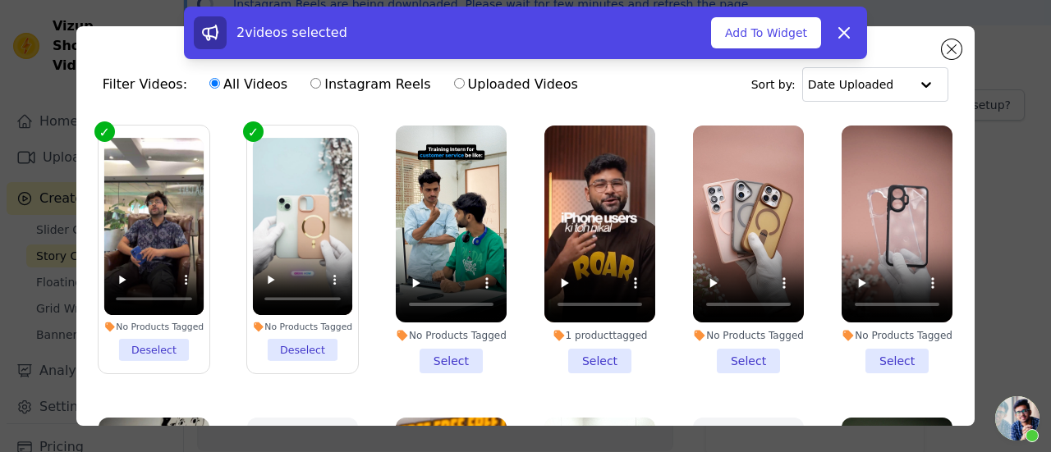
click at [412, 347] on li "No Products Tagged Select" at bounding box center [451, 250] width 111 height 248
click at [0, 0] on input "No Products Tagged Select" at bounding box center [0, 0] width 0 height 0
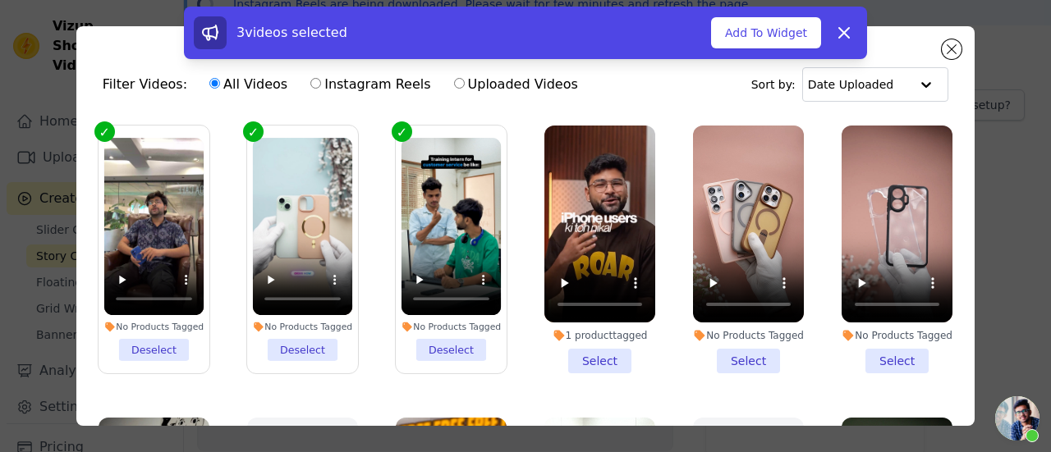
click at [580, 353] on li "1 product tagged Select" at bounding box center [599, 250] width 111 height 248
click at [0, 0] on input "1 product tagged Select" at bounding box center [0, 0] width 0 height 0
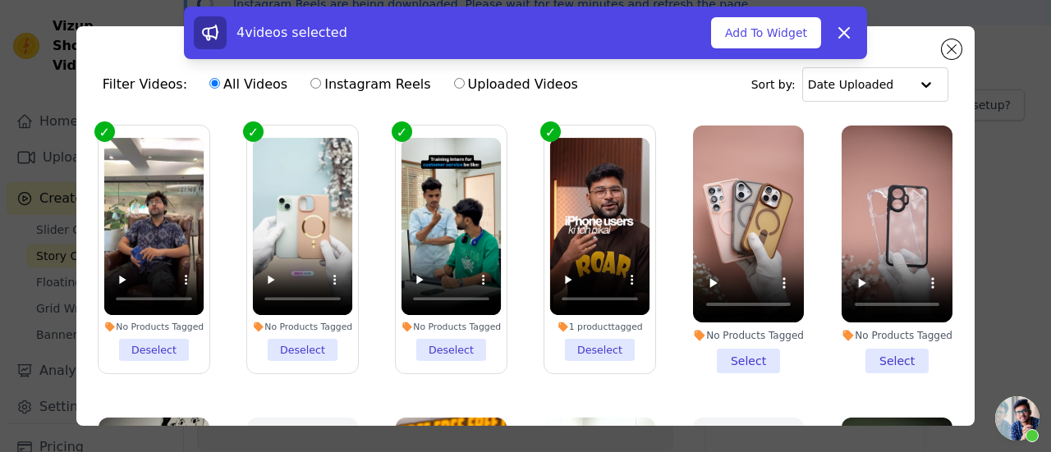
click at [737, 350] on li "No Products Tagged Select" at bounding box center [748, 250] width 111 height 248
click at [0, 0] on input "No Products Tagged Select" at bounding box center [0, 0] width 0 height 0
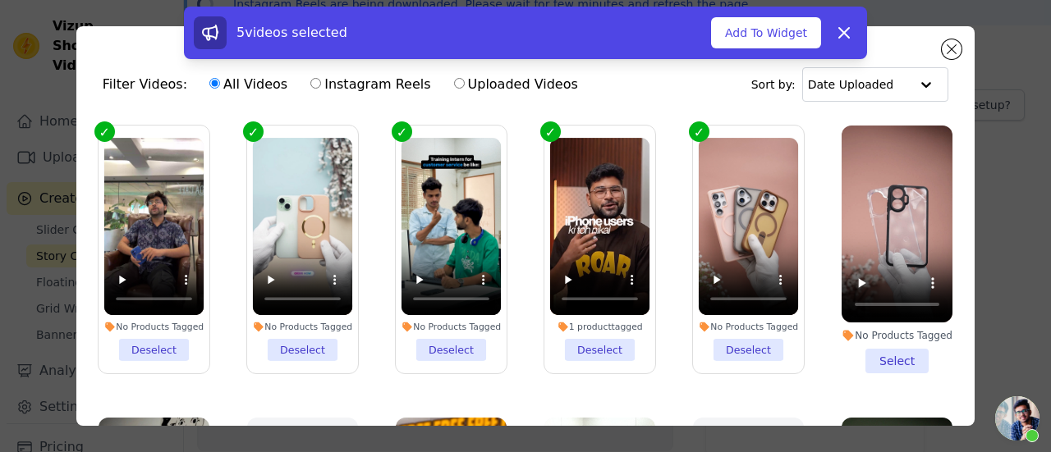
click at [882, 354] on li "No Products Tagged Select" at bounding box center [897, 250] width 111 height 248
click at [0, 0] on input "No Products Tagged Select" at bounding box center [0, 0] width 0 height 0
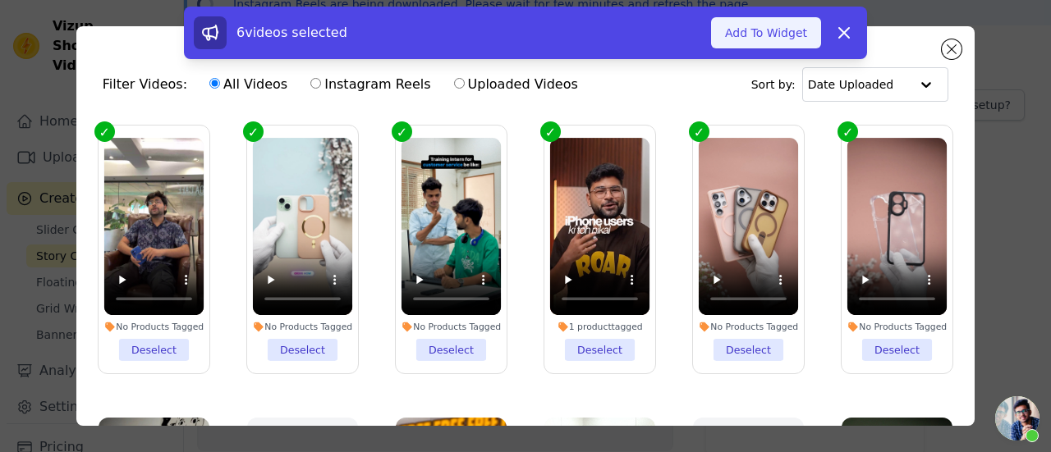
click at [757, 39] on button "Add To Widget" at bounding box center [766, 32] width 110 height 31
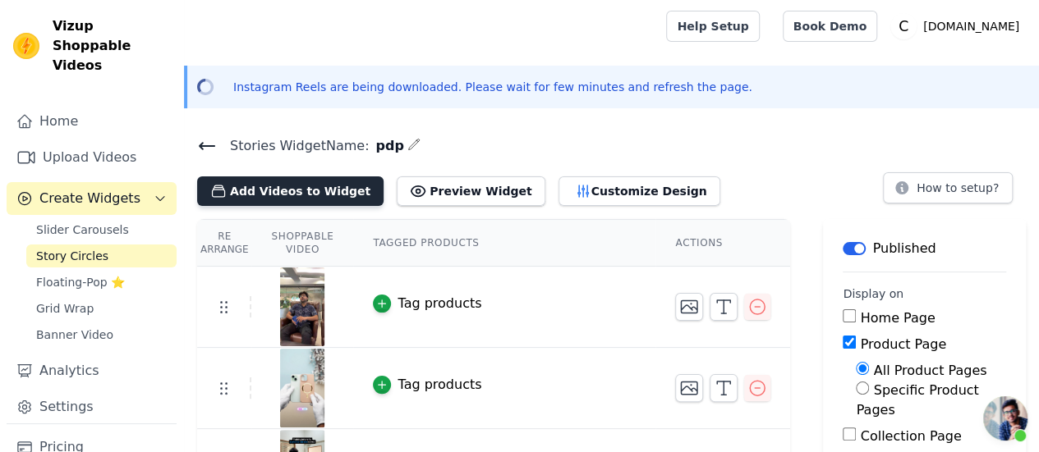
click at [314, 191] on button "Add Videos to Widget" at bounding box center [290, 192] width 186 height 30
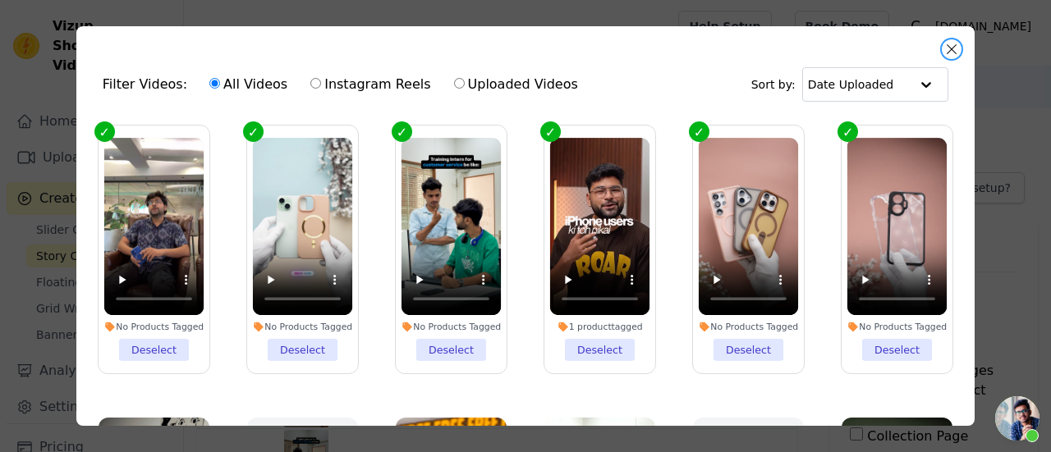
click at [944, 53] on button "Close modal" at bounding box center [952, 49] width 20 height 20
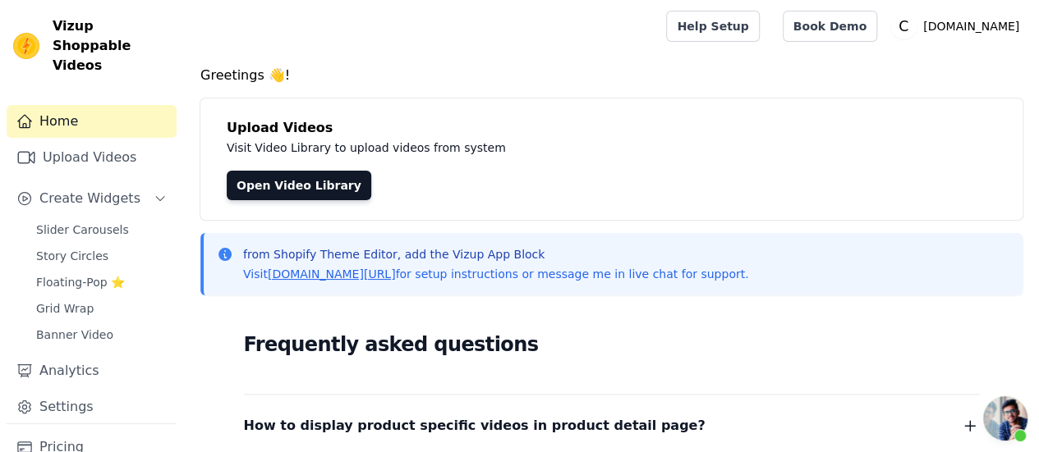
scroll to position [273, 0]
